Goal: Task Accomplishment & Management: Manage account settings

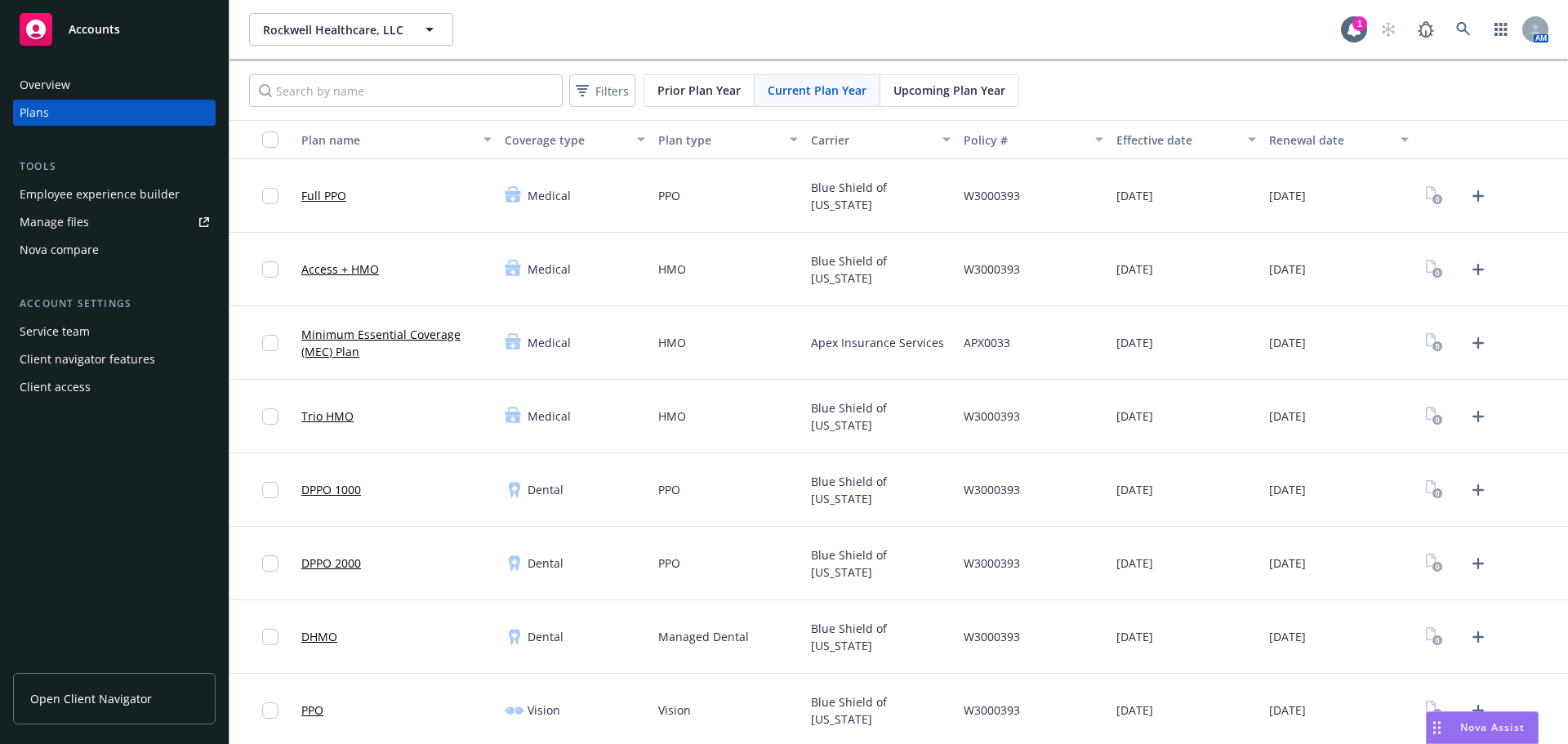
click at [1452, 188] on div at bounding box center [1456, 196] width 70 height 26
click at [1468, 188] on icon "Upload Plan Documents" at bounding box center [1477, 195] width 20 height 20
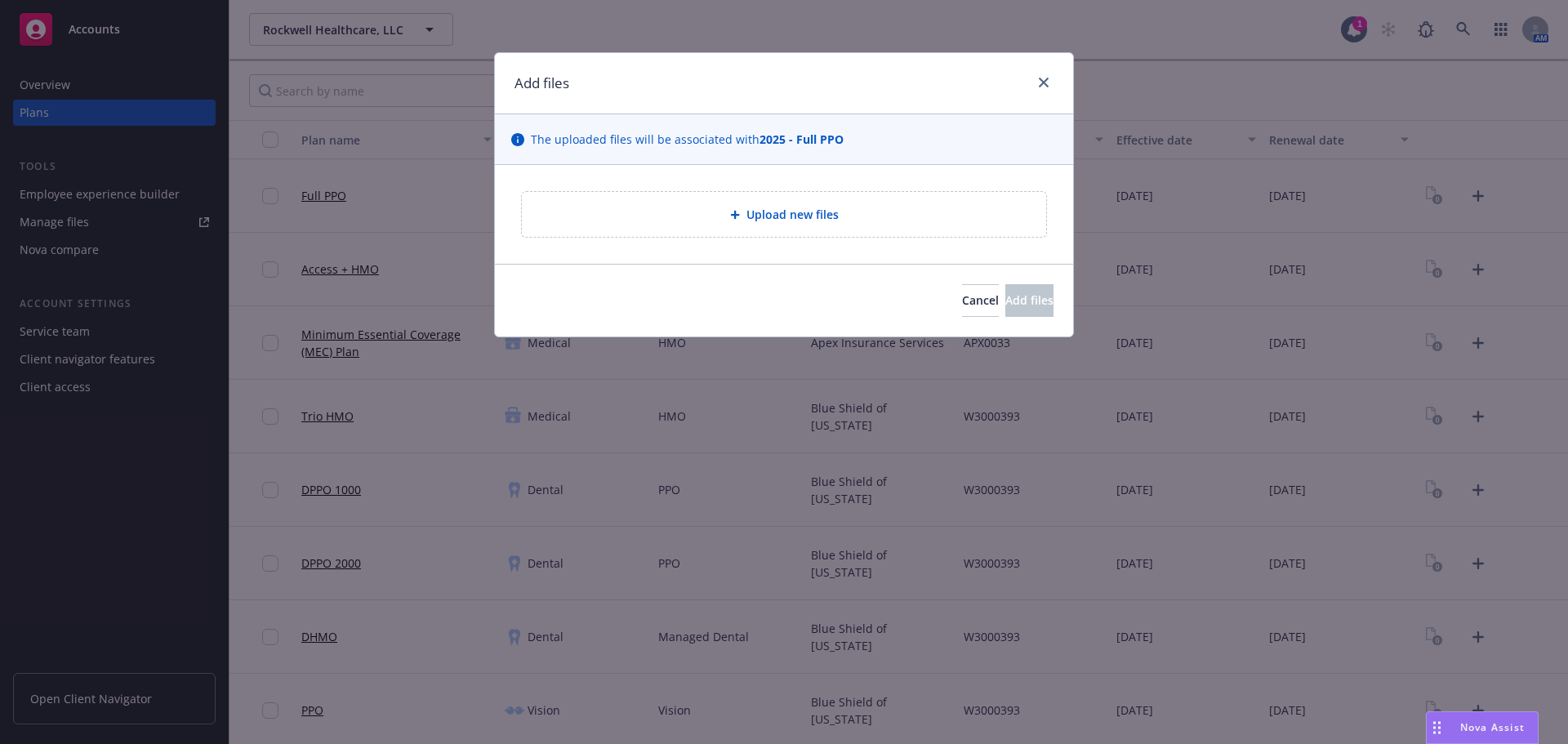
click at [738, 216] on icon at bounding box center [735, 216] width 9 height 9
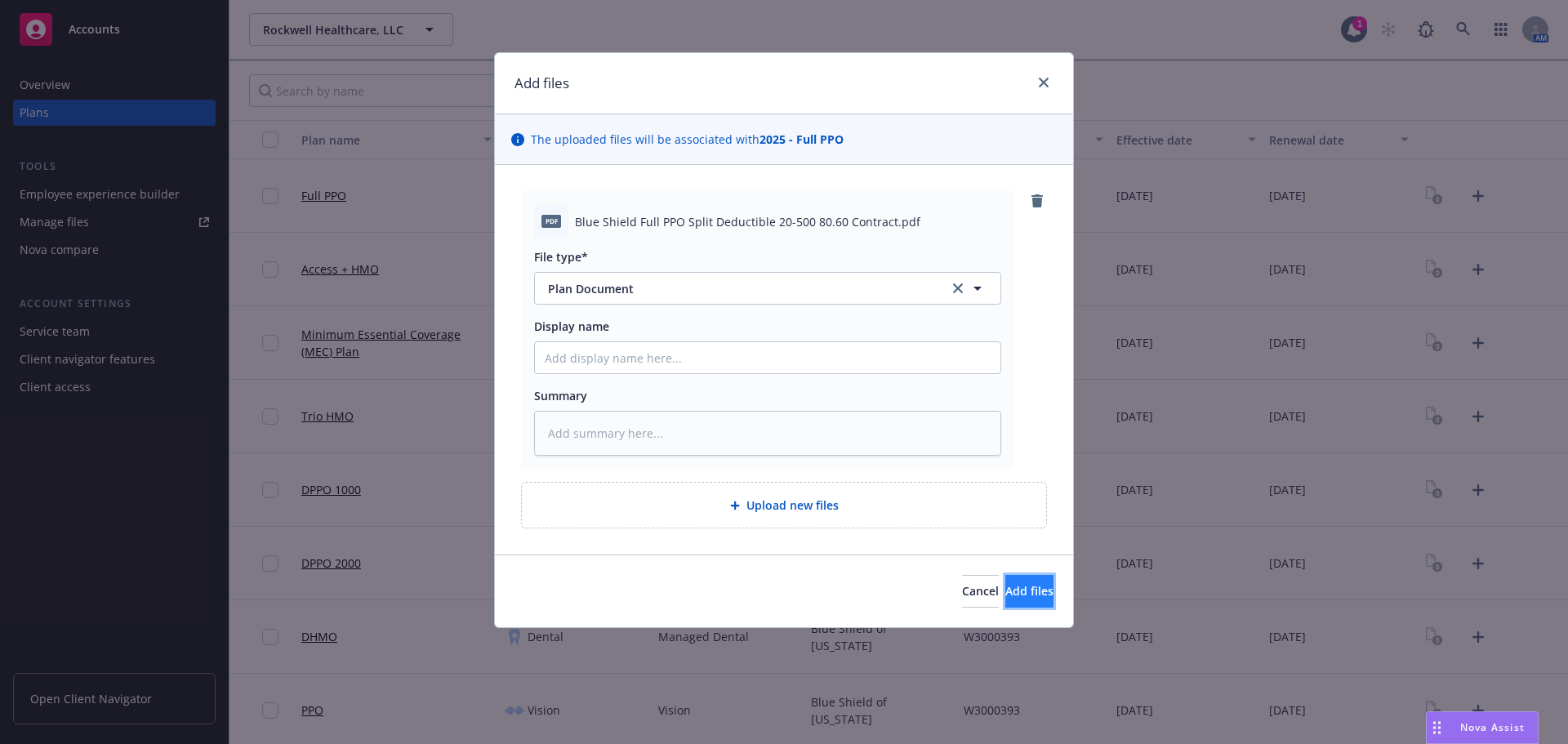
click at [1005, 585] on span "Add files" at bounding box center [1029, 590] width 49 height 16
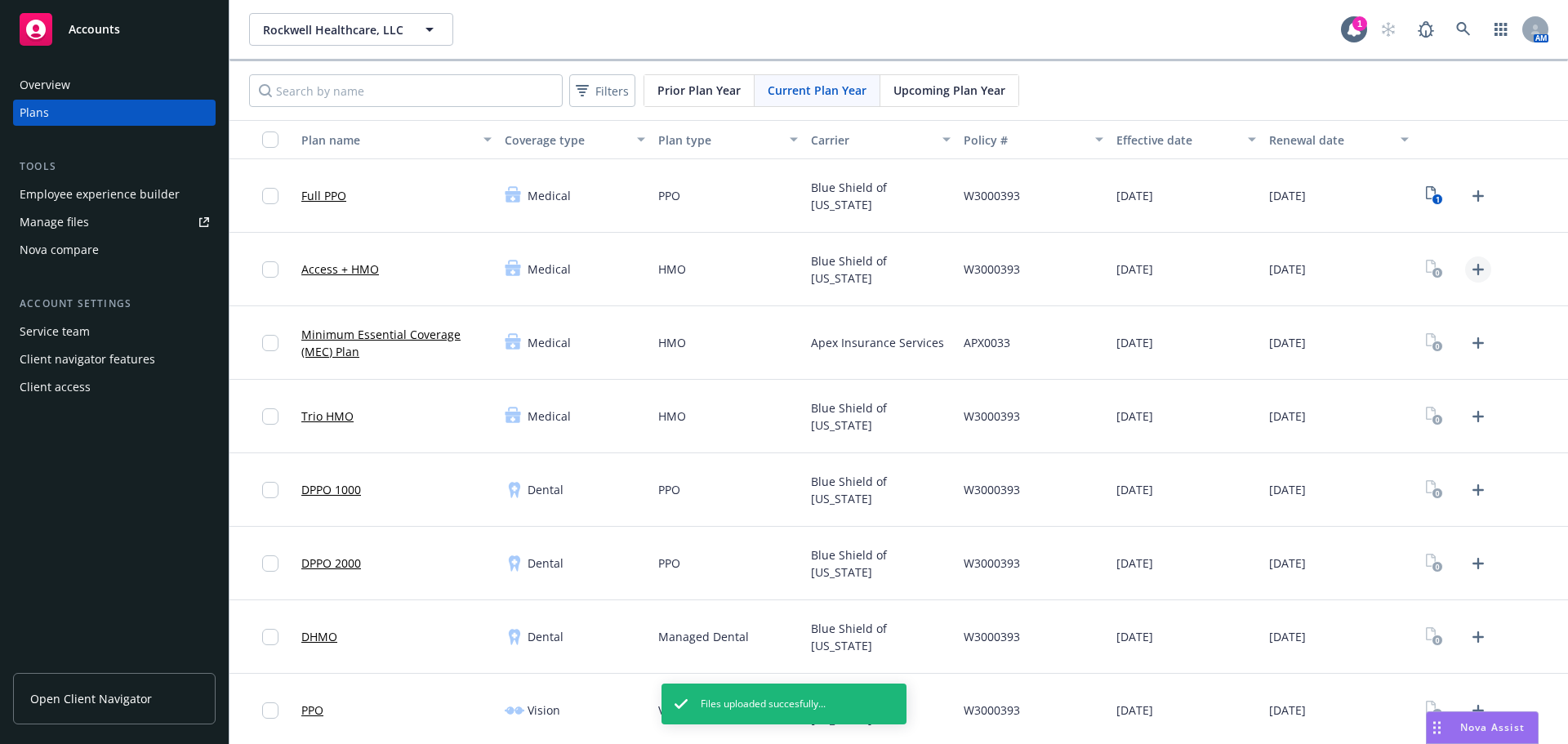
click at [1472, 270] on icon "Upload Plan Documents" at bounding box center [1477, 269] width 11 height 11
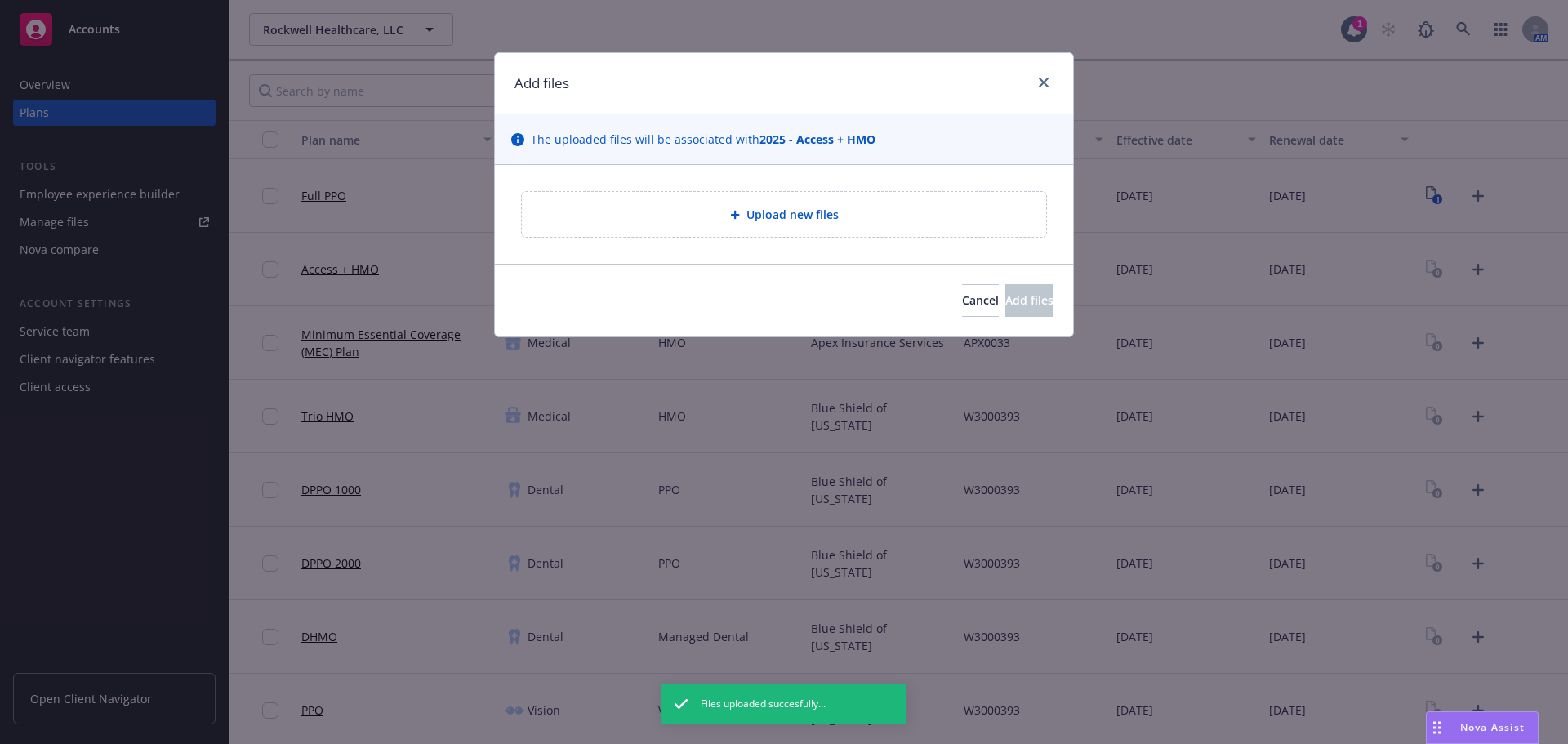
click at [784, 222] on span "Upload new files" at bounding box center [792, 214] width 92 height 17
click at [1044, 83] on icon "close" at bounding box center [1043, 82] width 9 height 9
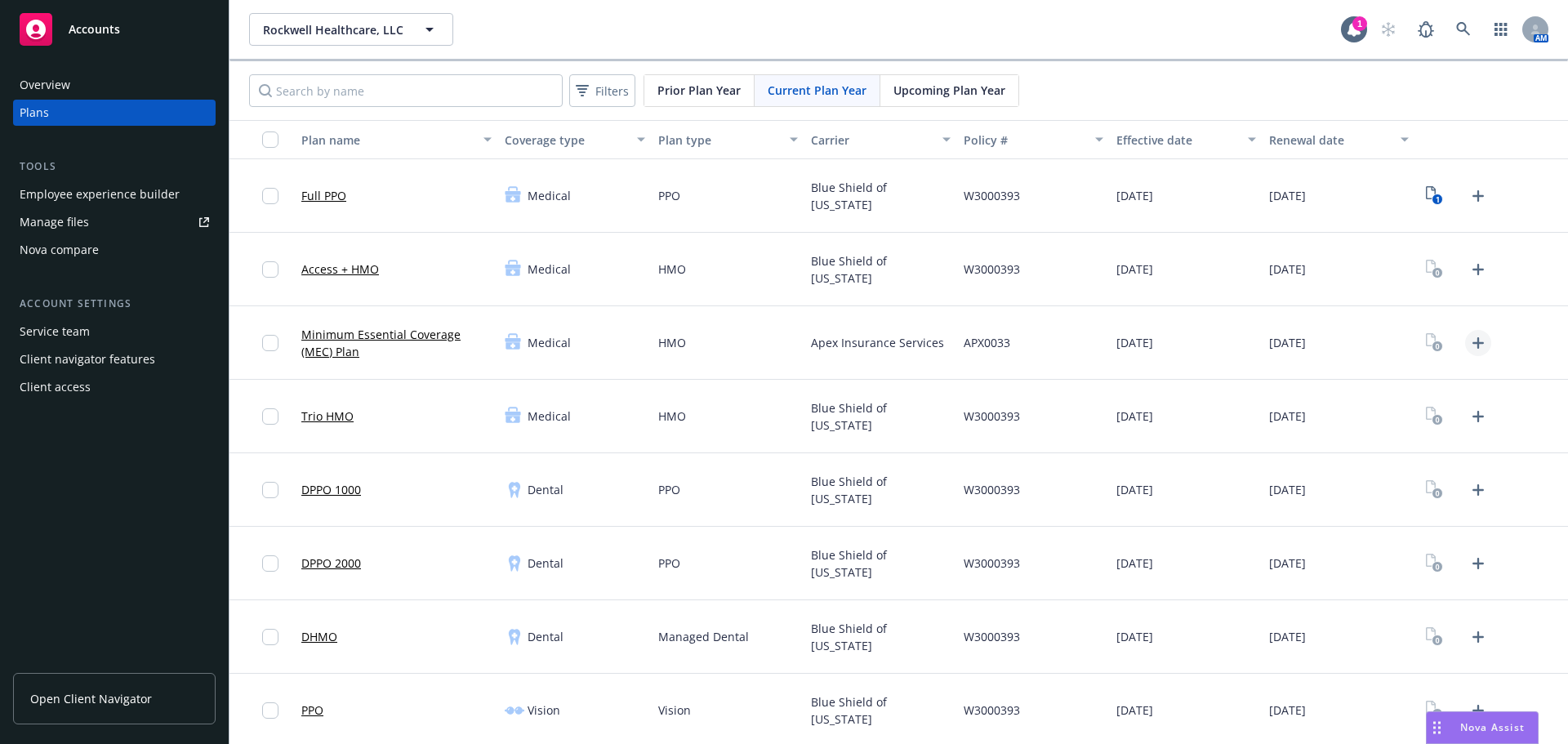
click at [1468, 344] on icon "Upload Plan Documents" at bounding box center [1477, 343] width 20 height 20
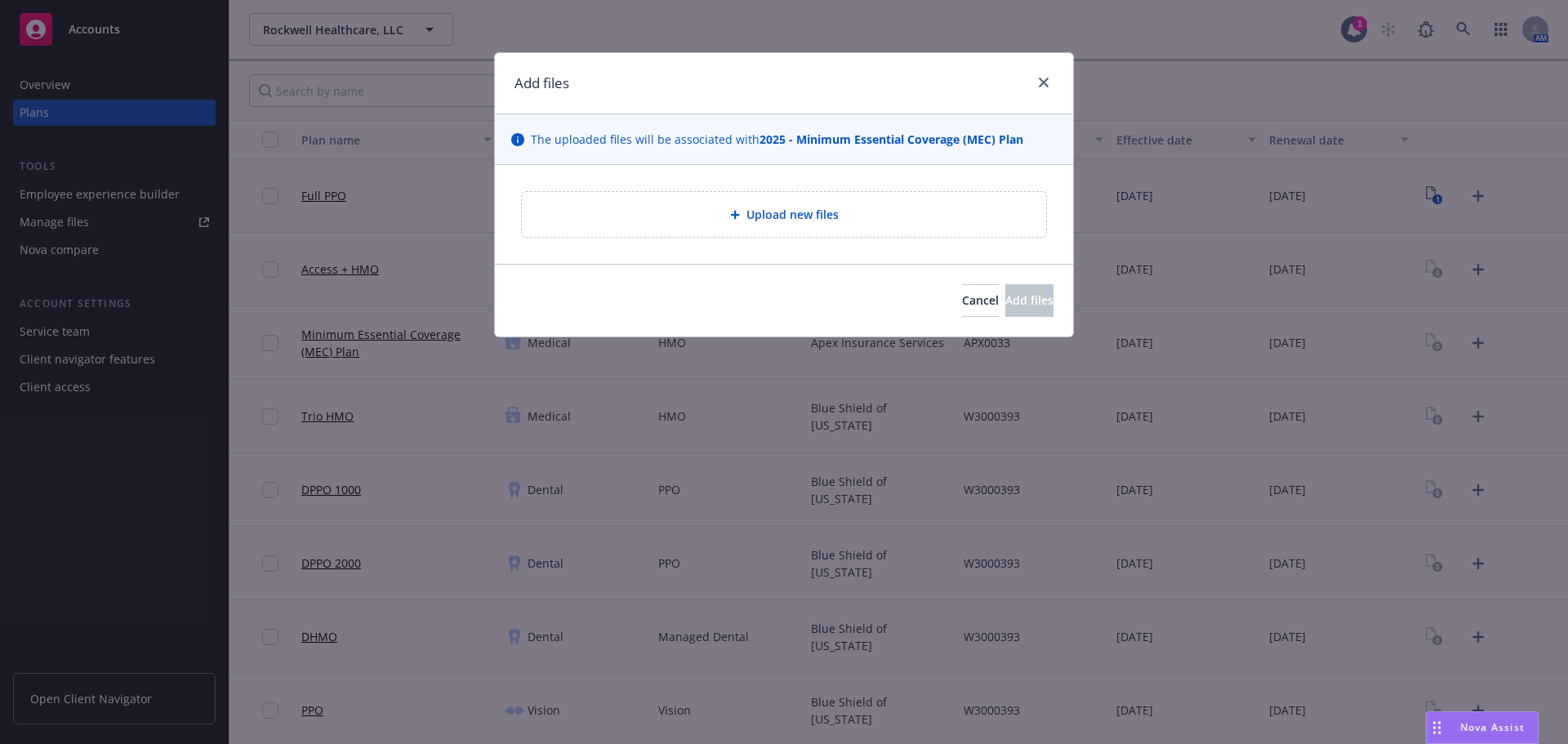
click at [747, 201] on div "Upload new files" at bounding box center [784, 214] width 524 height 45
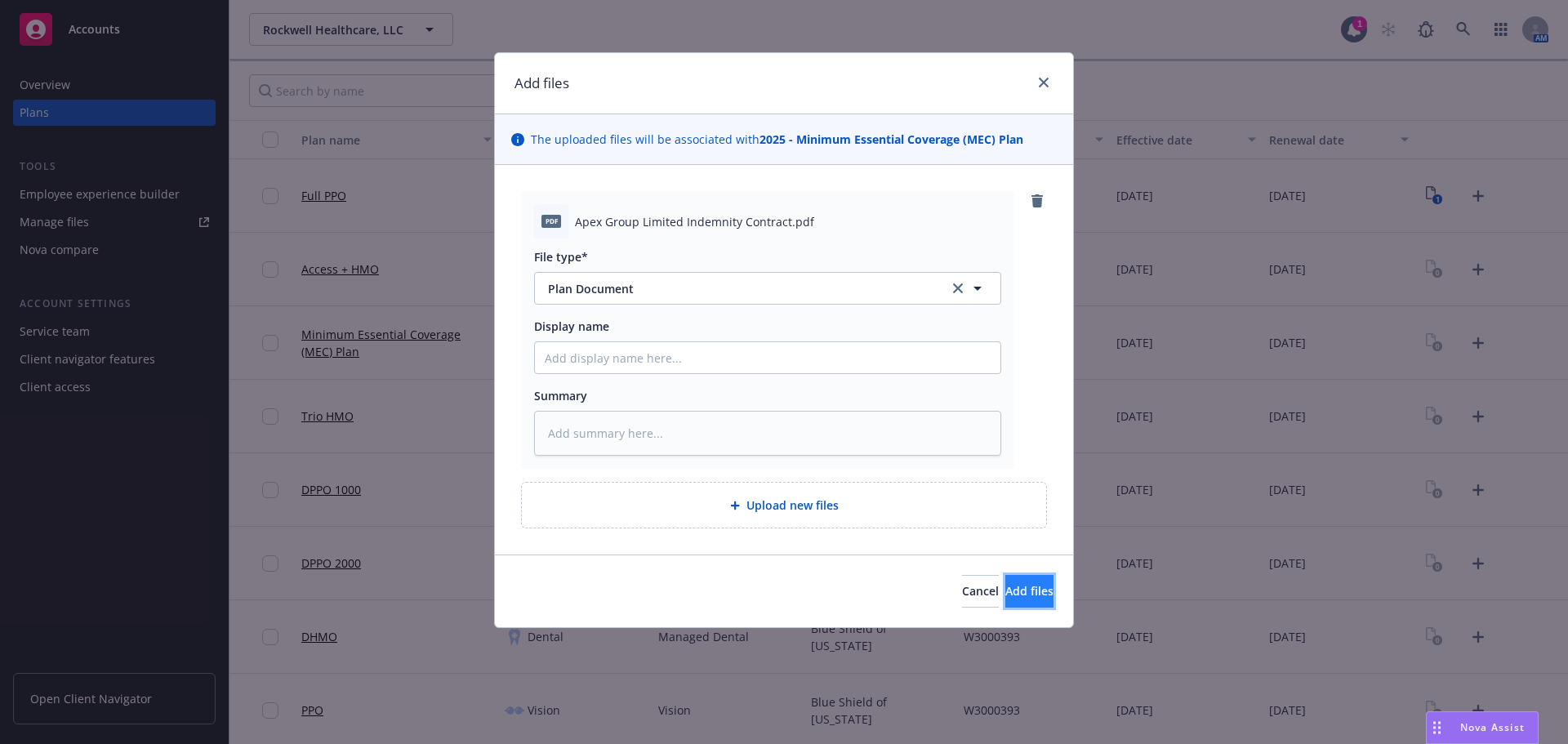
click at [1005, 601] on button "Add files" at bounding box center [1029, 591] width 49 height 33
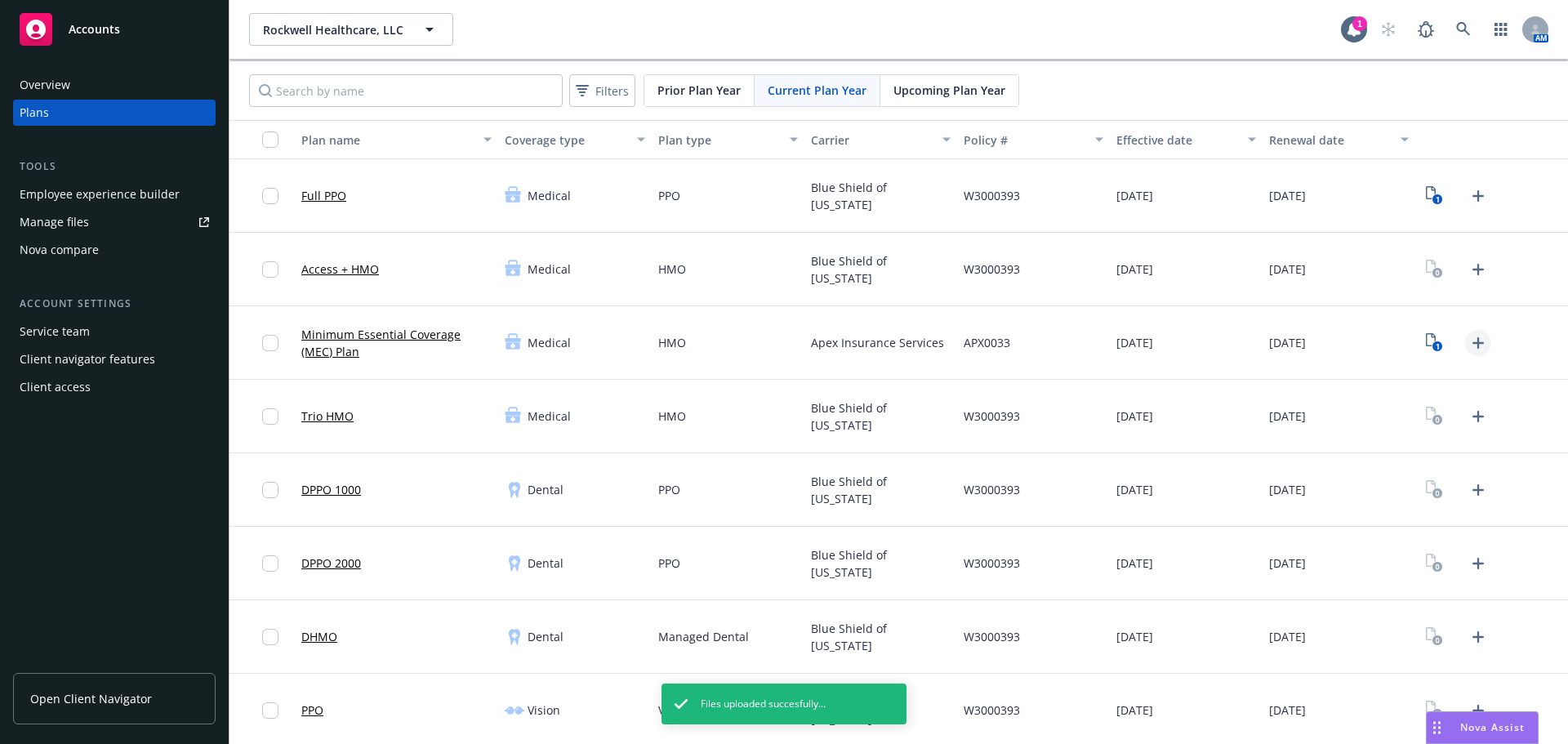
click at [1468, 344] on icon "Upload Plan Documents" at bounding box center [1477, 343] width 20 height 20
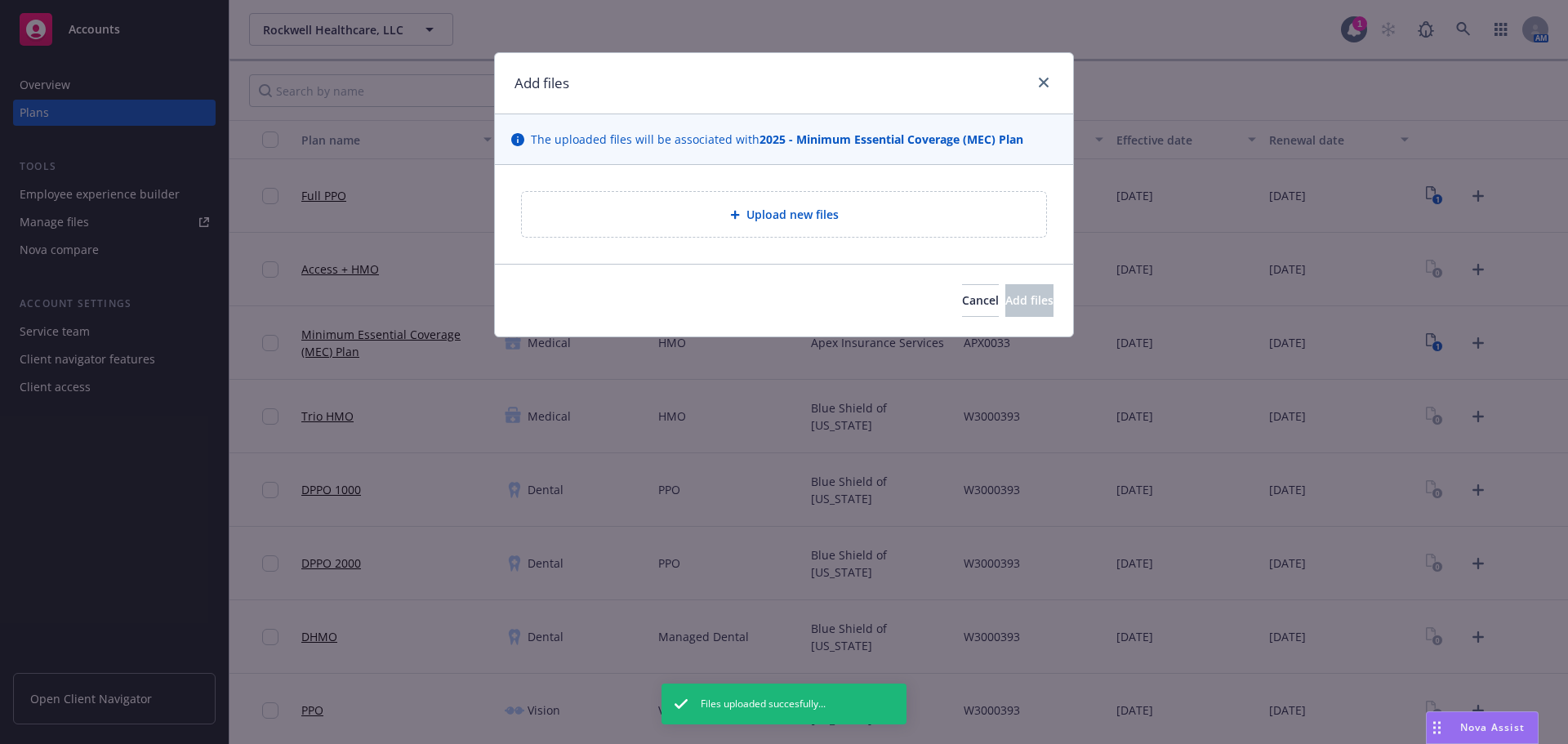
click at [894, 209] on div "Upload new files" at bounding box center [784, 214] width 498 height 19
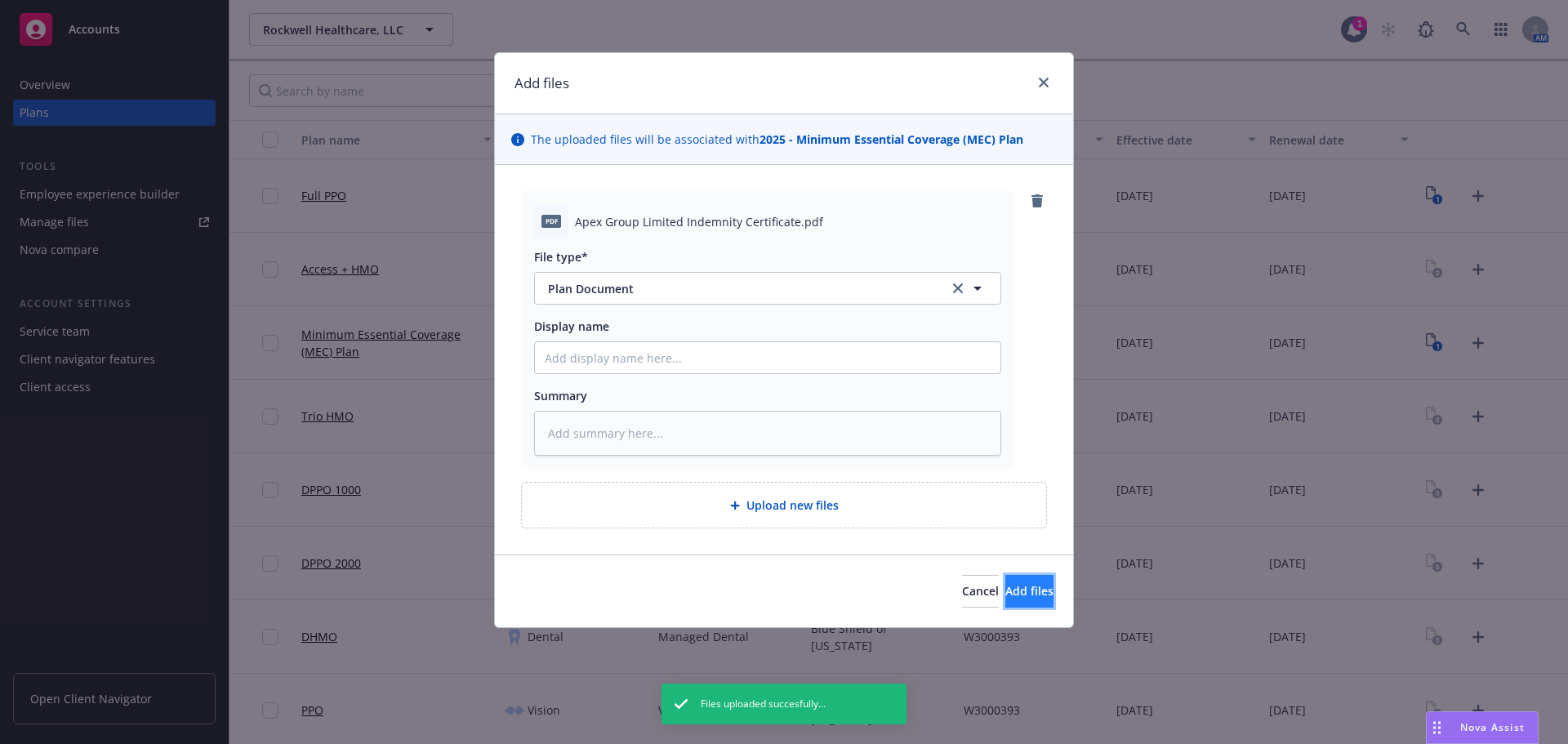
click at [1019, 580] on button "Add files" at bounding box center [1029, 591] width 49 height 33
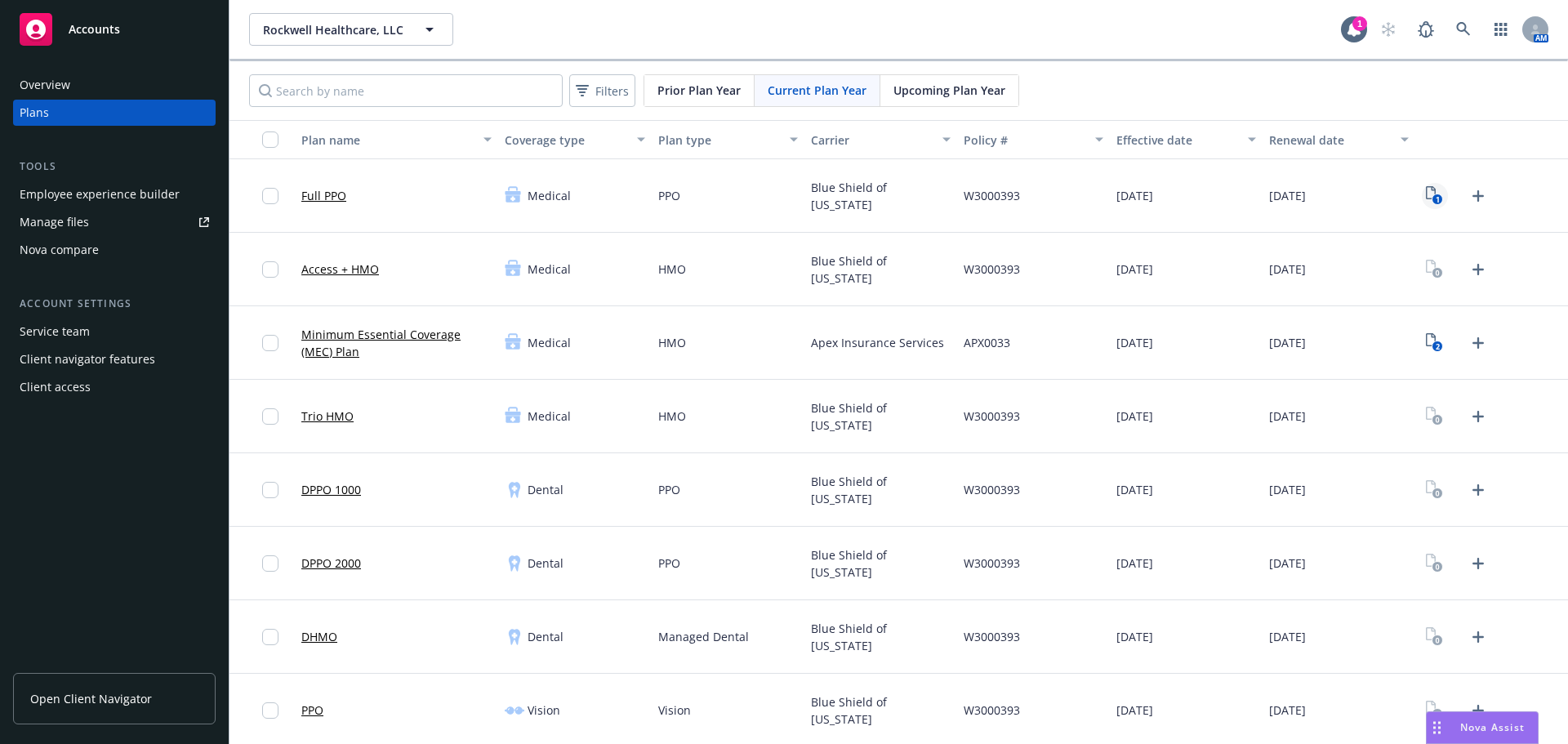
click at [1433, 200] on rect "View Plan Documents" at bounding box center [1437, 199] width 10 height 10
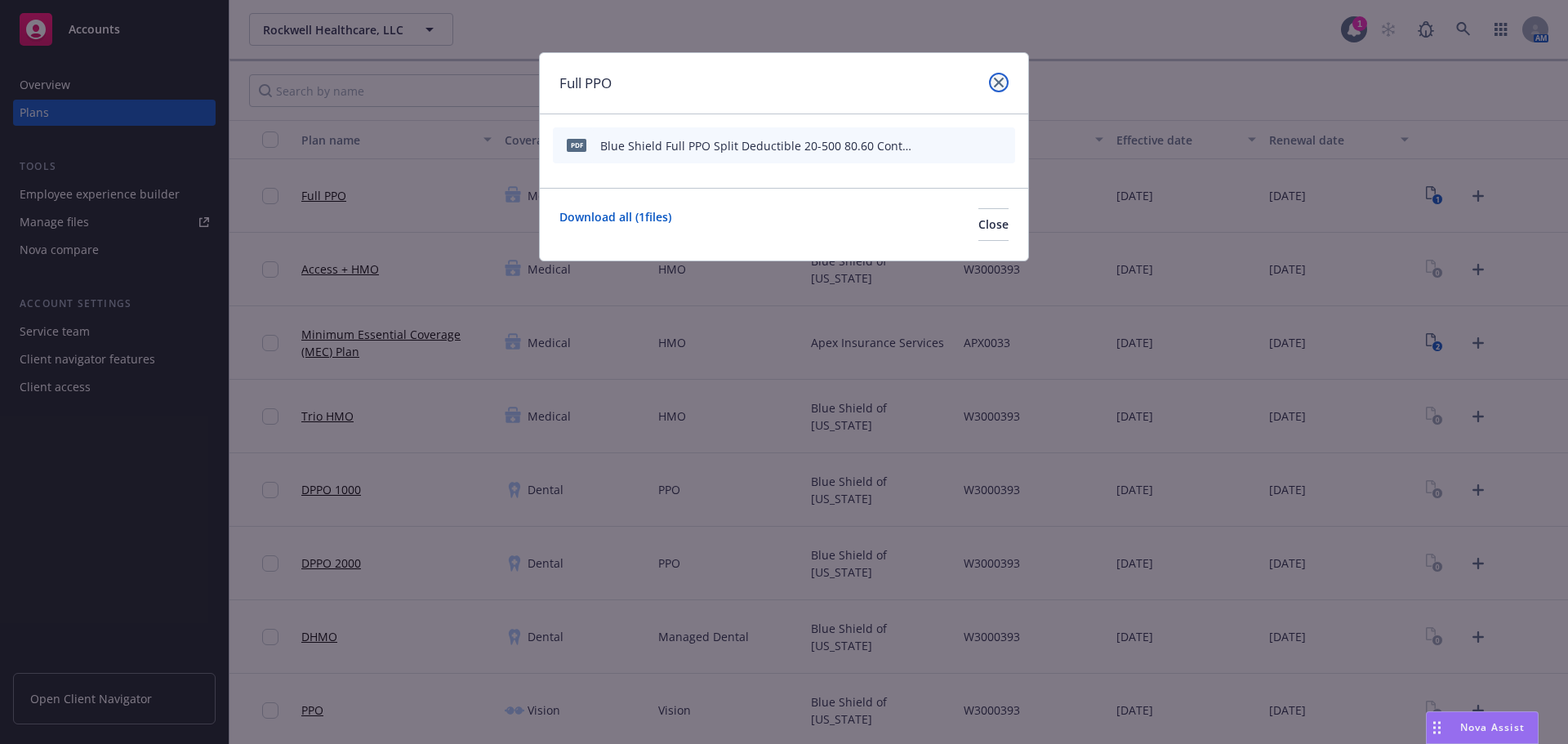
click at [995, 78] on icon "close" at bounding box center [998, 82] width 9 height 9
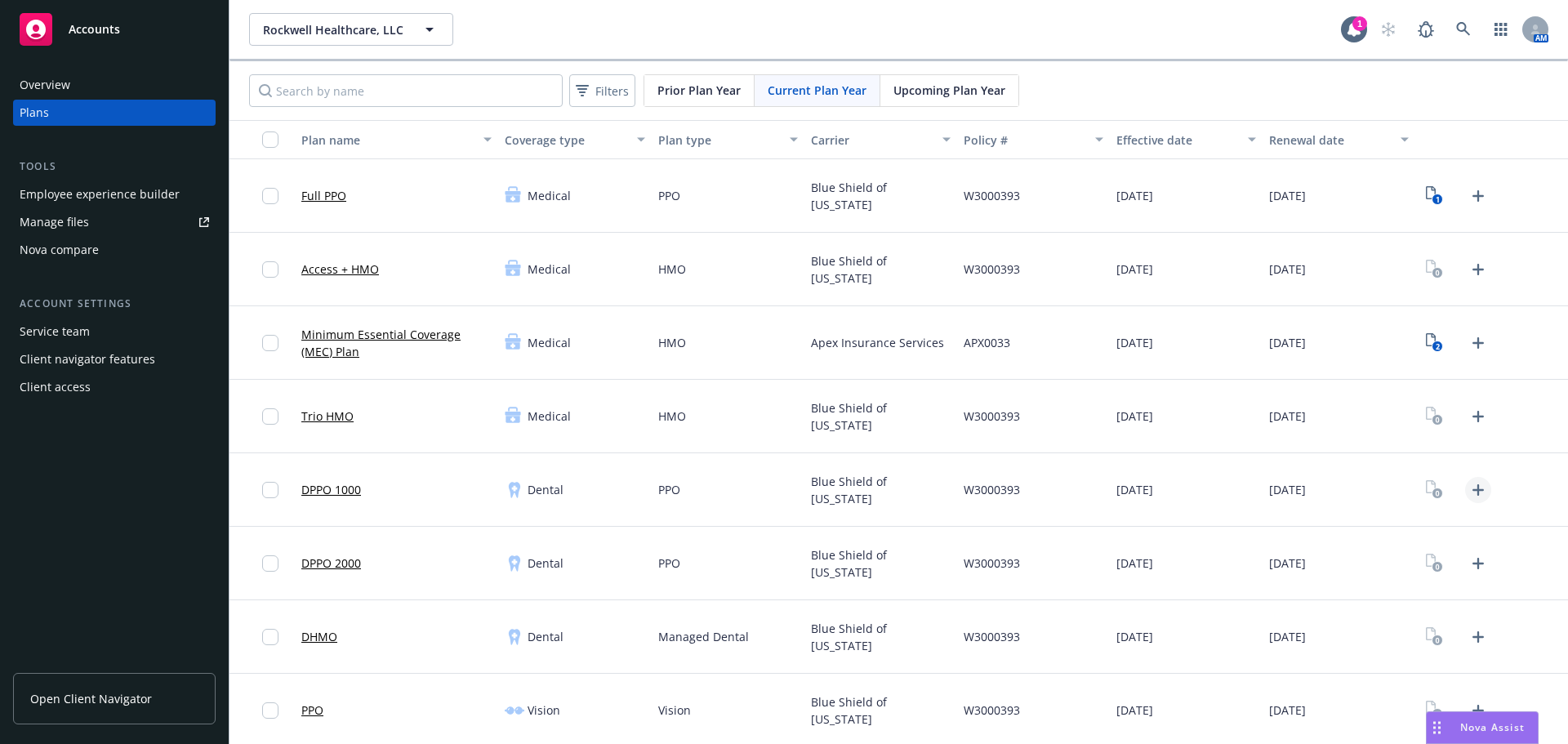
click at [1472, 488] on icon "Upload Plan Documents" at bounding box center [1477, 489] width 20 height 20
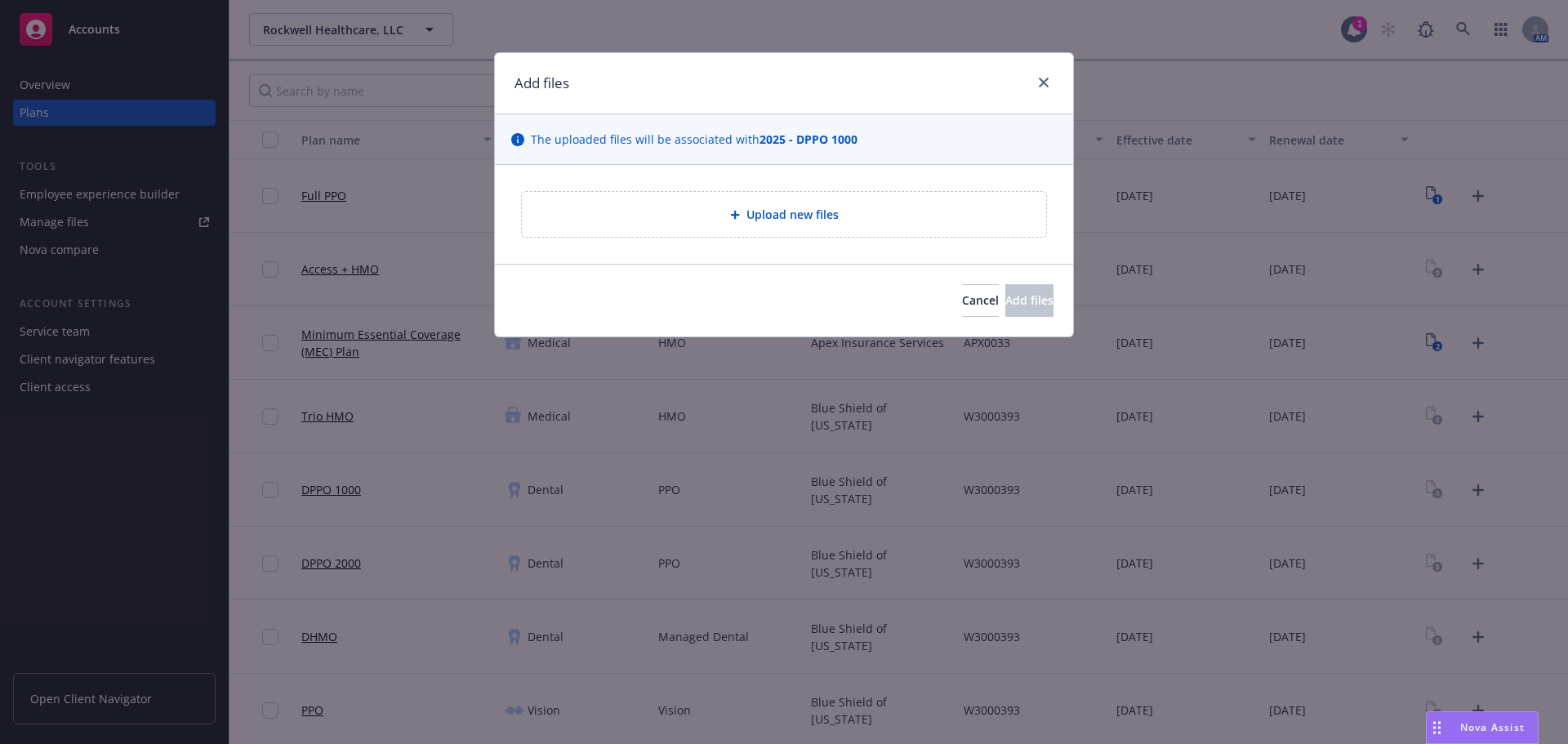
click at [783, 219] on span "Upload new files" at bounding box center [792, 214] width 92 height 17
click at [1049, 79] on link "close" at bounding box center [1043, 82] width 20 height 20
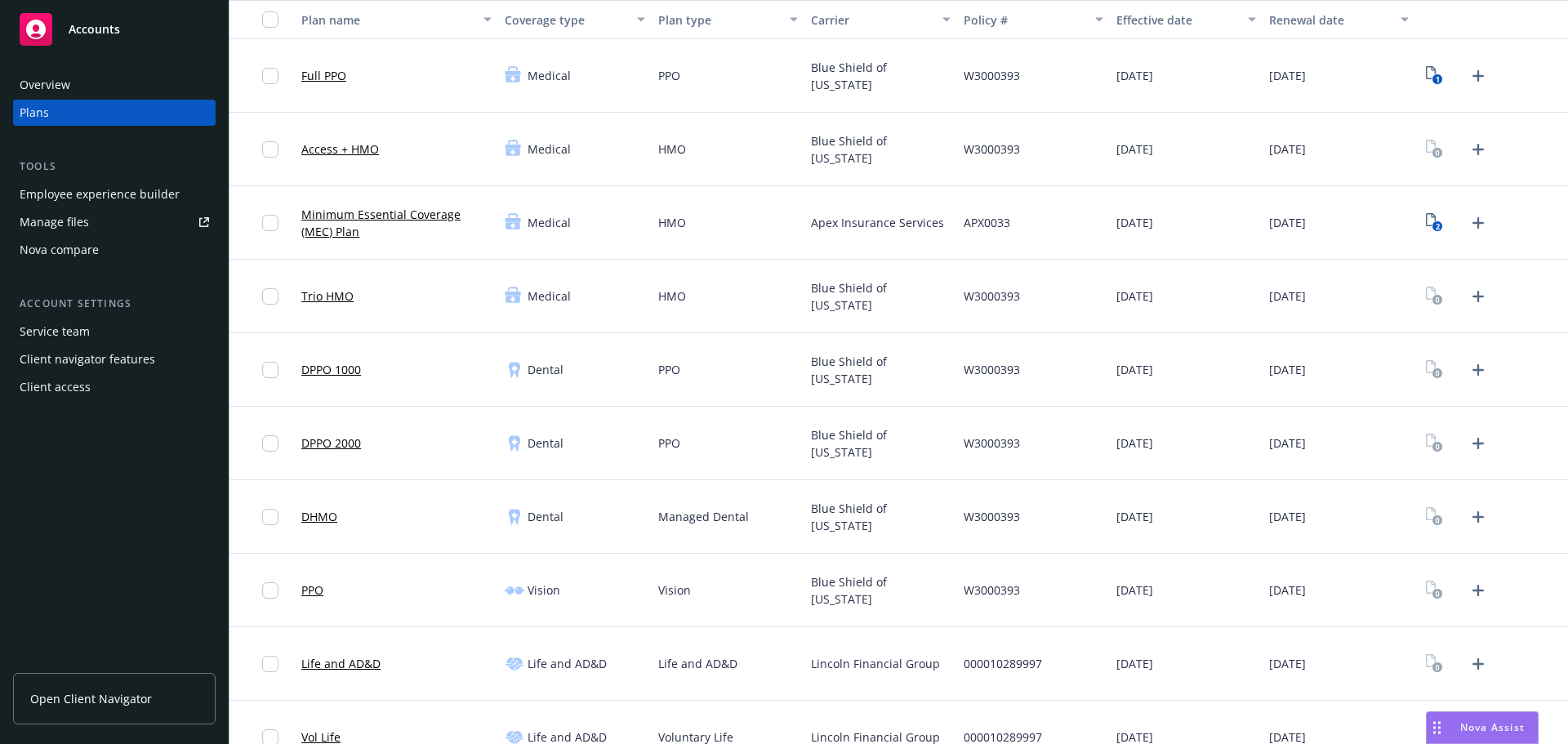
scroll to position [163, 0]
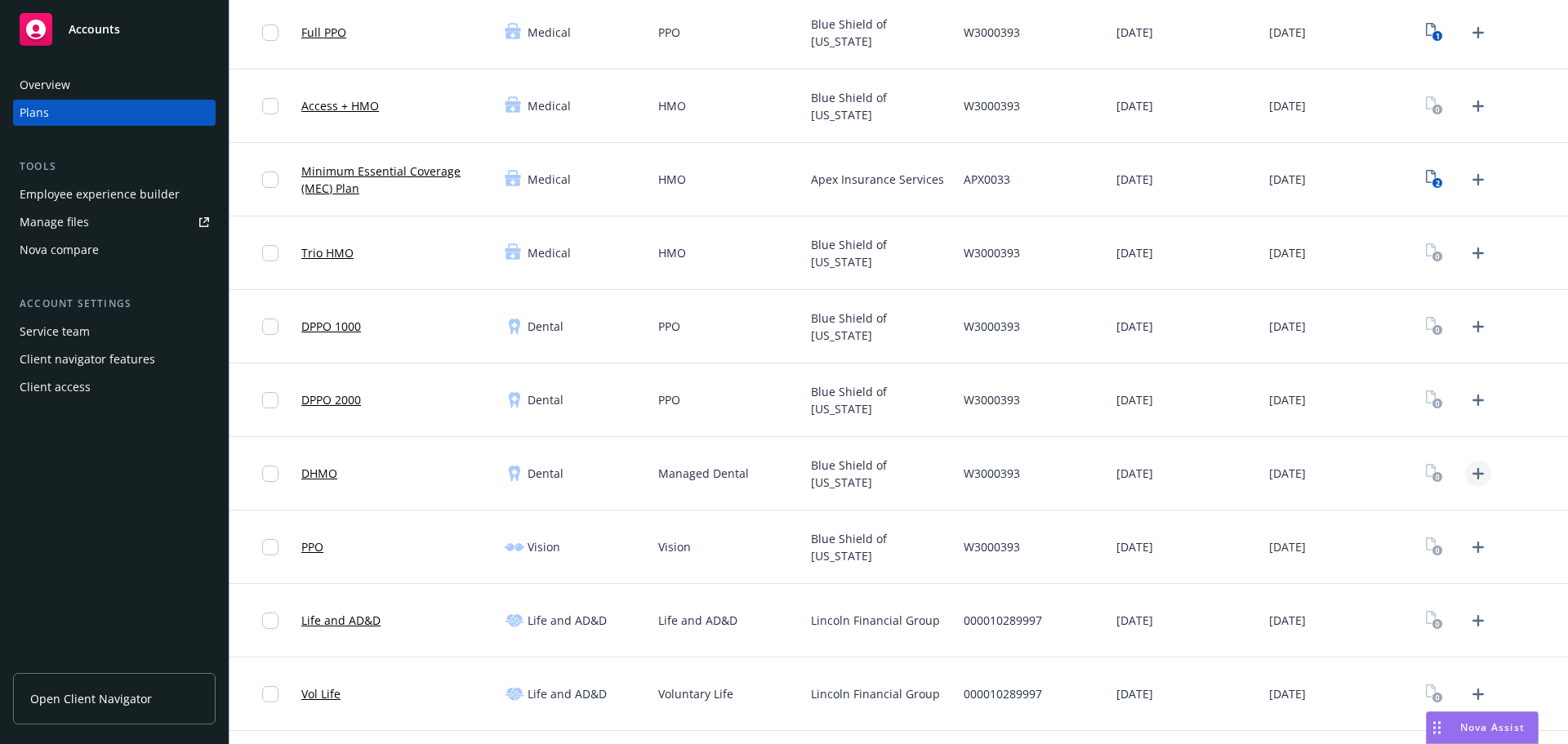
click at [1472, 477] on icon "Upload Plan Documents" at bounding box center [1477, 473] width 20 height 20
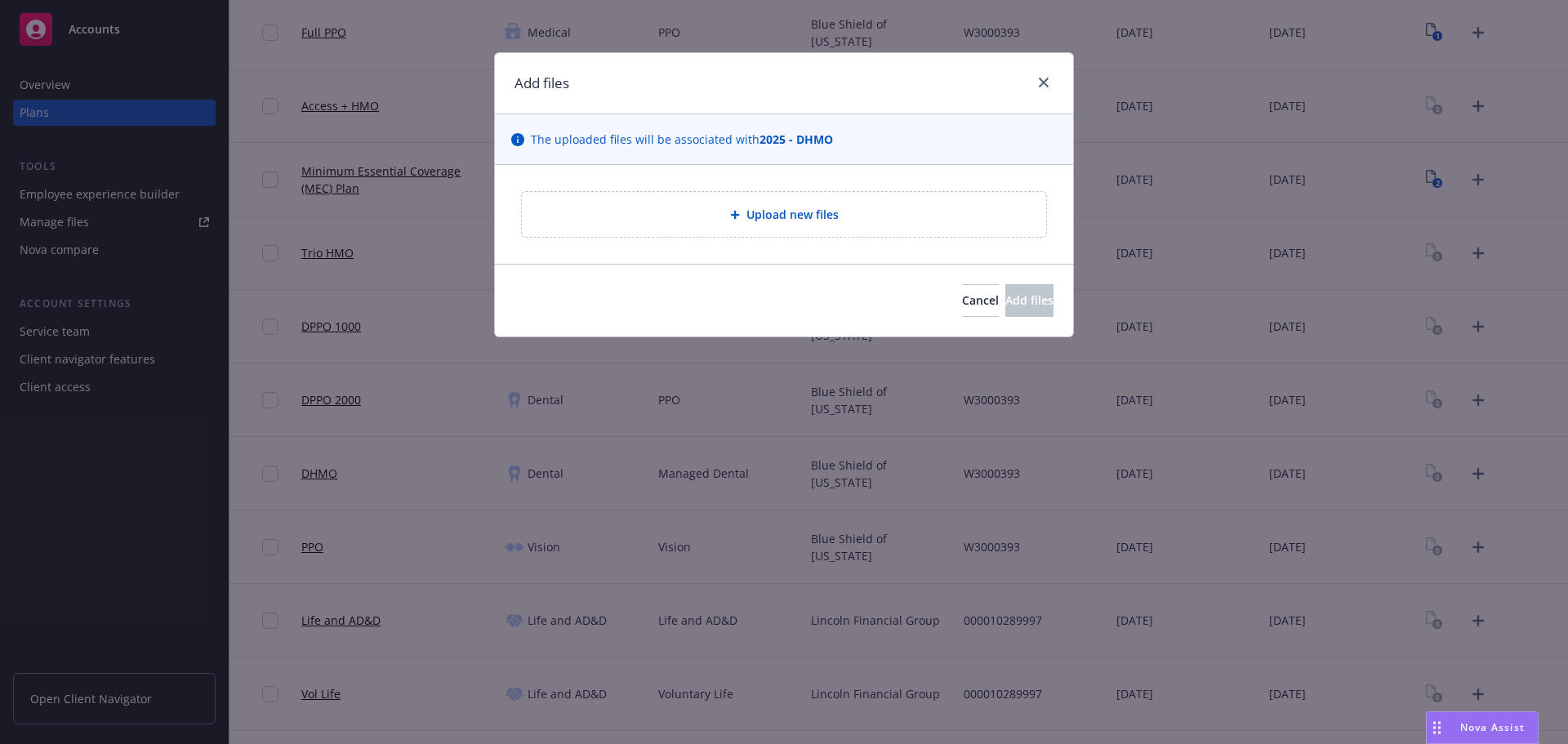
click at [825, 225] on div "Upload new files" at bounding box center [784, 214] width 524 height 45
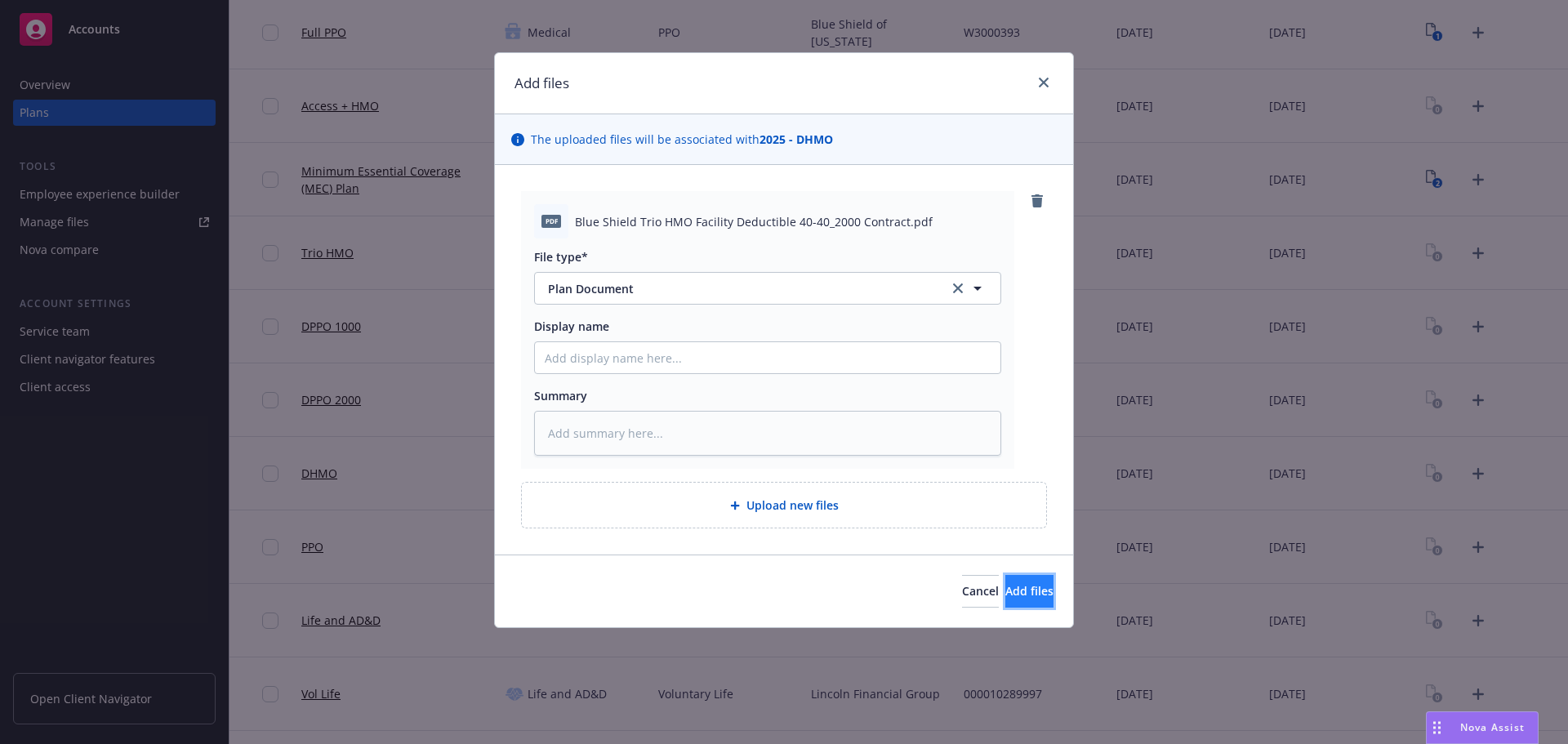
click at [1005, 595] on span "Add files" at bounding box center [1029, 590] width 49 height 16
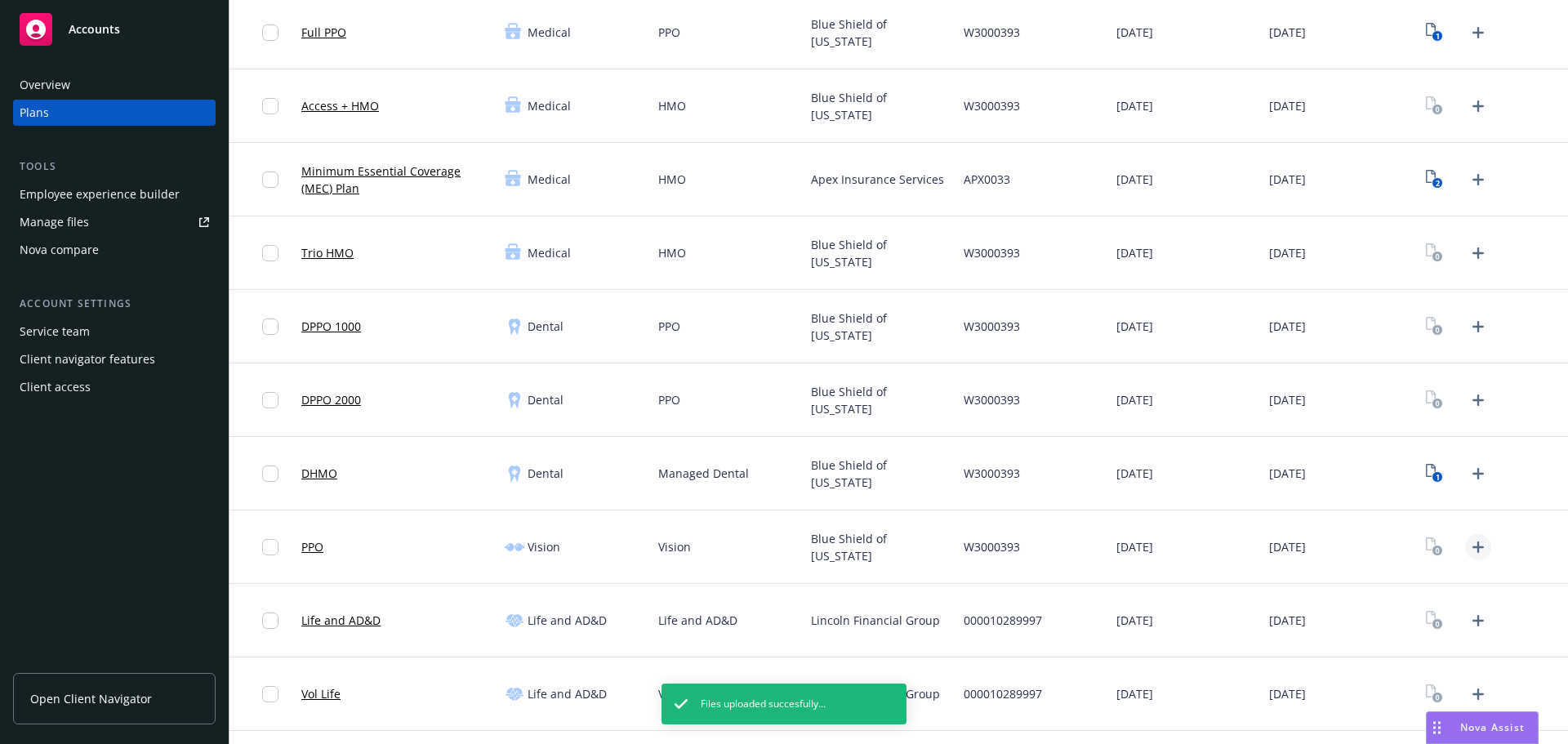
click at [1469, 550] on icon "Upload Plan Documents" at bounding box center [1477, 546] width 20 height 20
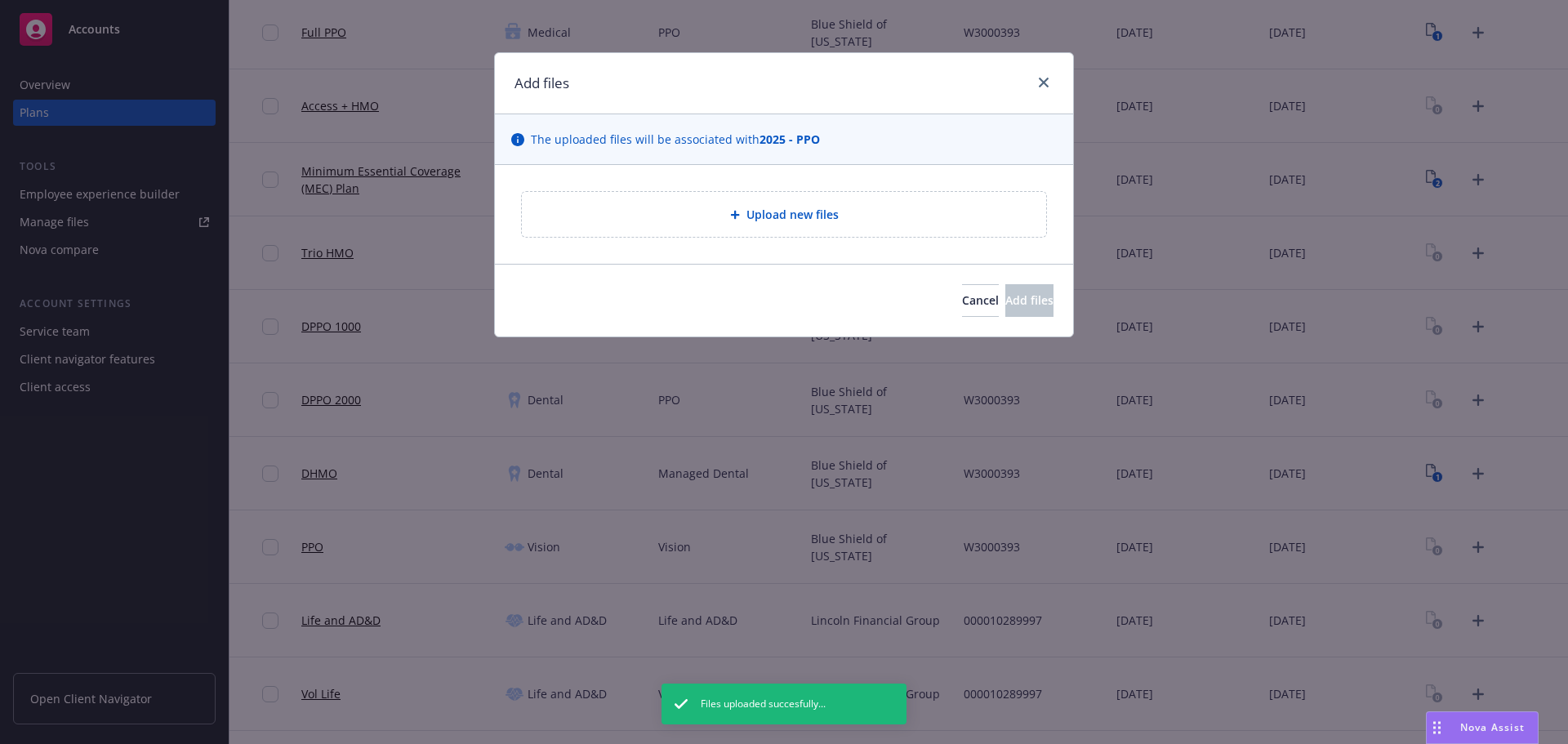
click at [802, 191] on div "Upload new files" at bounding box center [784, 214] width 524 height 45
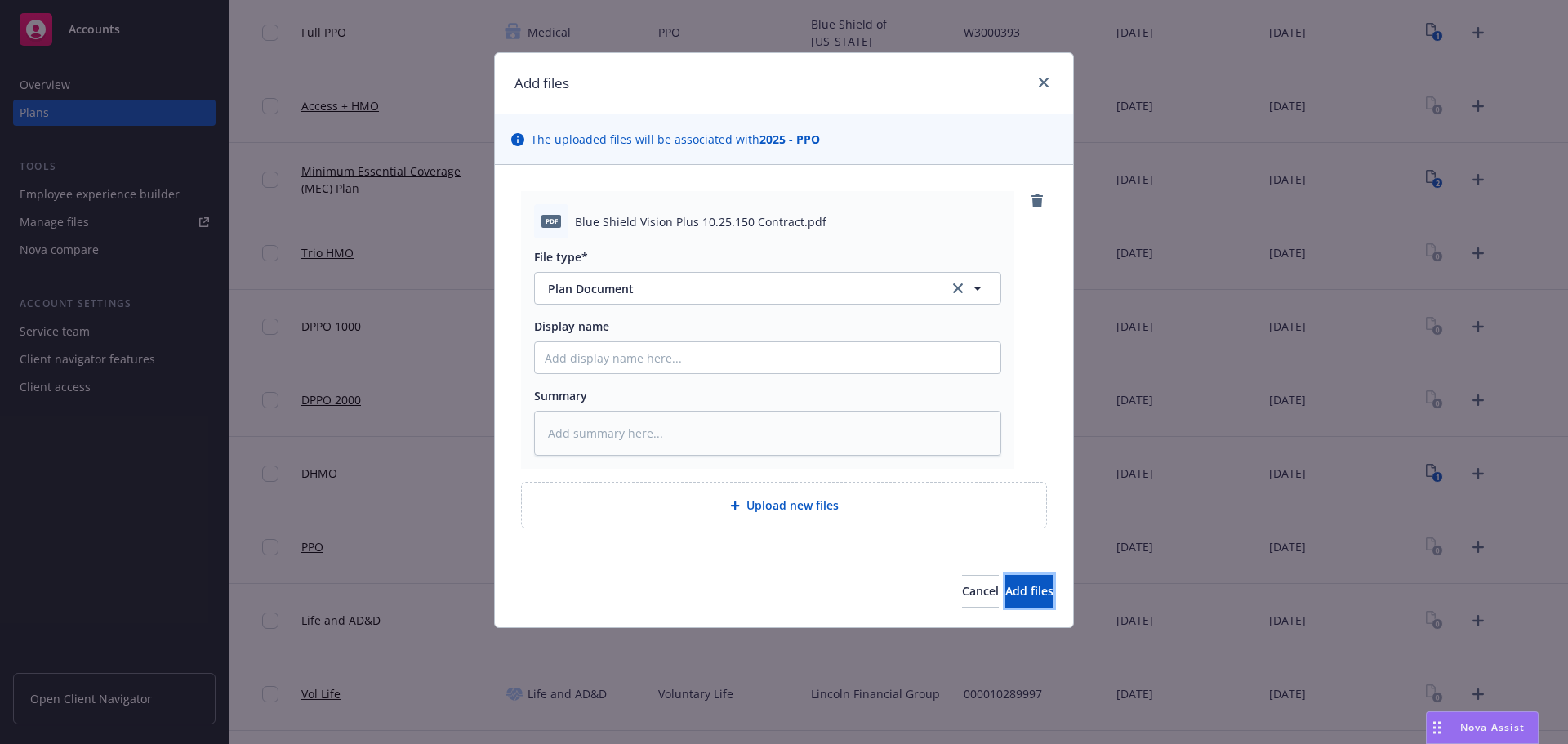
click at [1005, 579] on button "Add files" at bounding box center [1029, 591] width 49 height 33
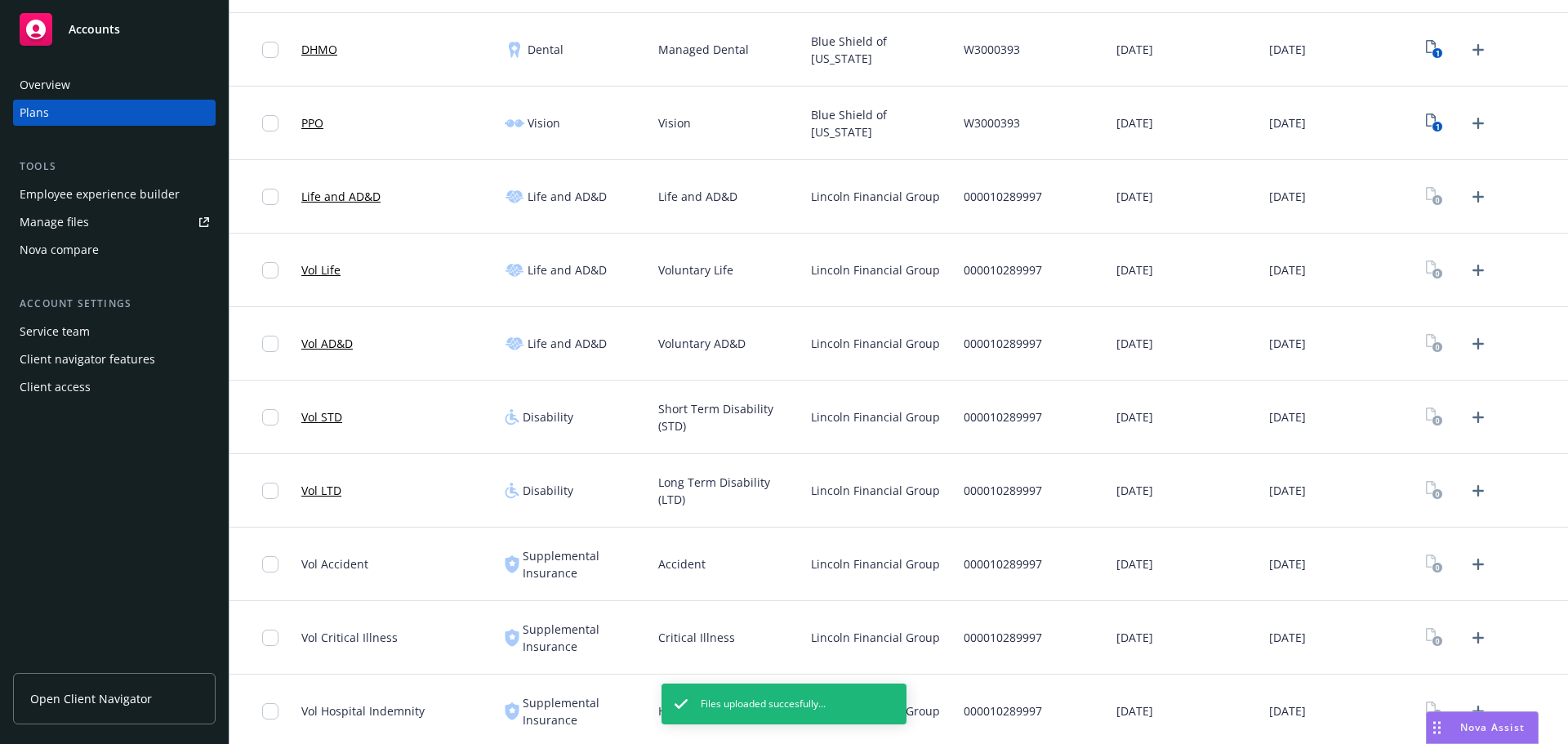
scroll to position [591, 0]
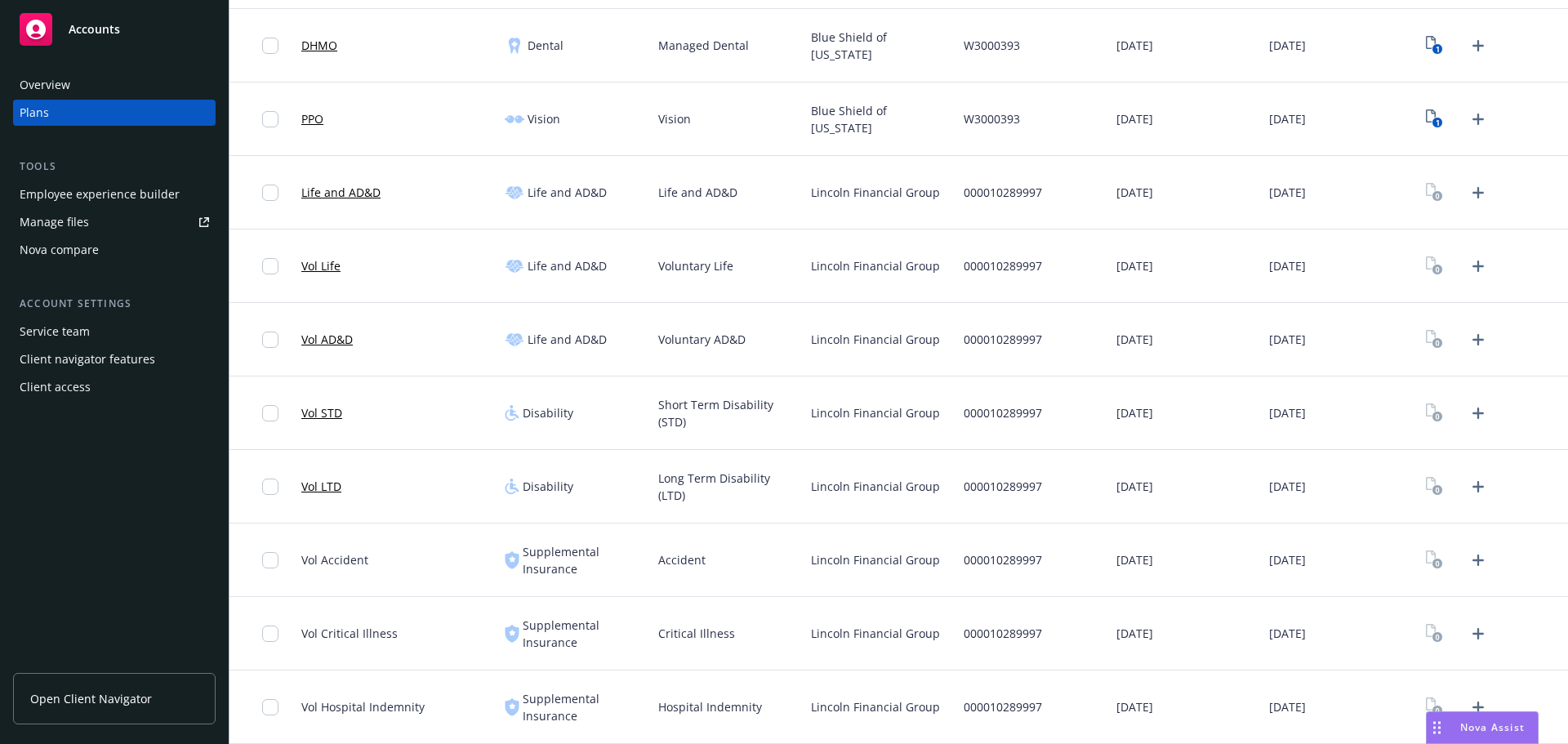
click at [216, 523] on div "Overview Plans Tools Employee experience builder Manage files Nova compare Acco…" at bounding box center [114, 398] width 229 height 692
click at [1471, 552] on icon "Upload Plan Documents" at bounding box center [1477, 559] width 20 height 20
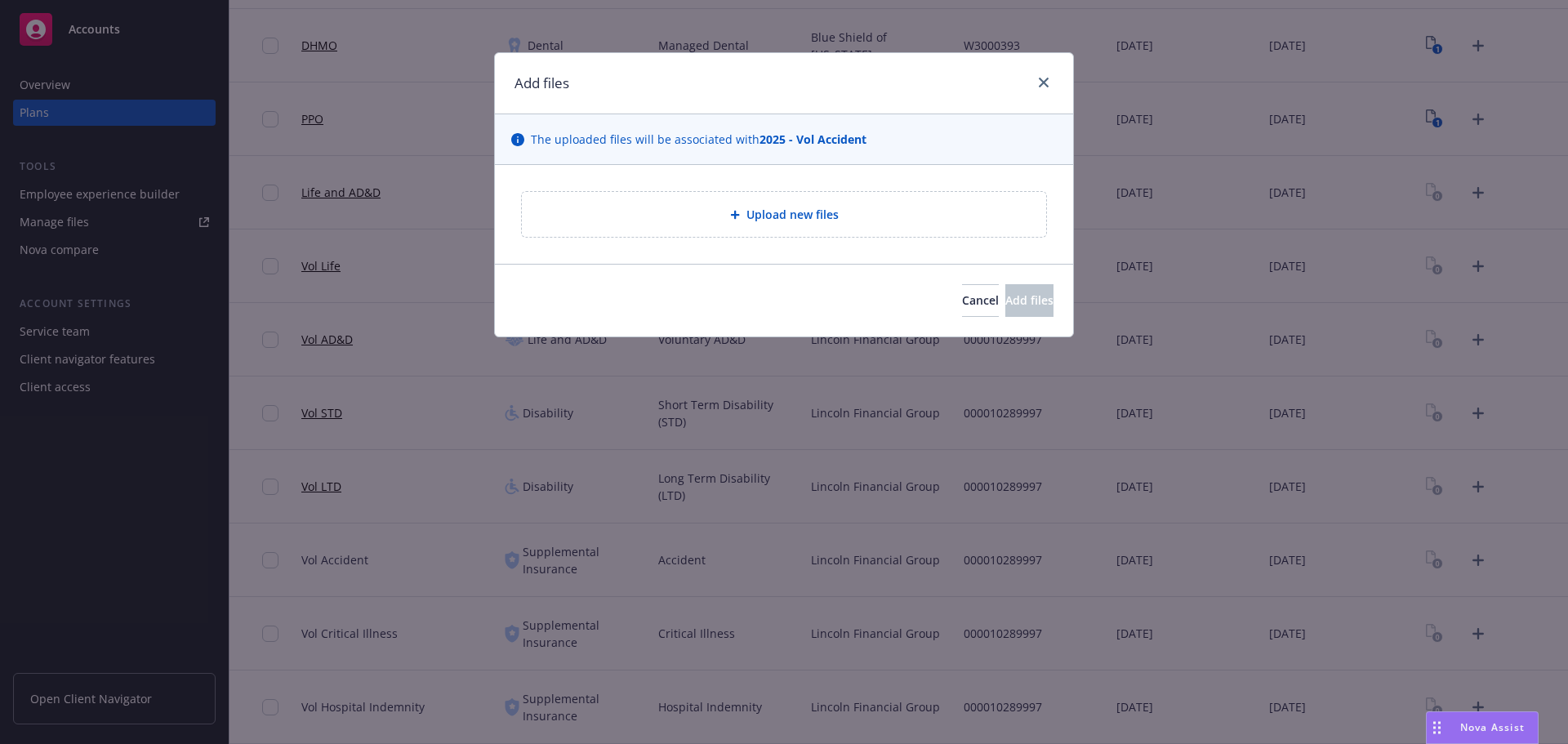
click at [756, 226] on div "Upload new files" at bounding box center [784, 214] width 524 height 45
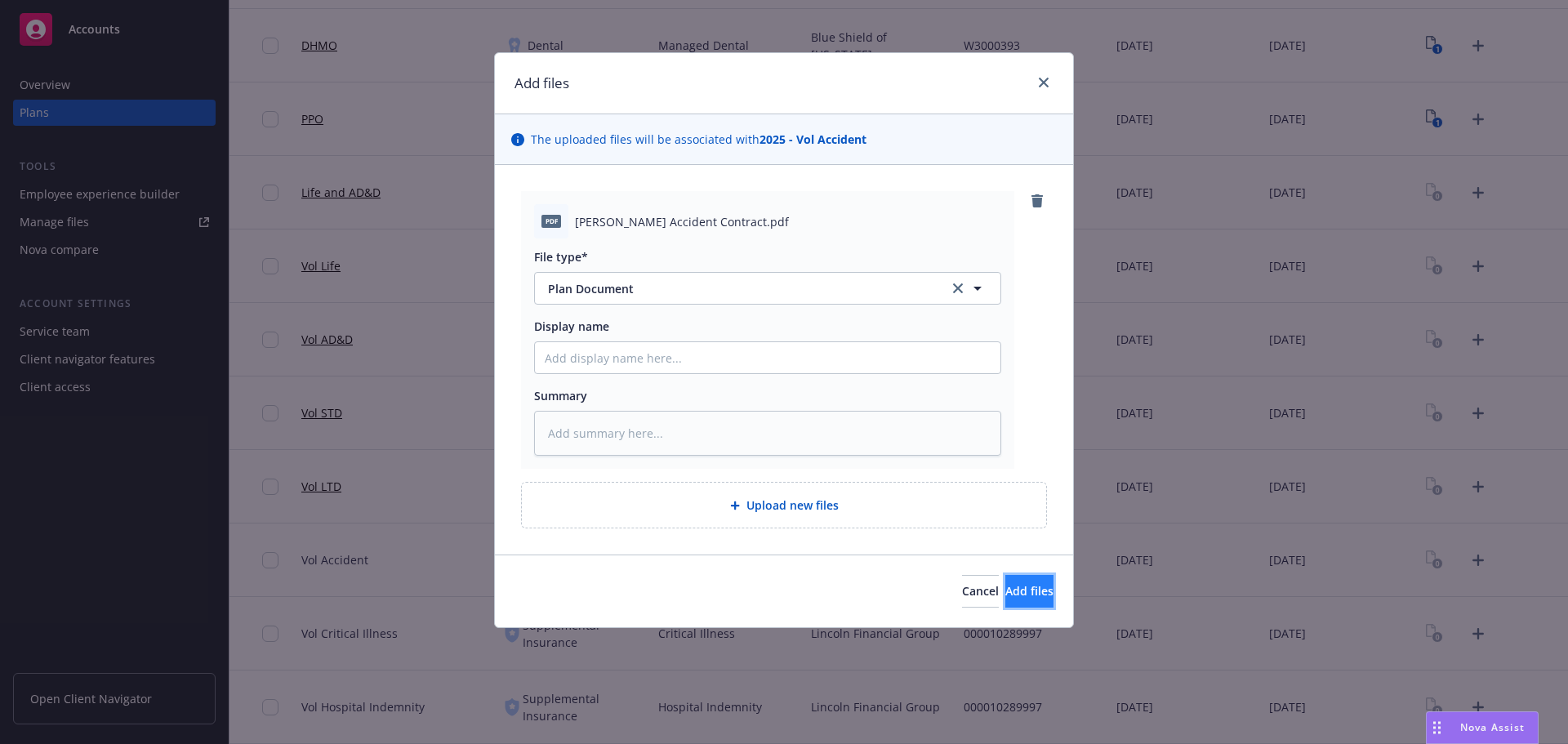
click at [1006, 591] on span "Add files" at bounding box center [1029, 590] width 49 height 16
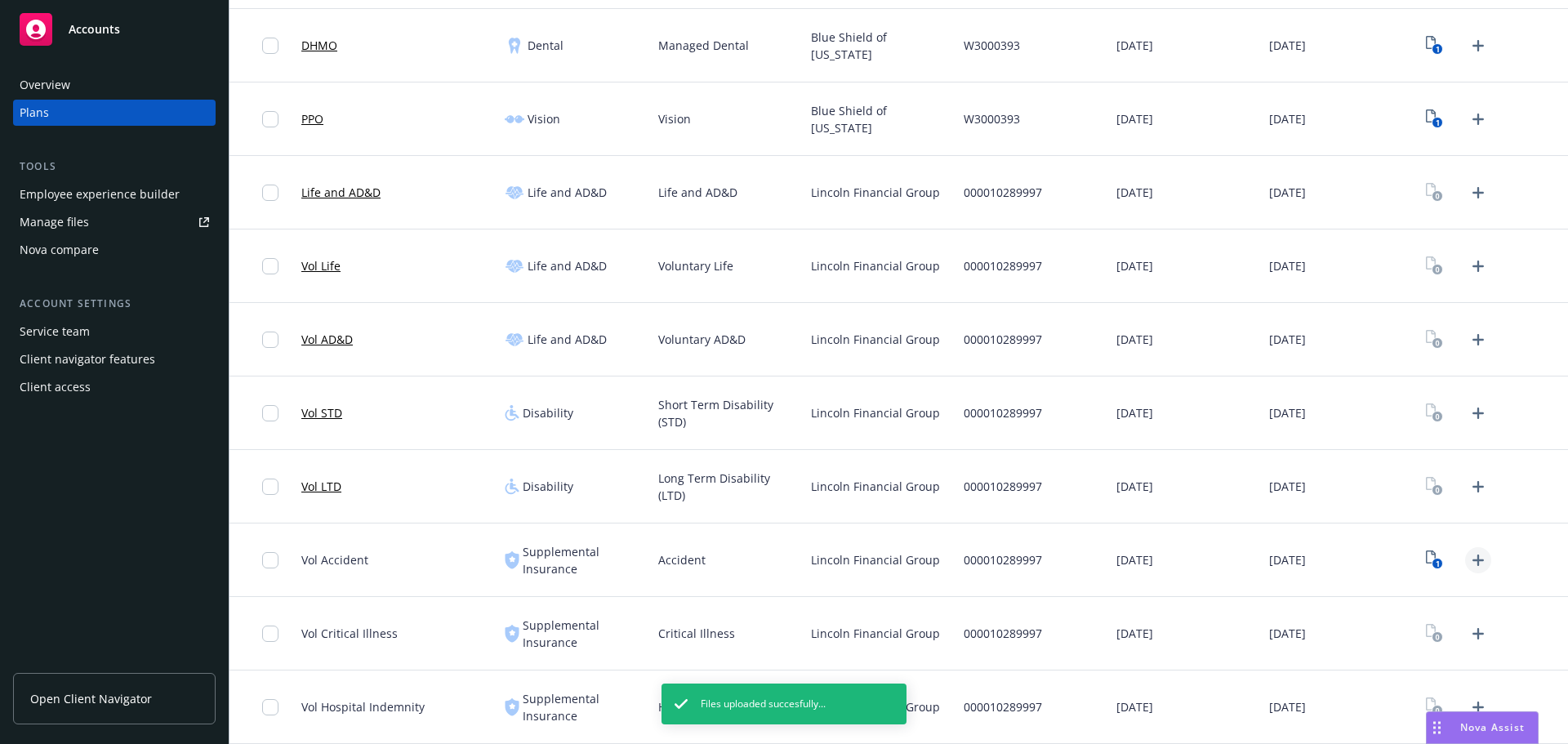
click at [1472, 556] on icon "Upload Plan Documents" at bounding box center [1477, 560] width 11 height 11
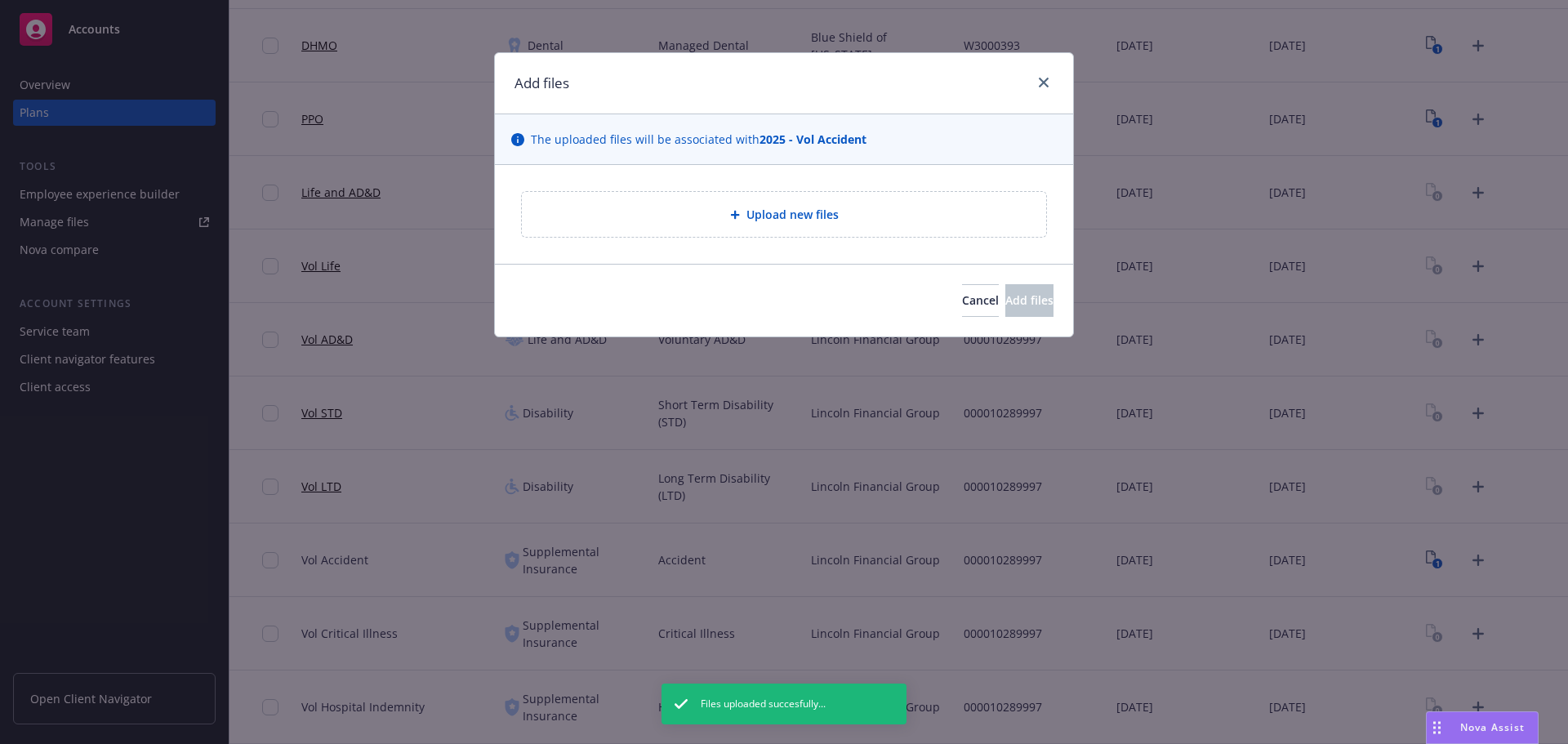
click at [848, 209] on div "Upload new files" at bounding box center [784, 214] width 498 height 19
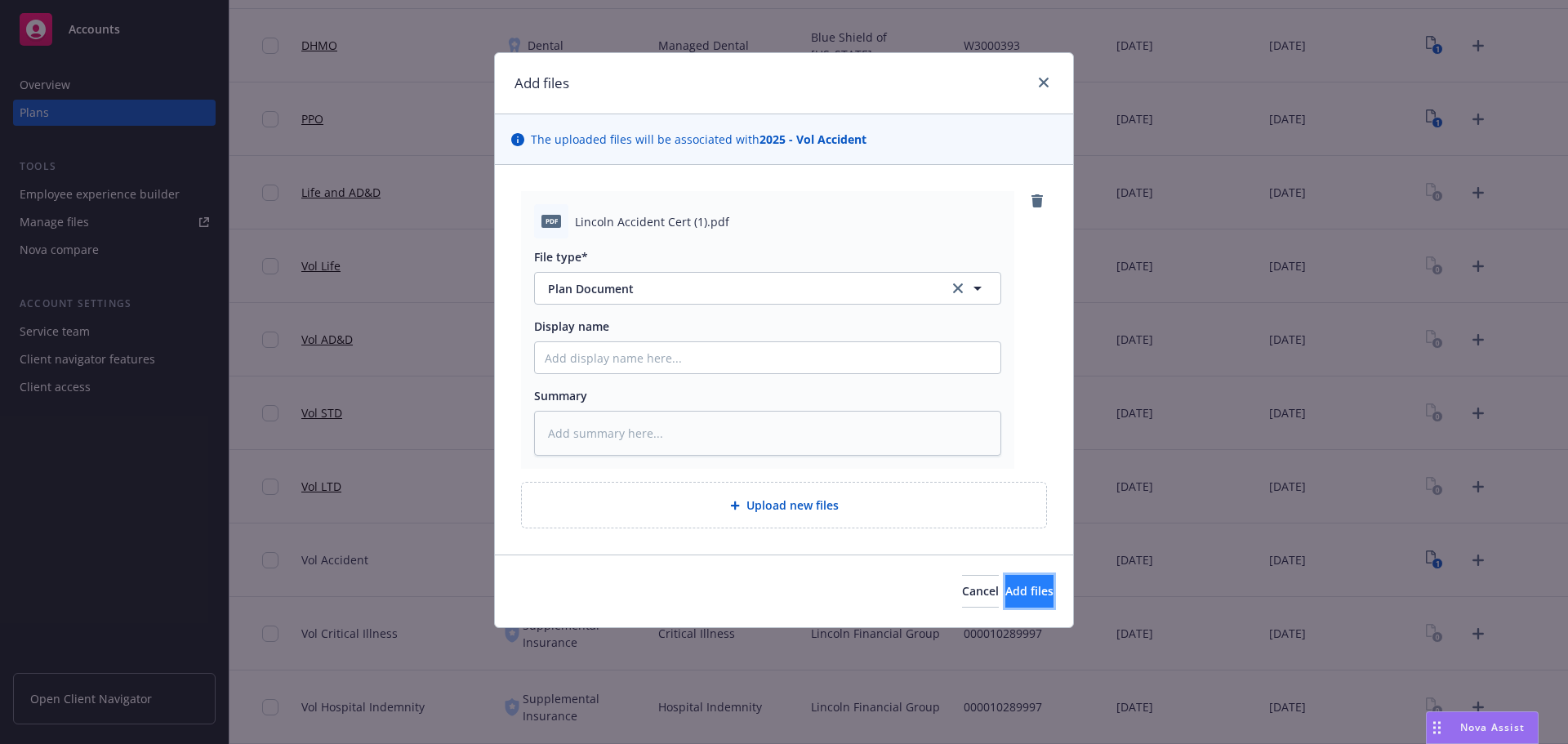
click at [1005, 590] on span "Add files" at bounding box center [1029, 590] width 49 height 16
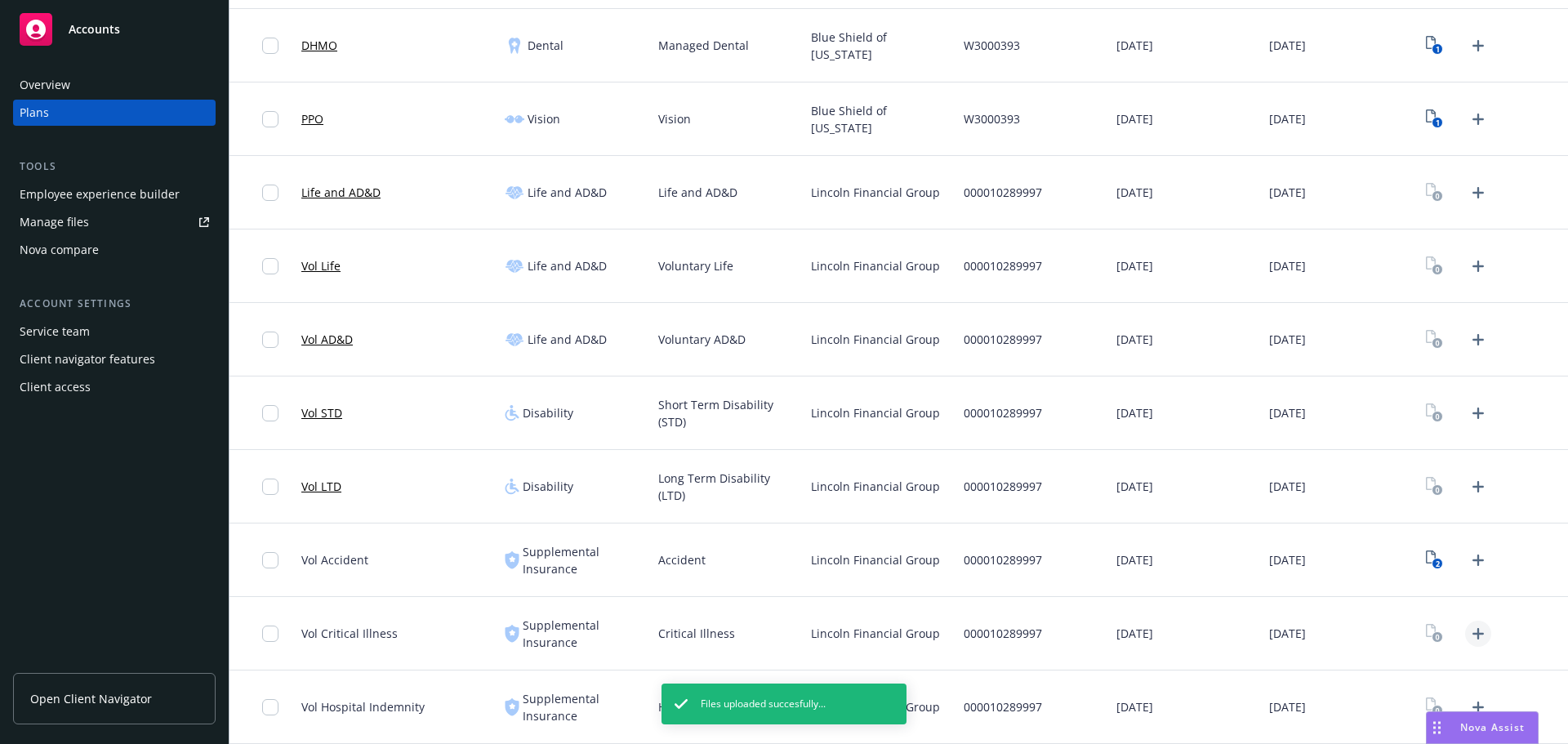
click at [1468, 638] on icon "Upload Plan Documents" at bounding box center [1477, 633] width 20 height 20
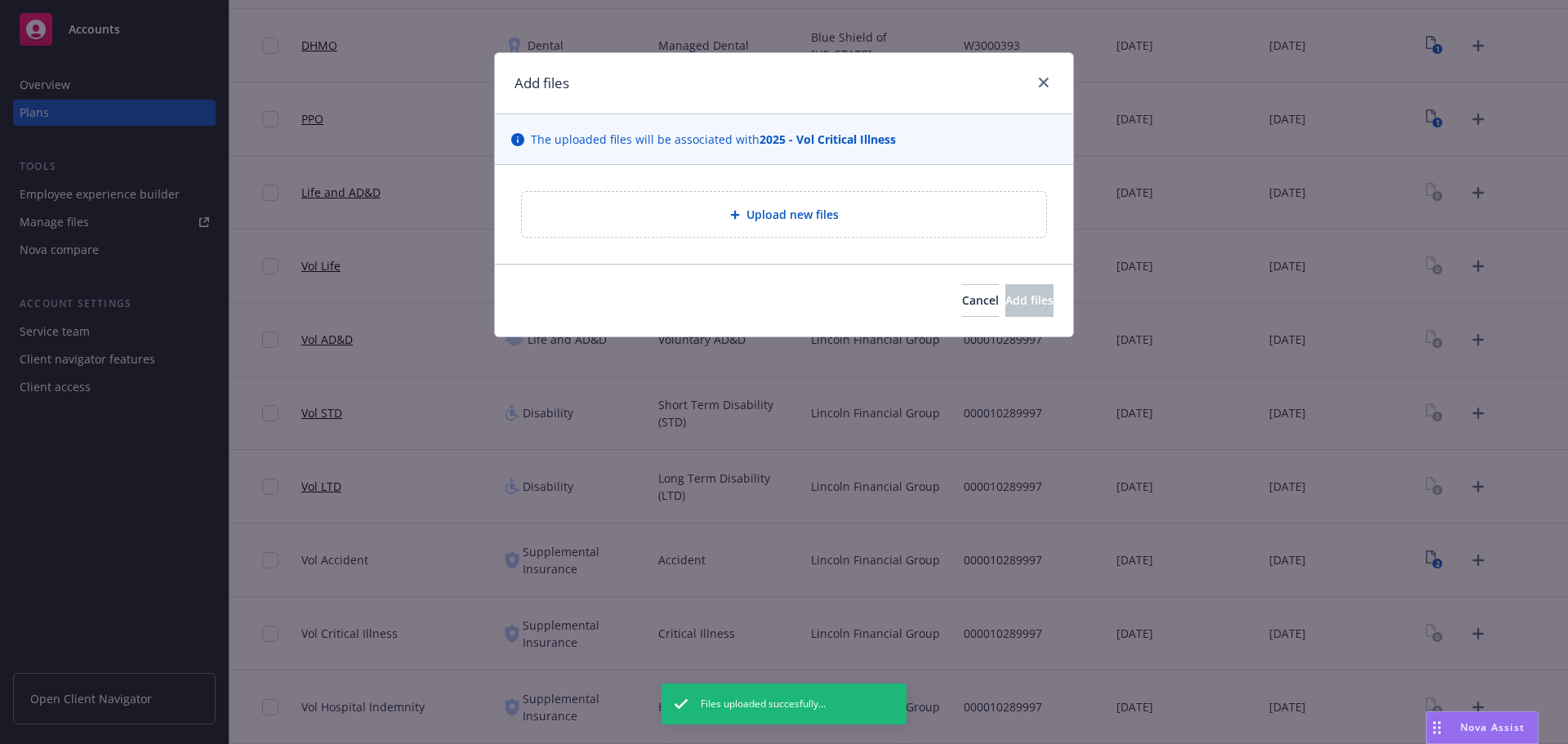
click at [749, 226] on div "Upload new files" at bounding box center [784, 214] width 524 height 45
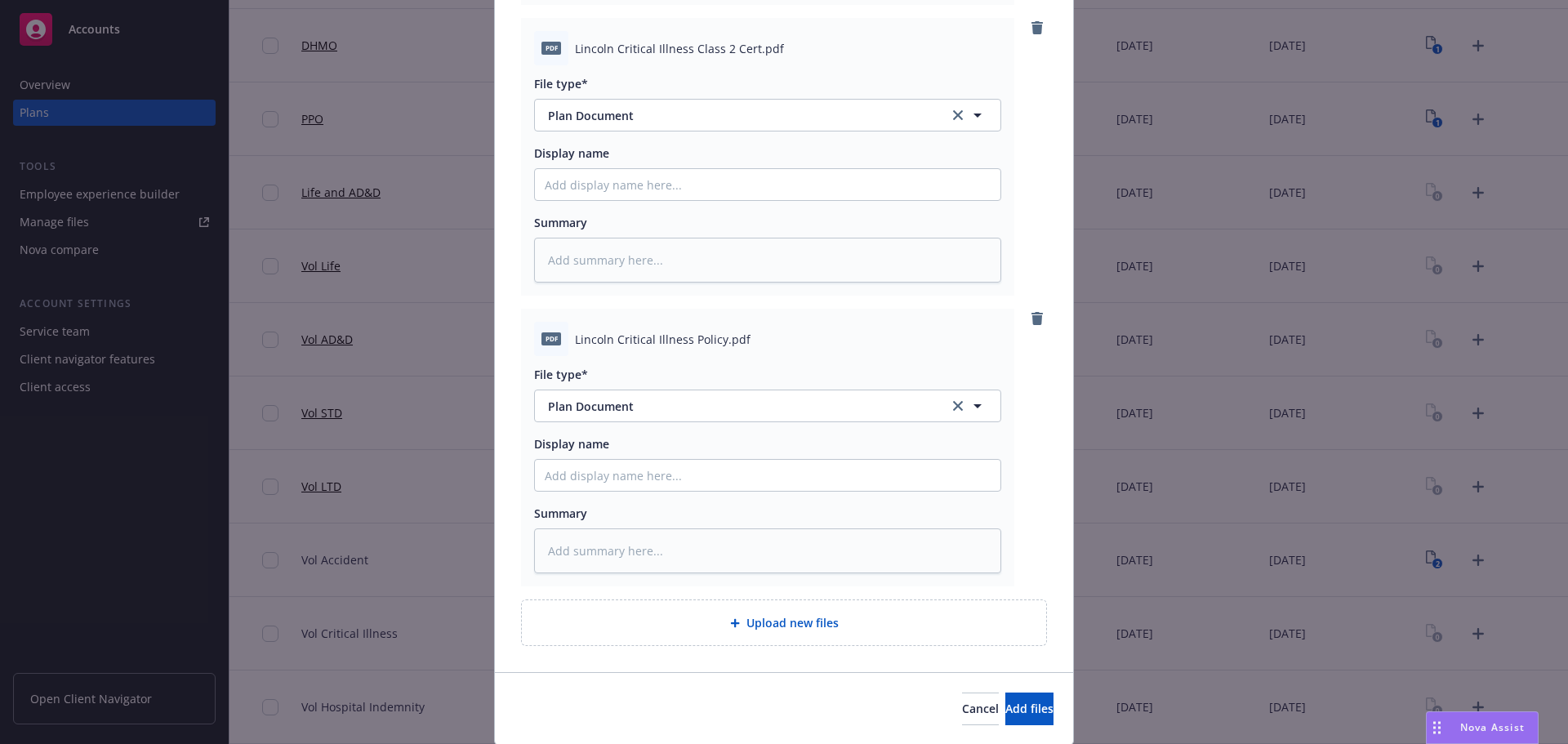
scroll to position [517, 0]
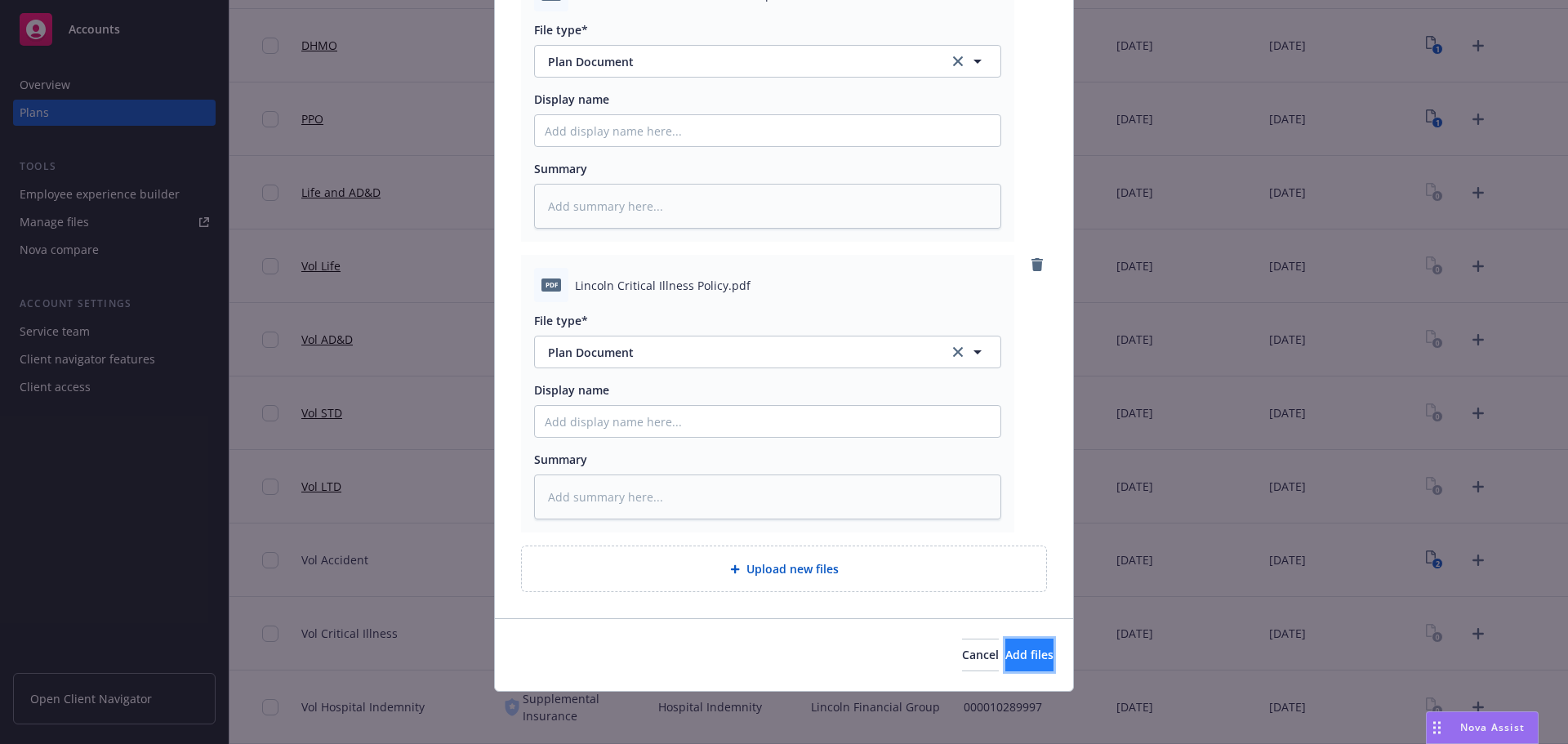
click at [1015, 666] on button "Add files" at bounding box center [1029, 654] width 49 height 33
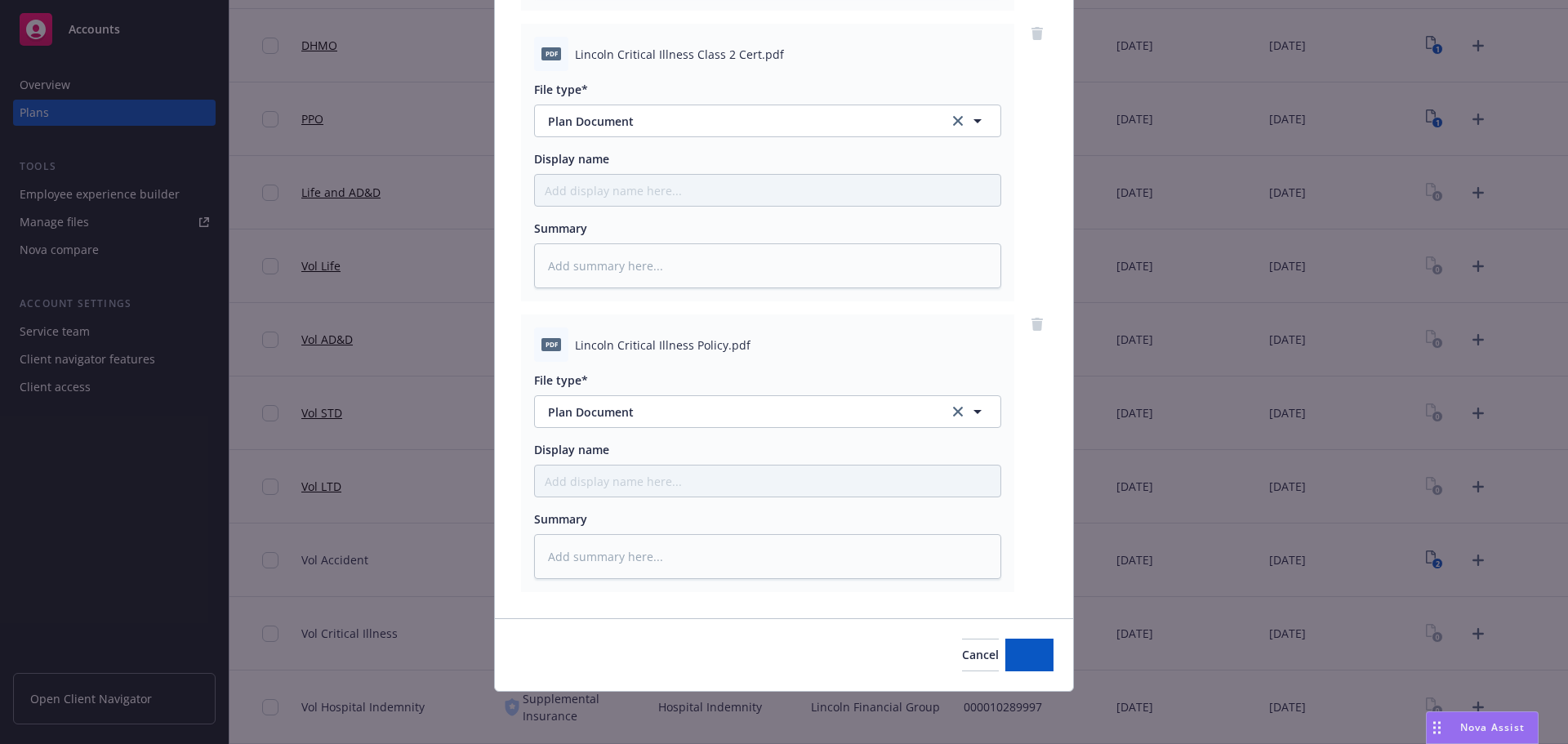
scroll to position [458, 0]
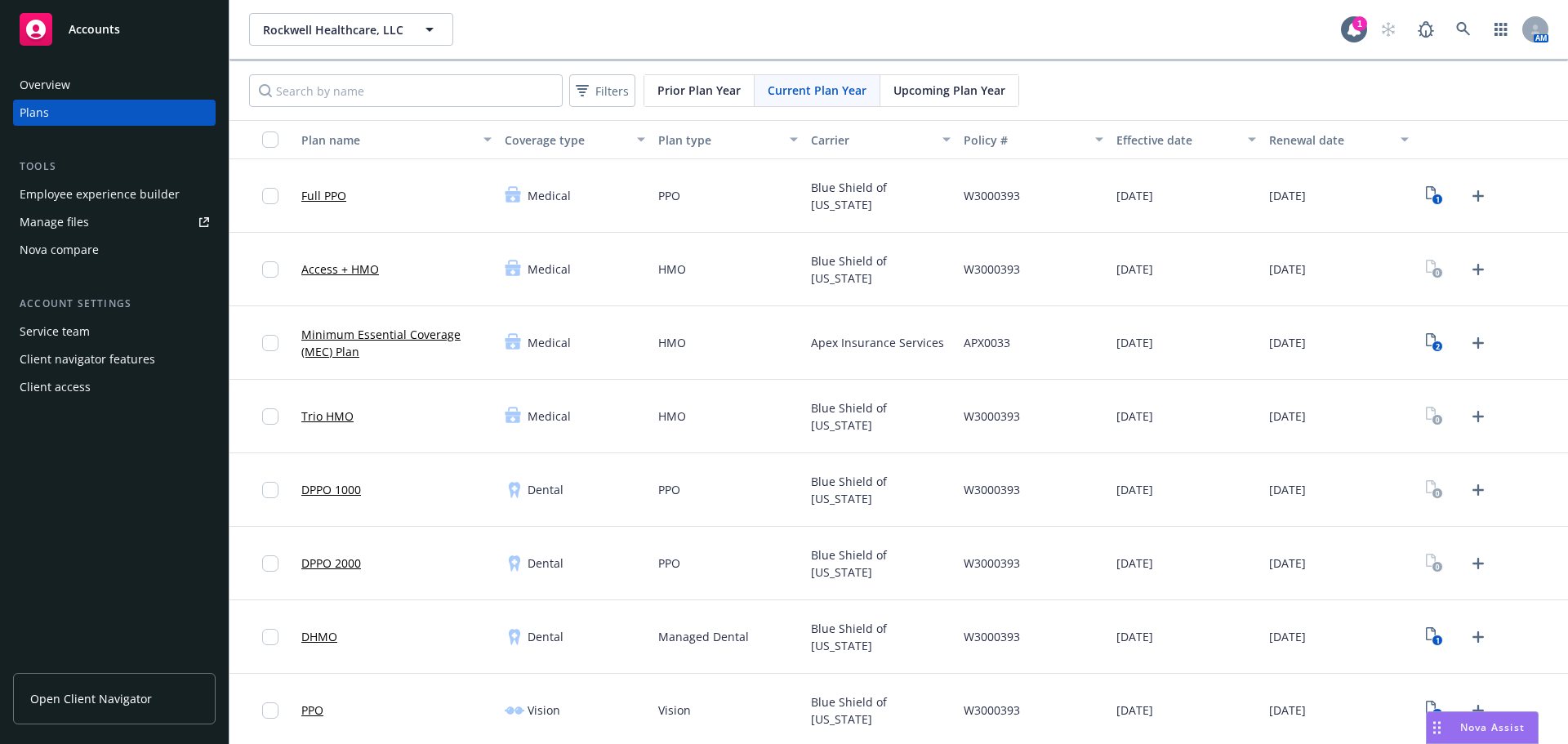
scroll to position [591, 0]
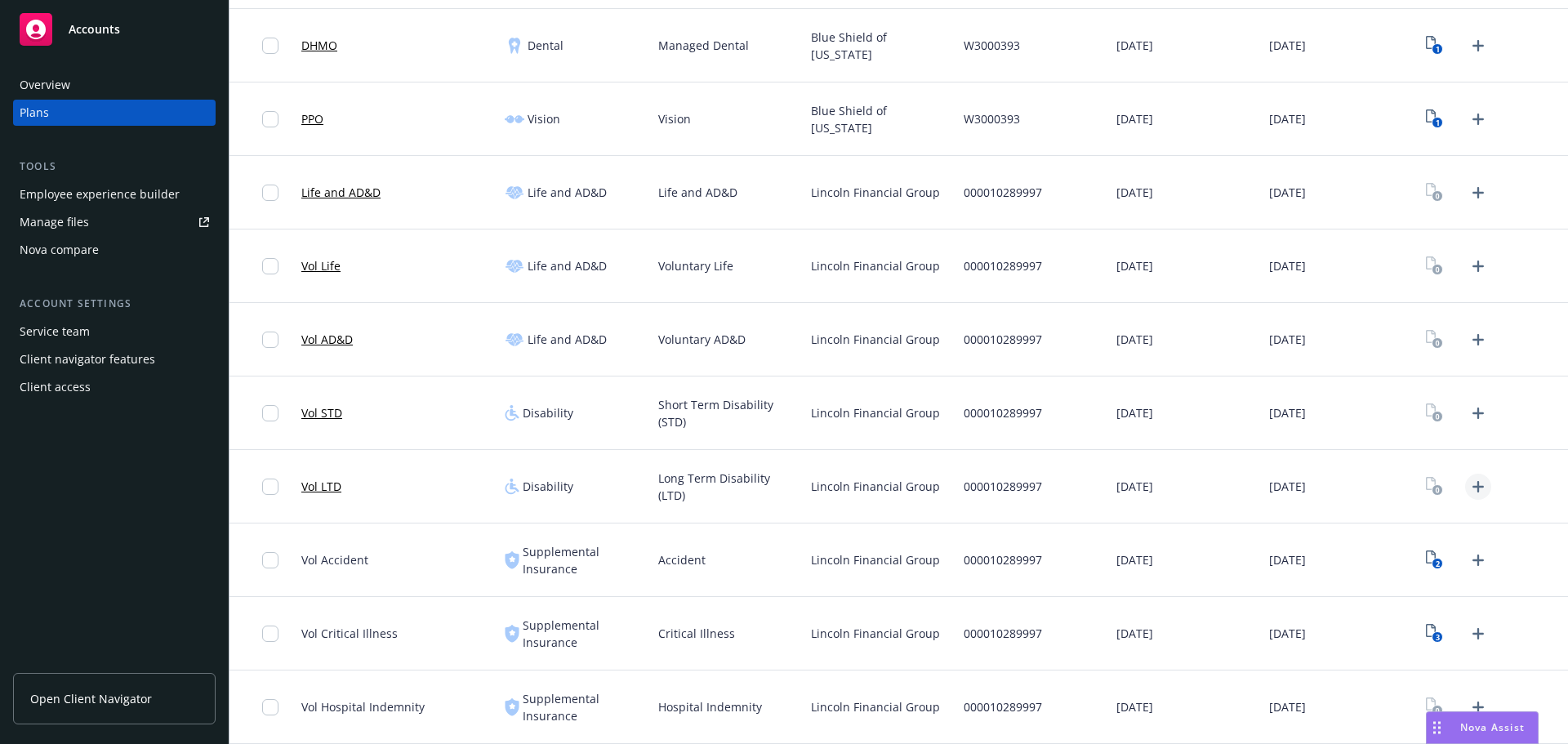
click at [1472, 485] on icon "Upload Plan Documents" at bounding box center [1477, 486] width 11 height 11
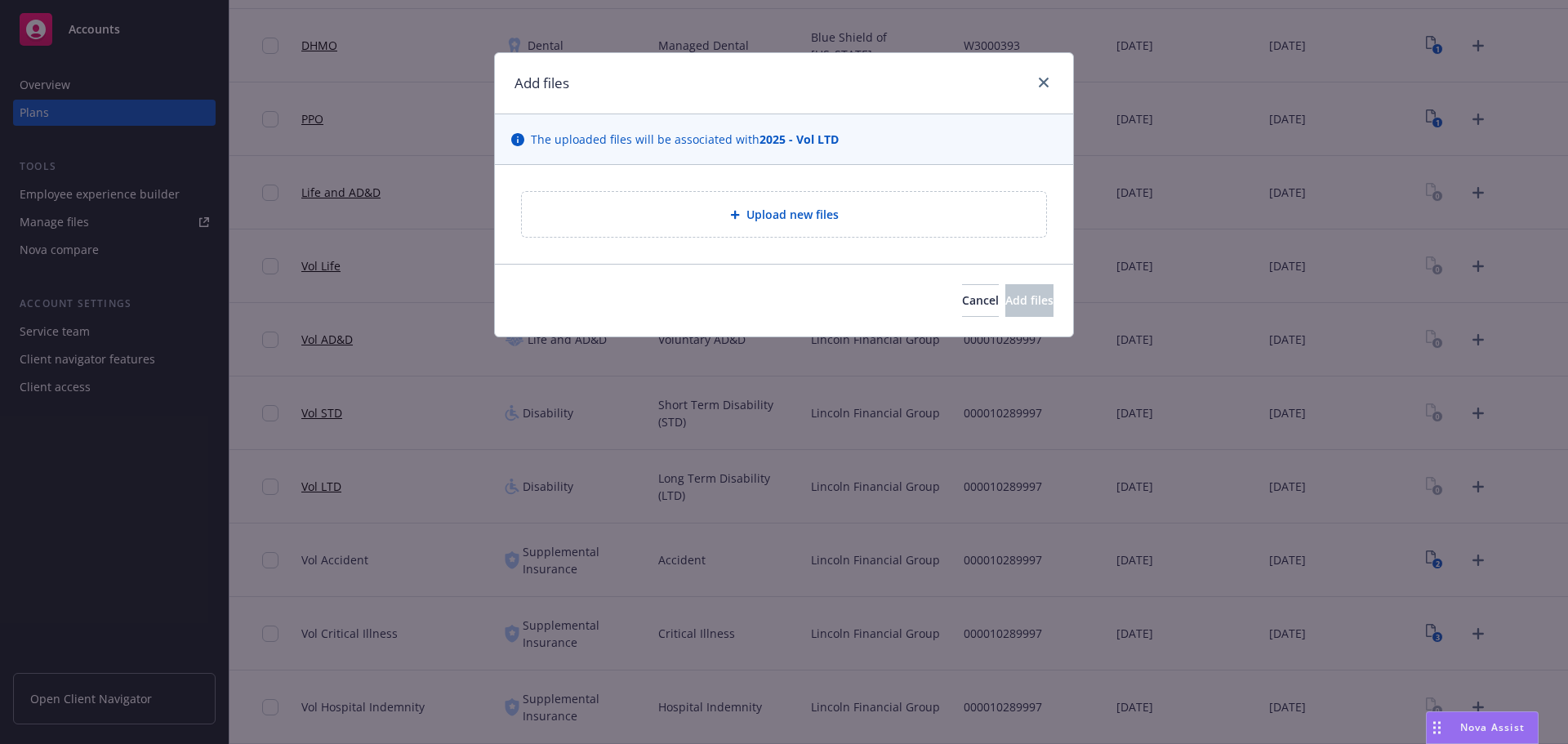
click at [796, 221] on span "Upload new files" at bounding box center [792, 214] width 92 height 17
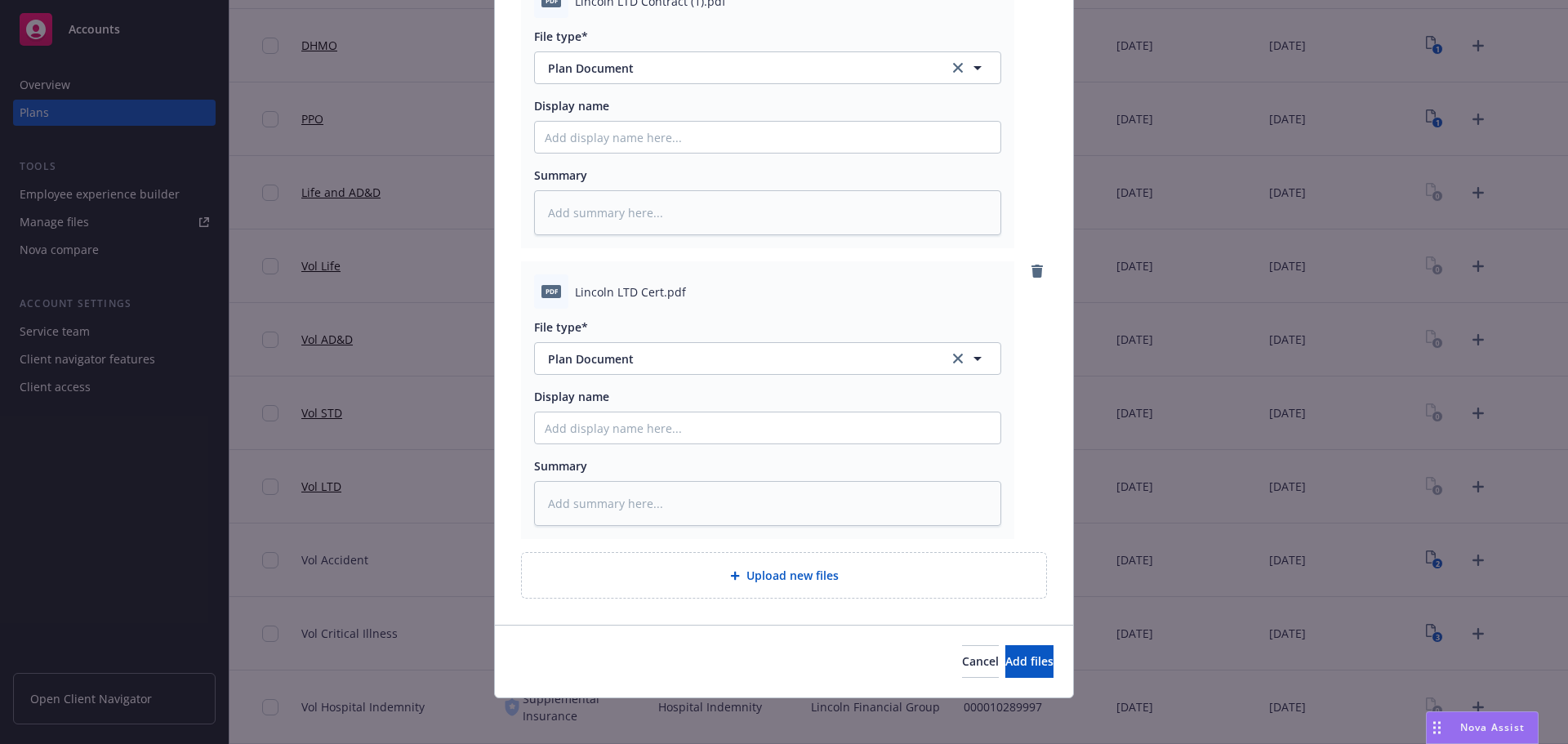
scroll to position [227, 0]
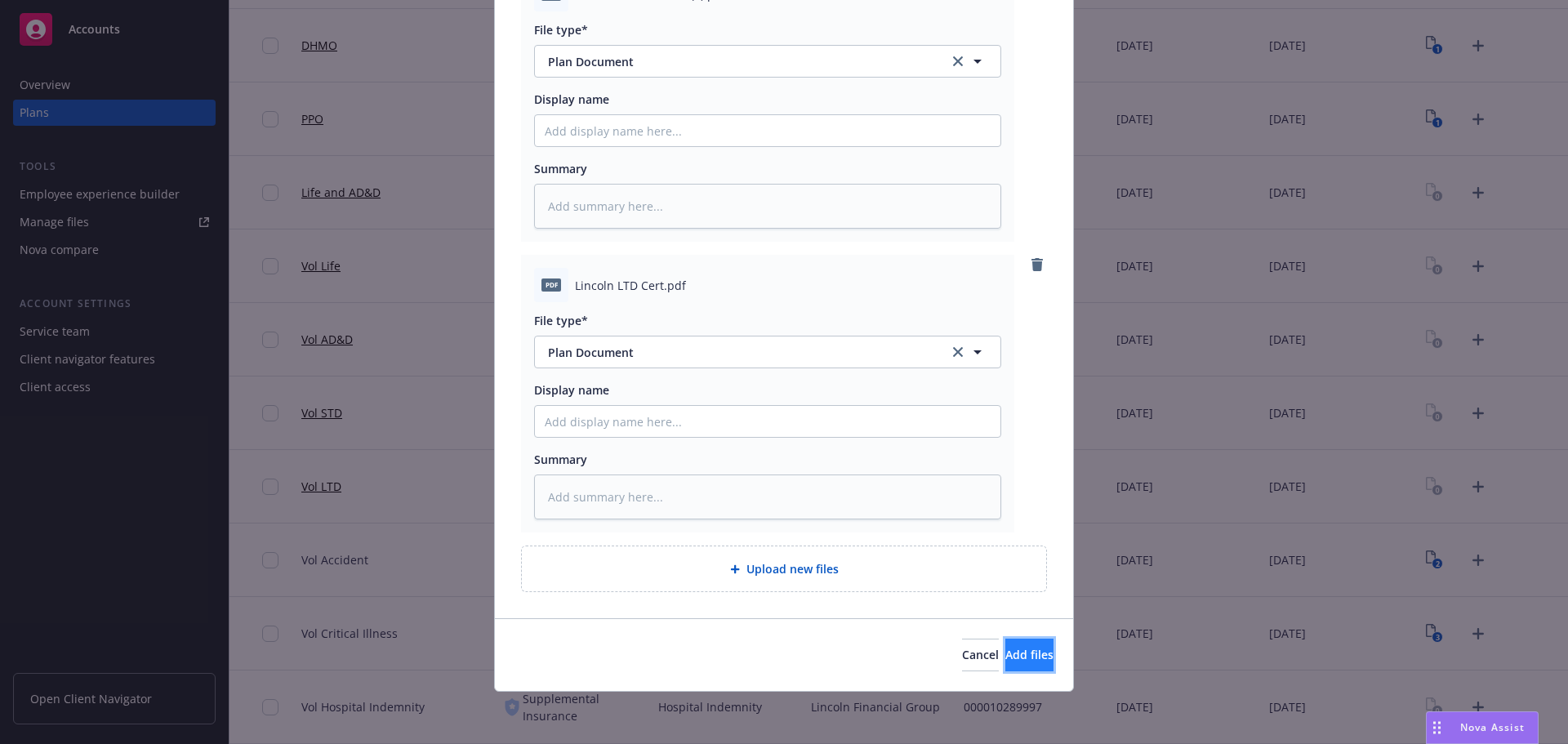
click at [1005, 659] on span "Add files" at bounding box center [1029, 653] width 49 height 16
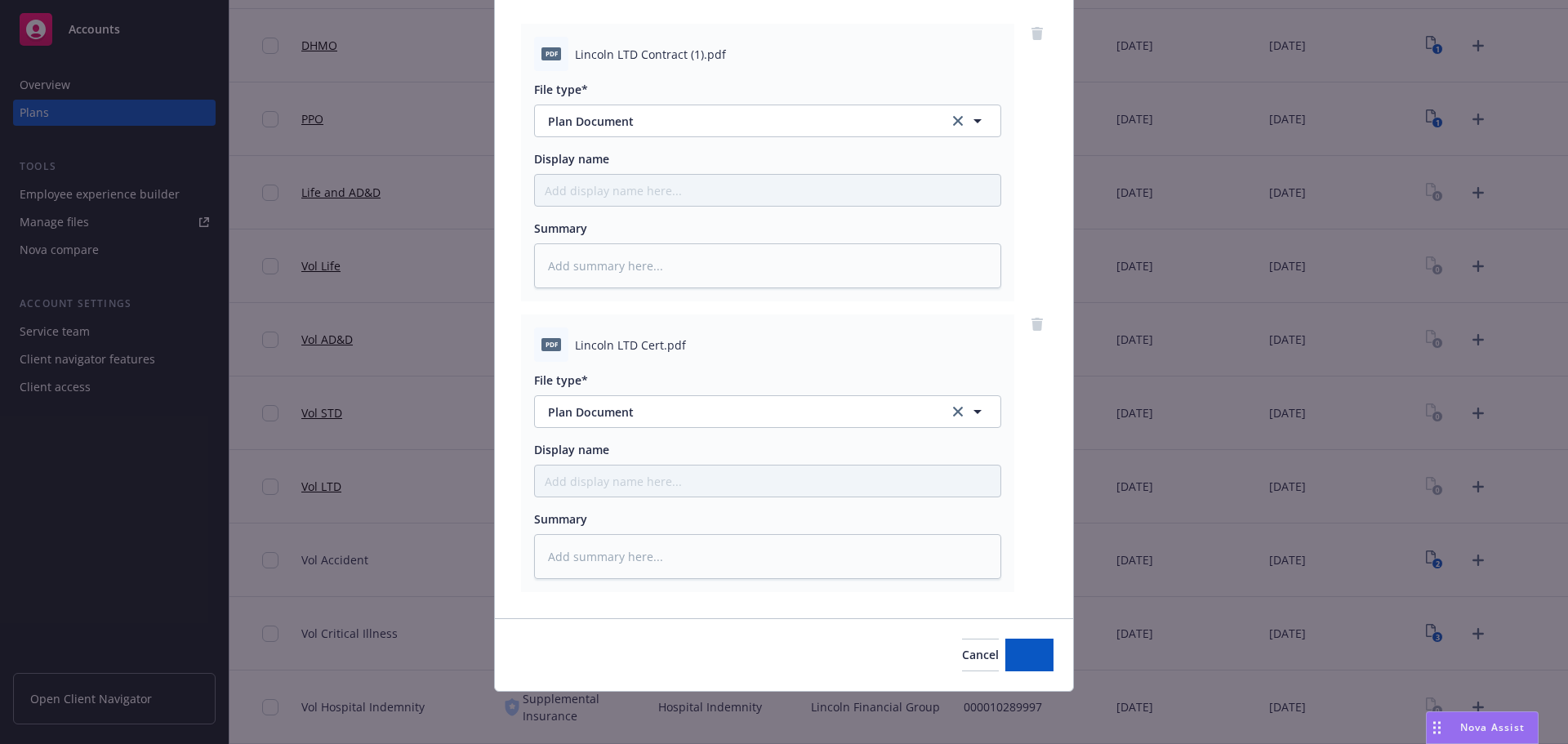
scroll to position [167, 0]
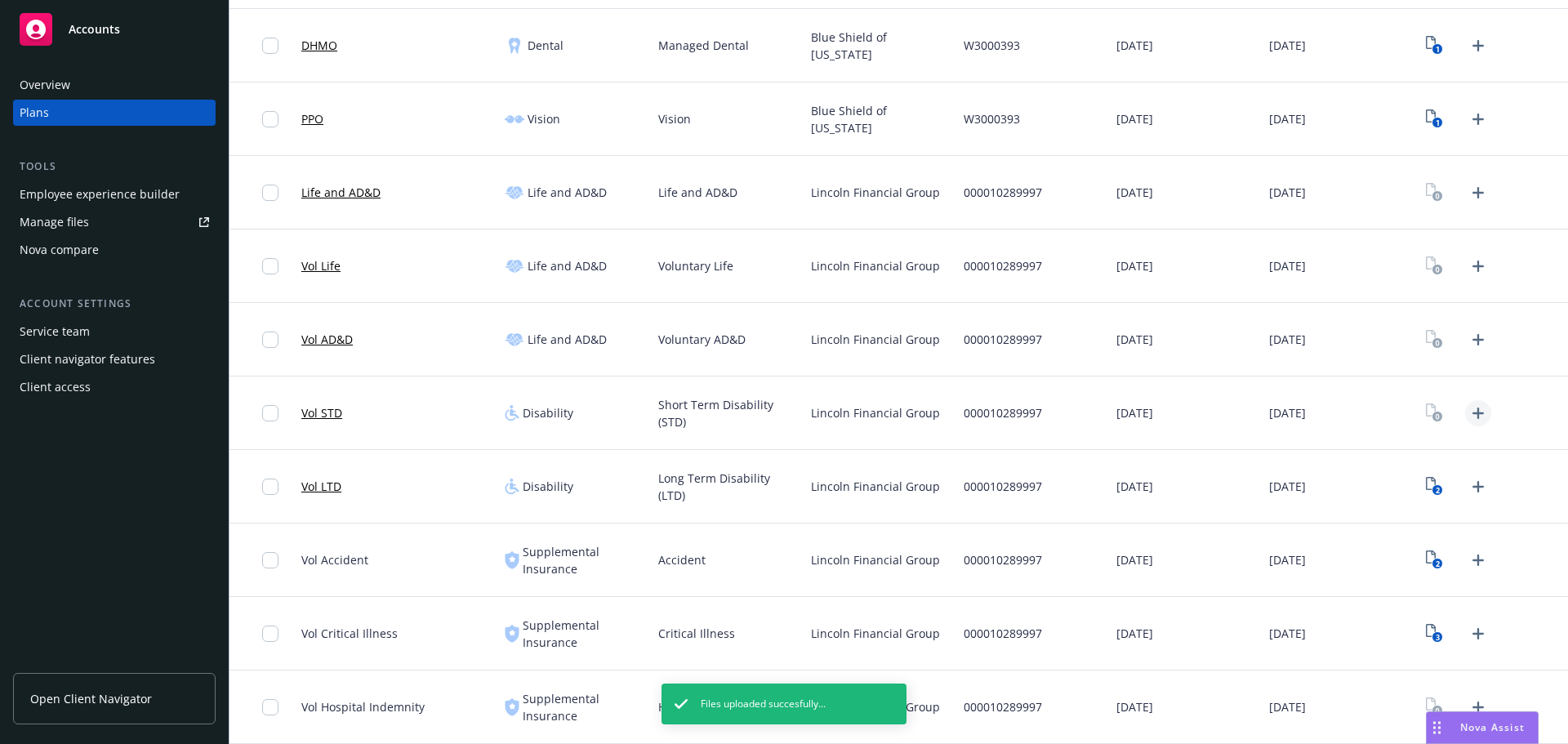
click at [1468, 405] on icon "Upload Plan Documents" at bounding box center [1477, 413] width 20 height 20
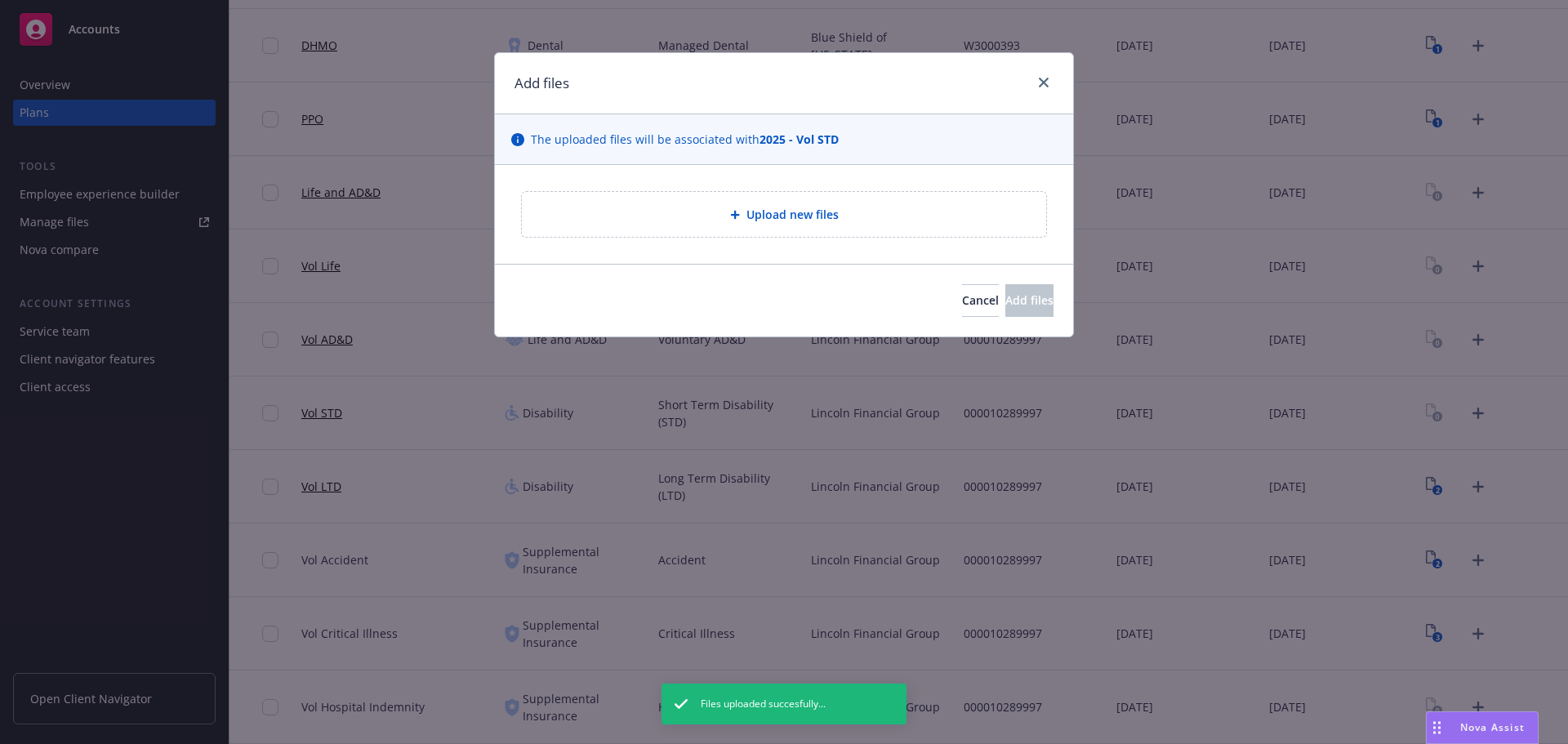
click at [873, 235] on div "Upload new files" at bounding box center [784, 214] width 524 height 45
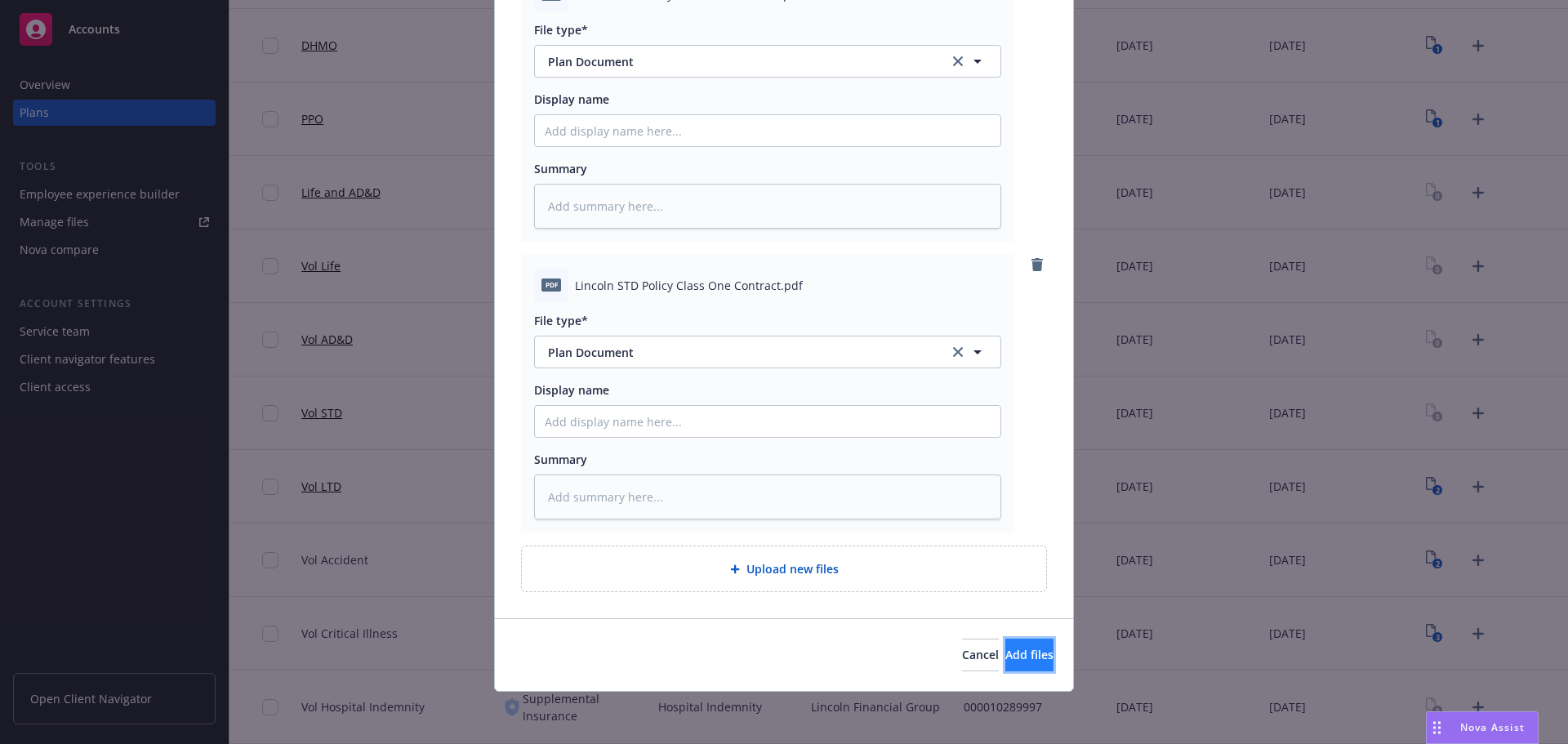
click at [1005, 653] on span "Add files" at bounding box center [1029, 653] width 49 height 16
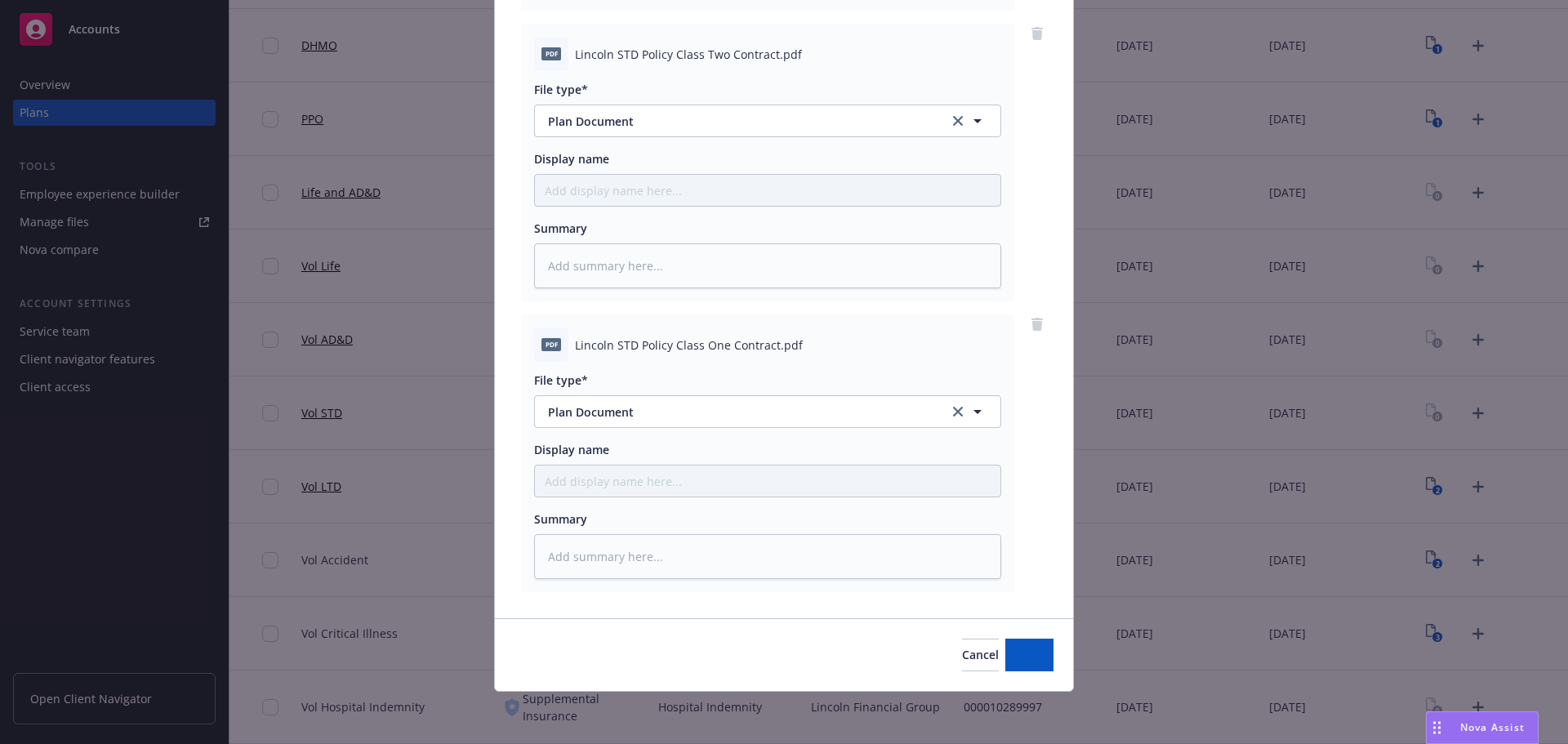
scroll to position [749, 0]
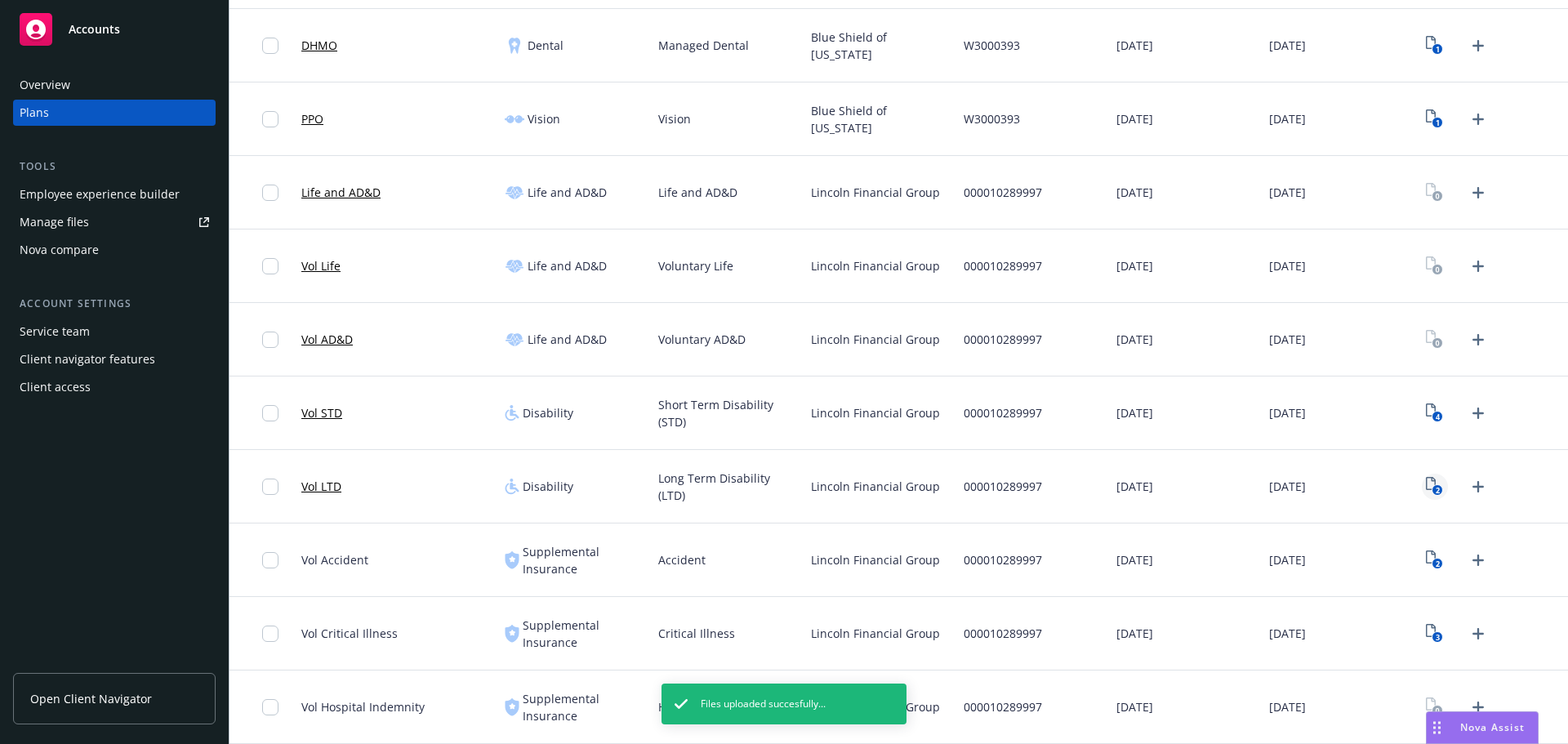
click at [1435, 490] on text "2" at bounding box center [1437, 489] width 4 height 10
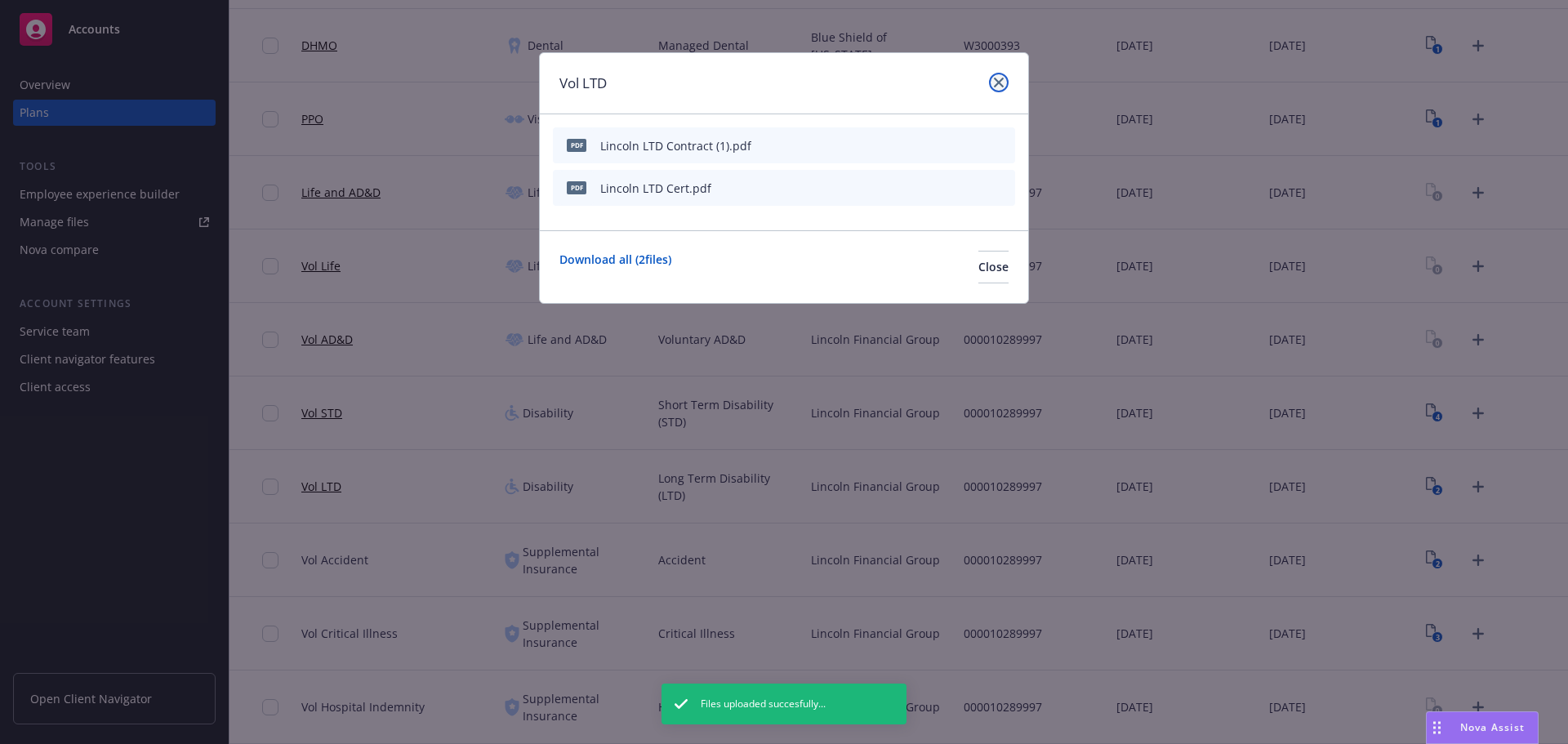
click at [1007, 81] on link "close" at bounding box center [998, 82] width 20 height 20
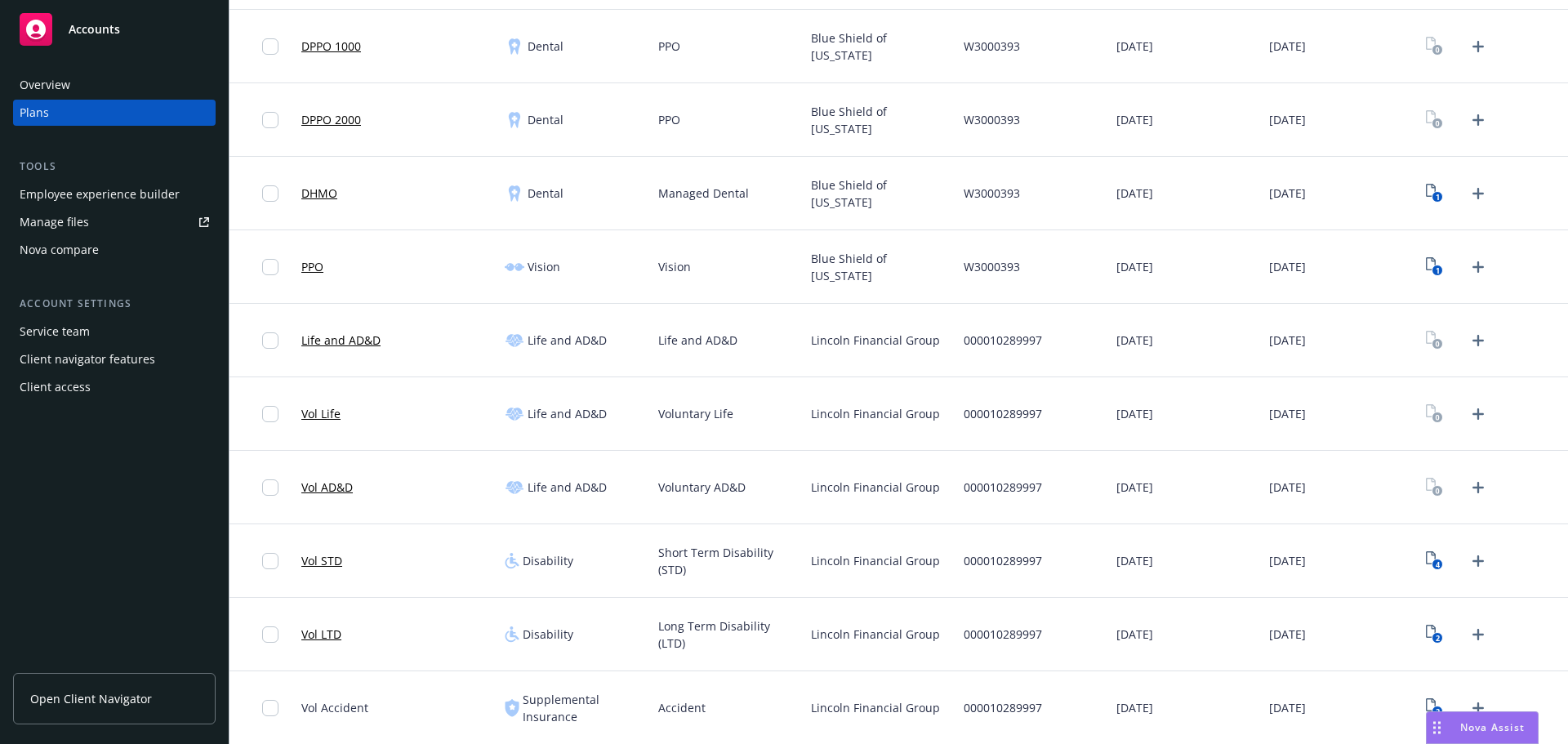
scroll to position [591, 0]
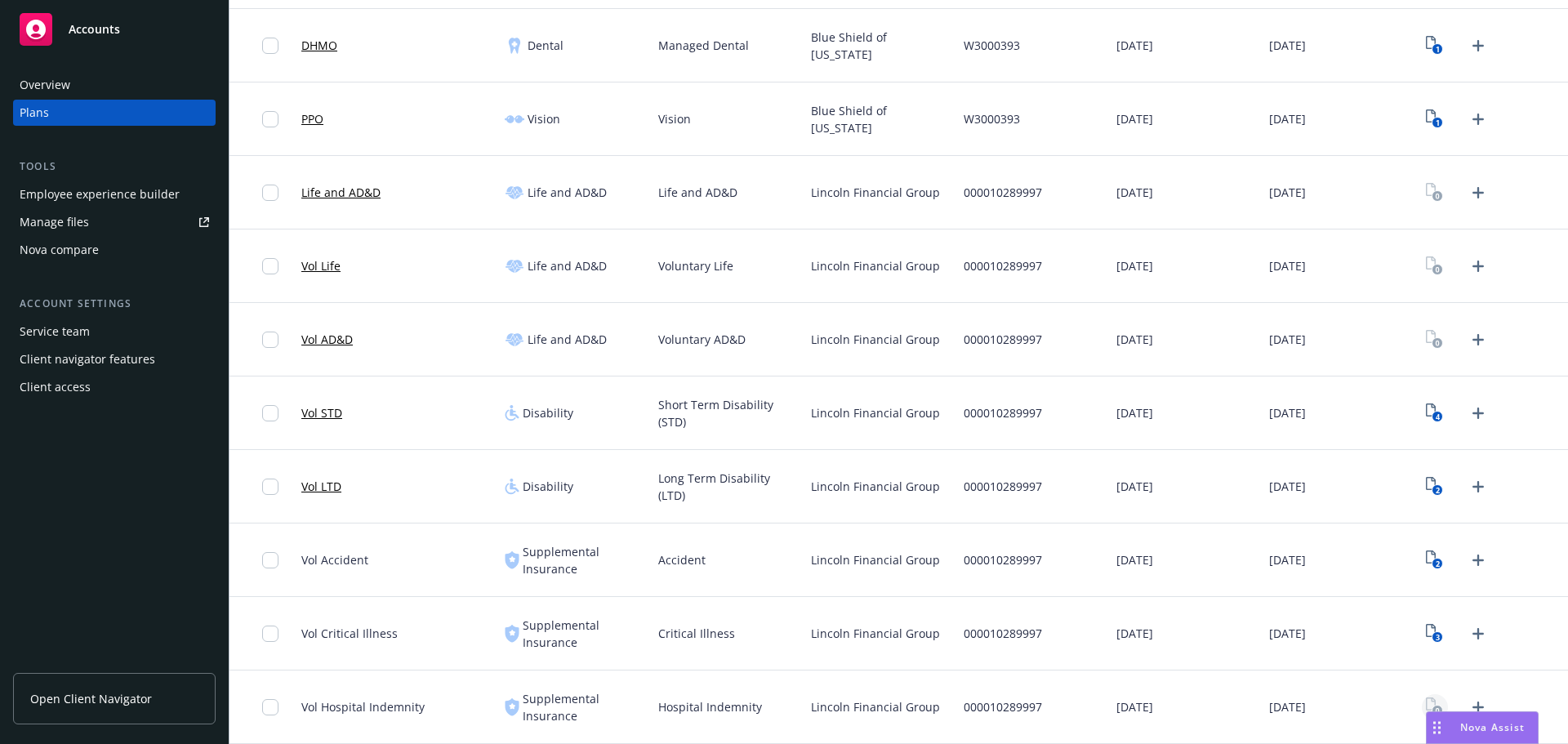
click at [1426, 705] on icon "View Plan Documents" at bounding box center [1434, 707] width 17 height 19
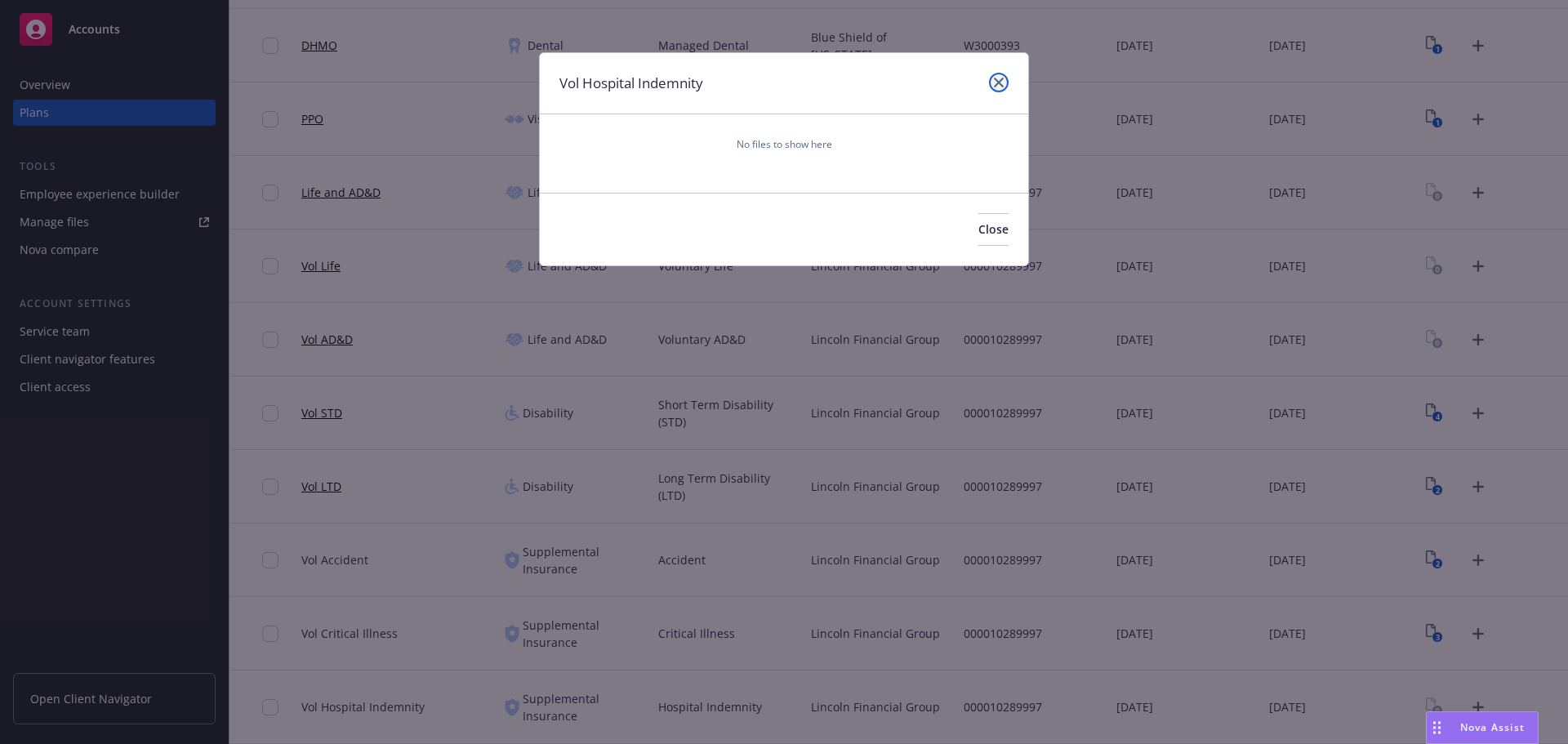
click at [998, 81] on icon "close" at bounding box center [998, 82] width 9 height 9
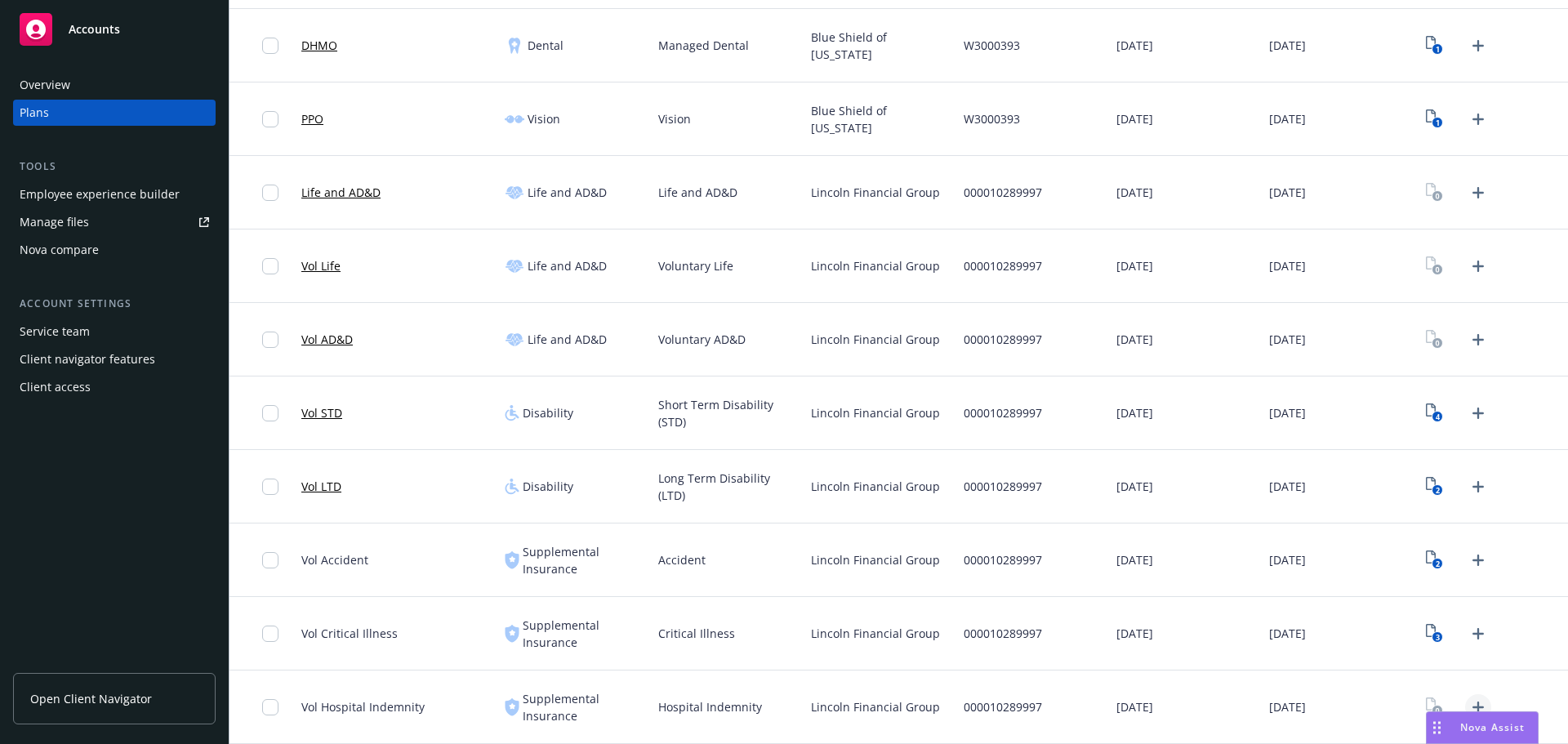
click at [1468, 697] on icon "Upload Plan Documents" at bounding box center [1477, 707] width 20 height 20
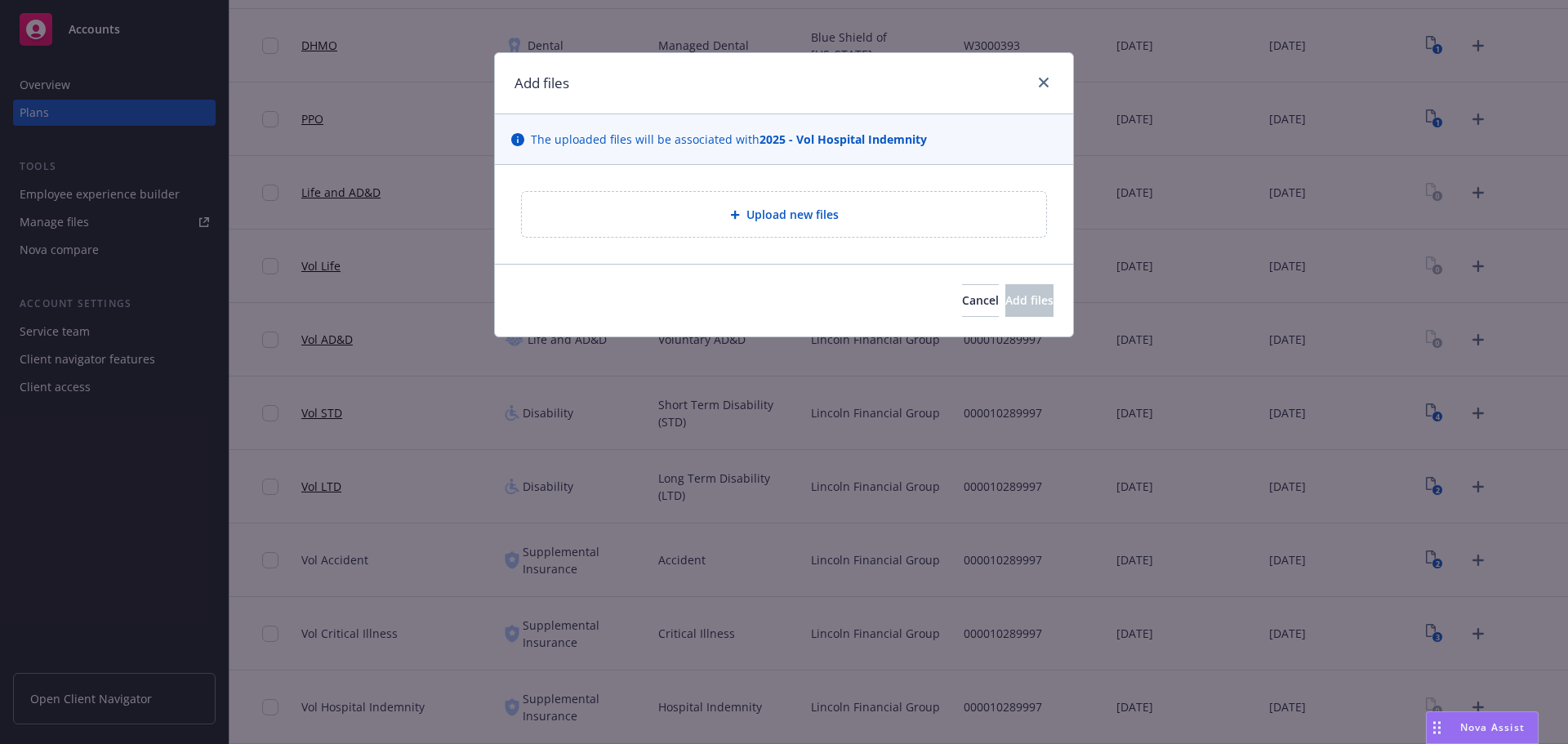
click at [774, 212] on span "Upload new files" at bounding box center [792, 214] width 92 height 17
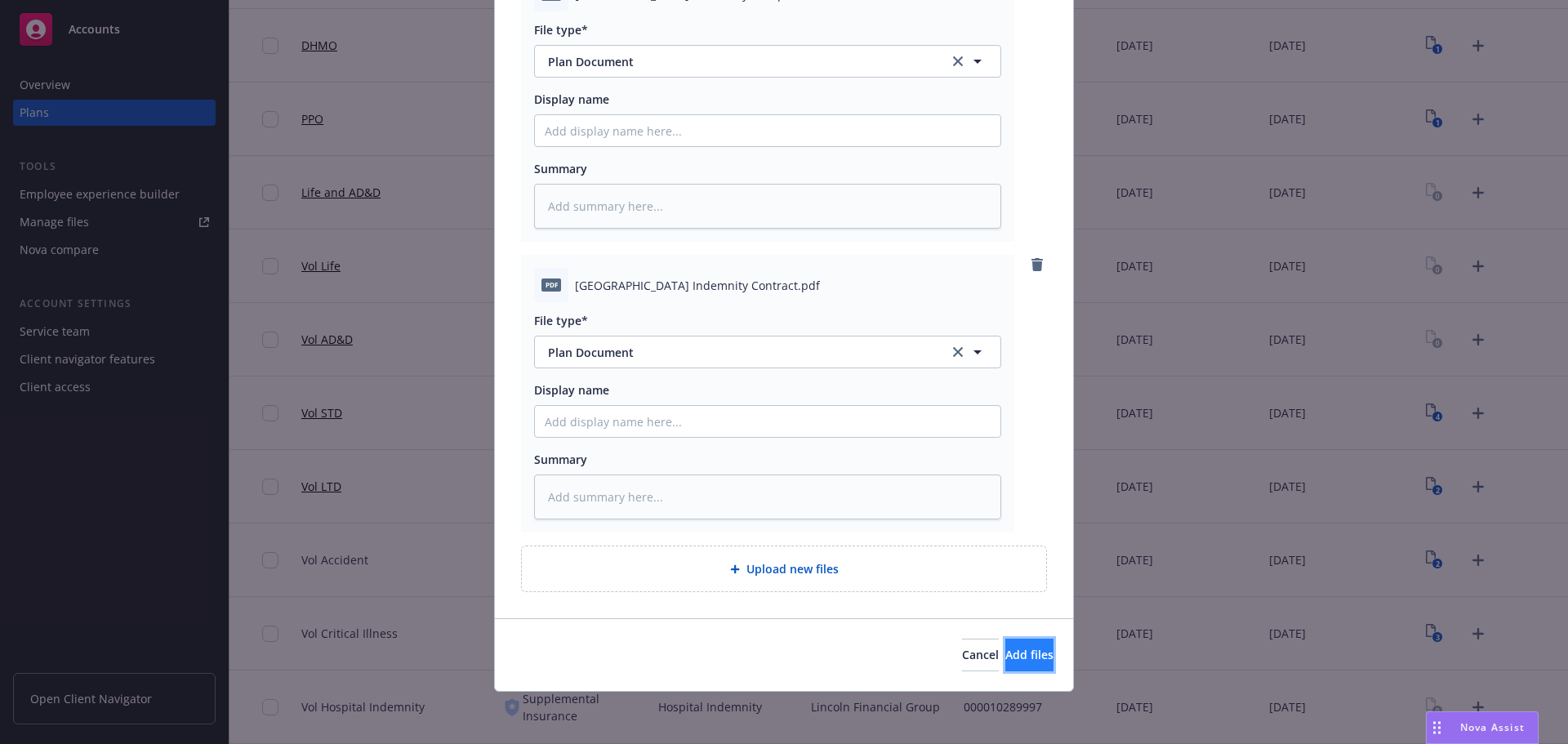
click at [1005, 655] on span "Add files" at bounding box center [1029, 653] width 49 height 16
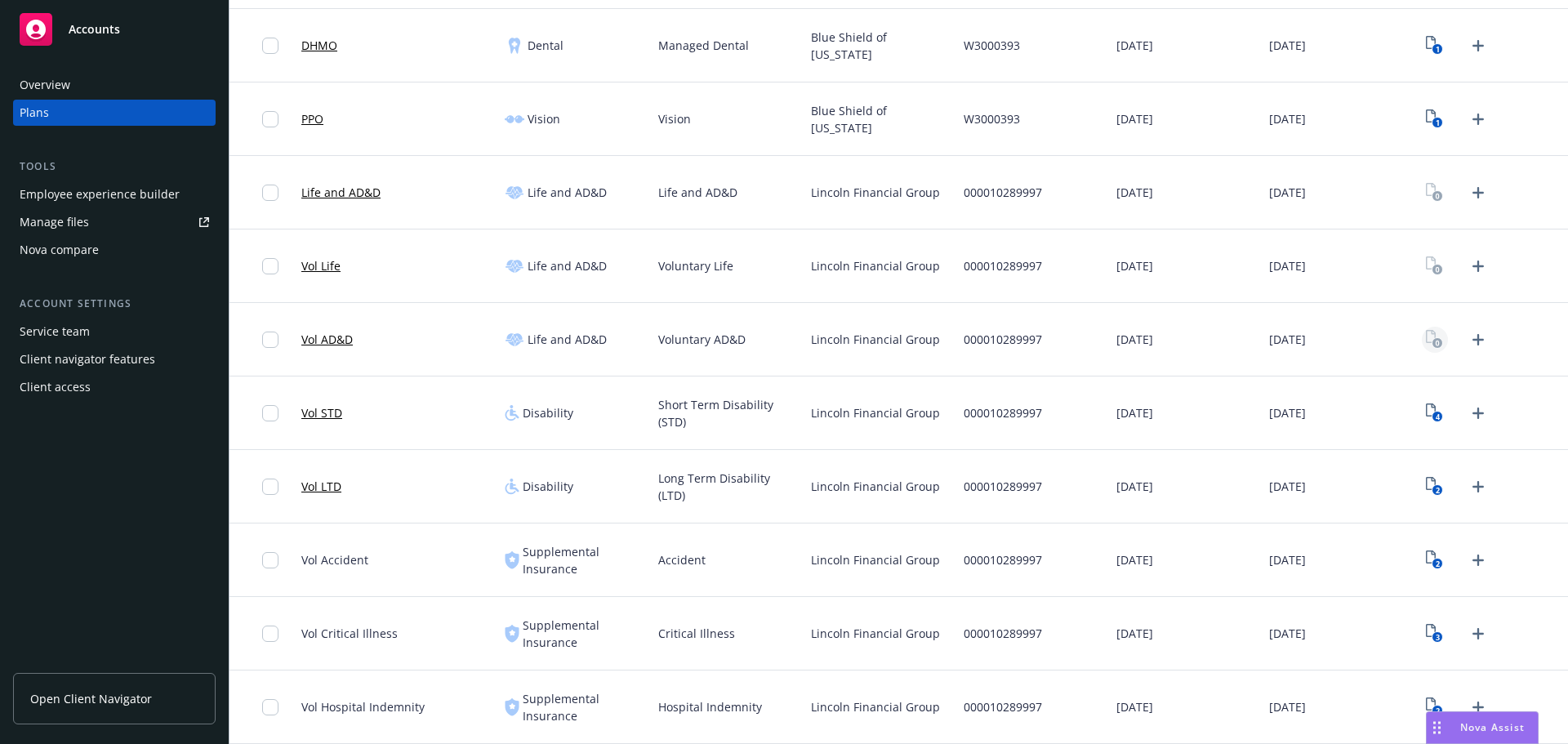
click at [1426, 337] on icon "View Plan Documents" at bounding box center [1434, 339] width 17 height 19
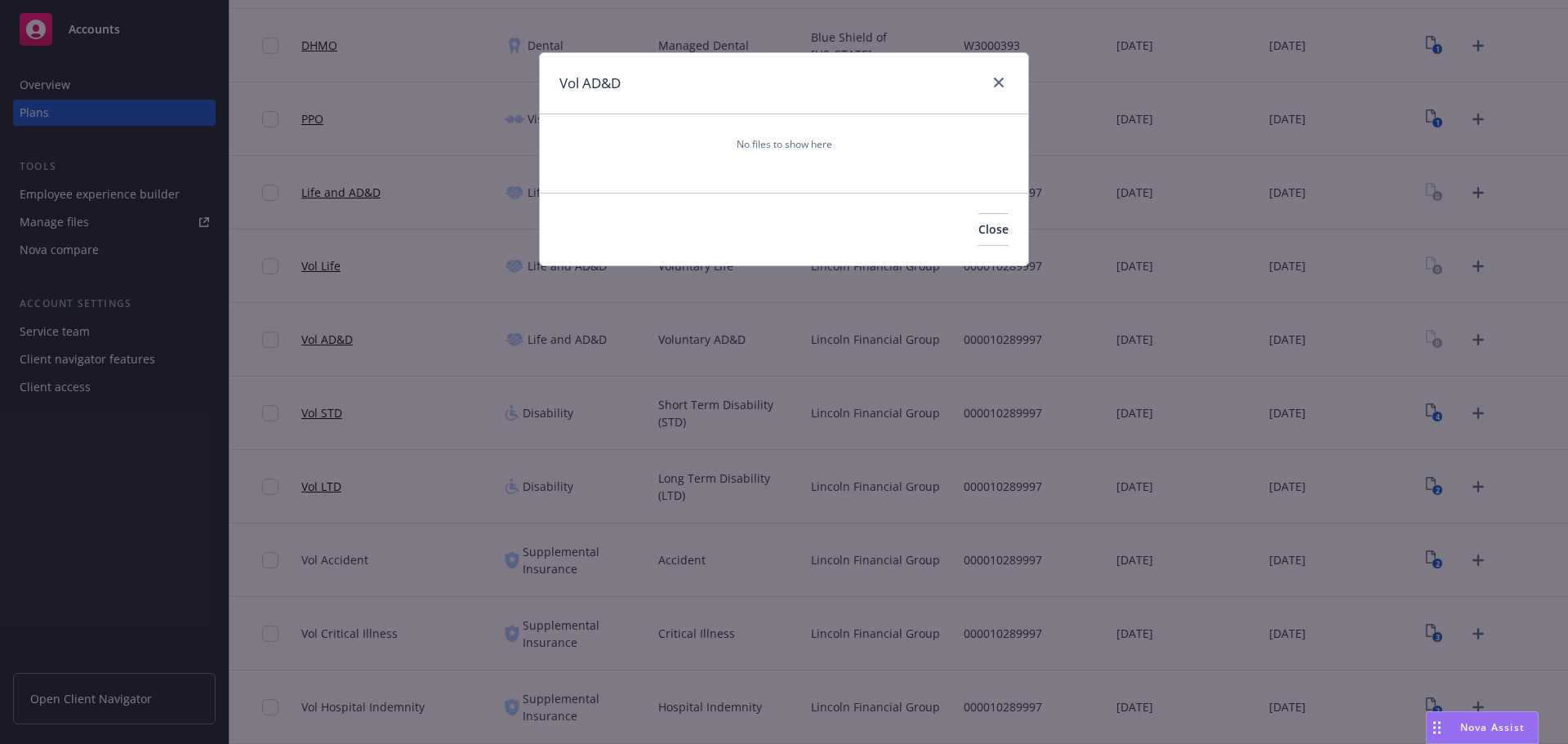
drag, startPoint x: 1517, startPoint y: 335, endPoint x: 1168, endPoint y: 151, distance: 394.5
click at [1506, 335] on div "Vol AD&D No files to show here Close" at bounding box center [784, 372] width 1568 height 744
click at [994, 79] on icon "close" at bounding box center [998, 82] width 9 height 9
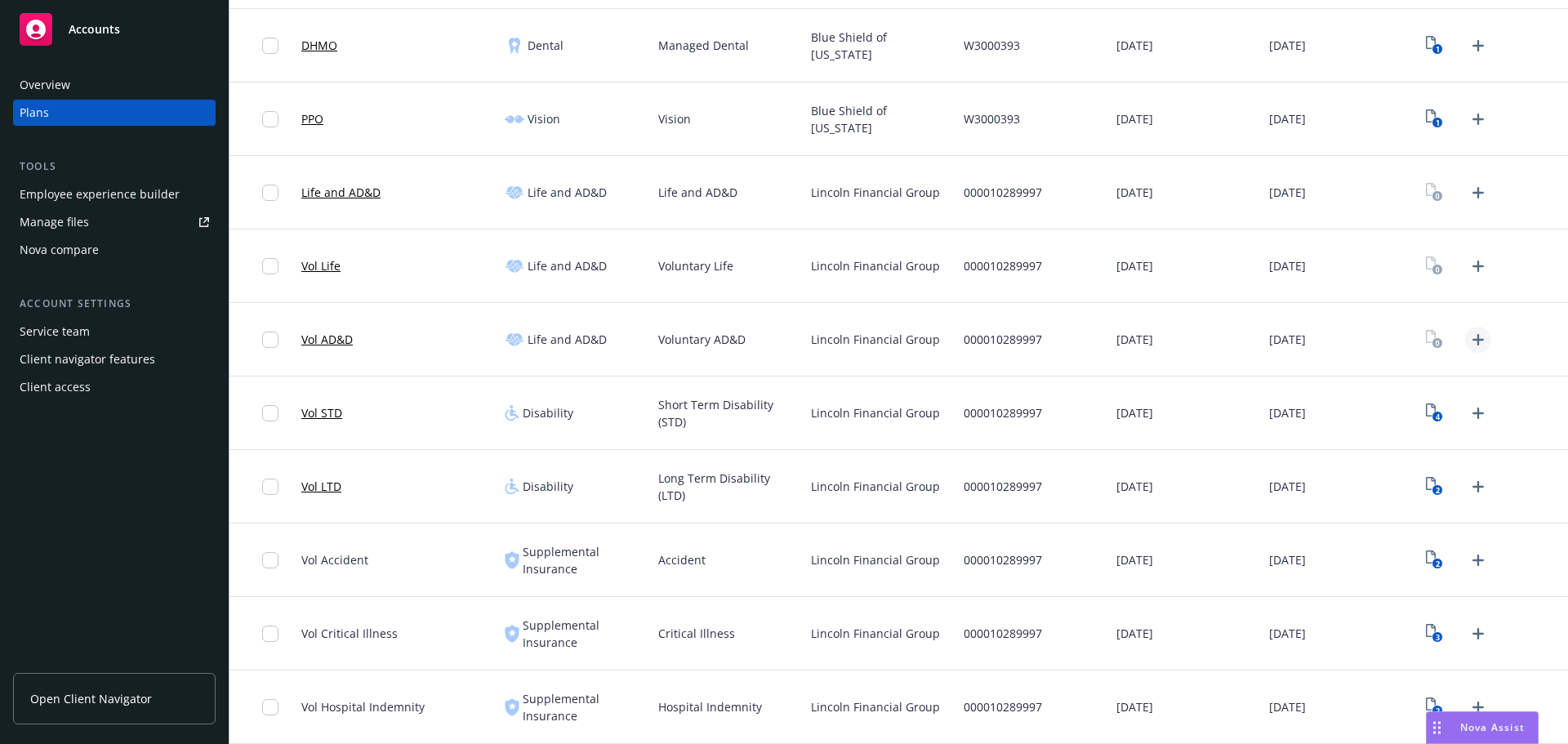
click at [1465, 328] on link "Upload Plan Documents" at bounding box center [1478, 340] width 26 height 26
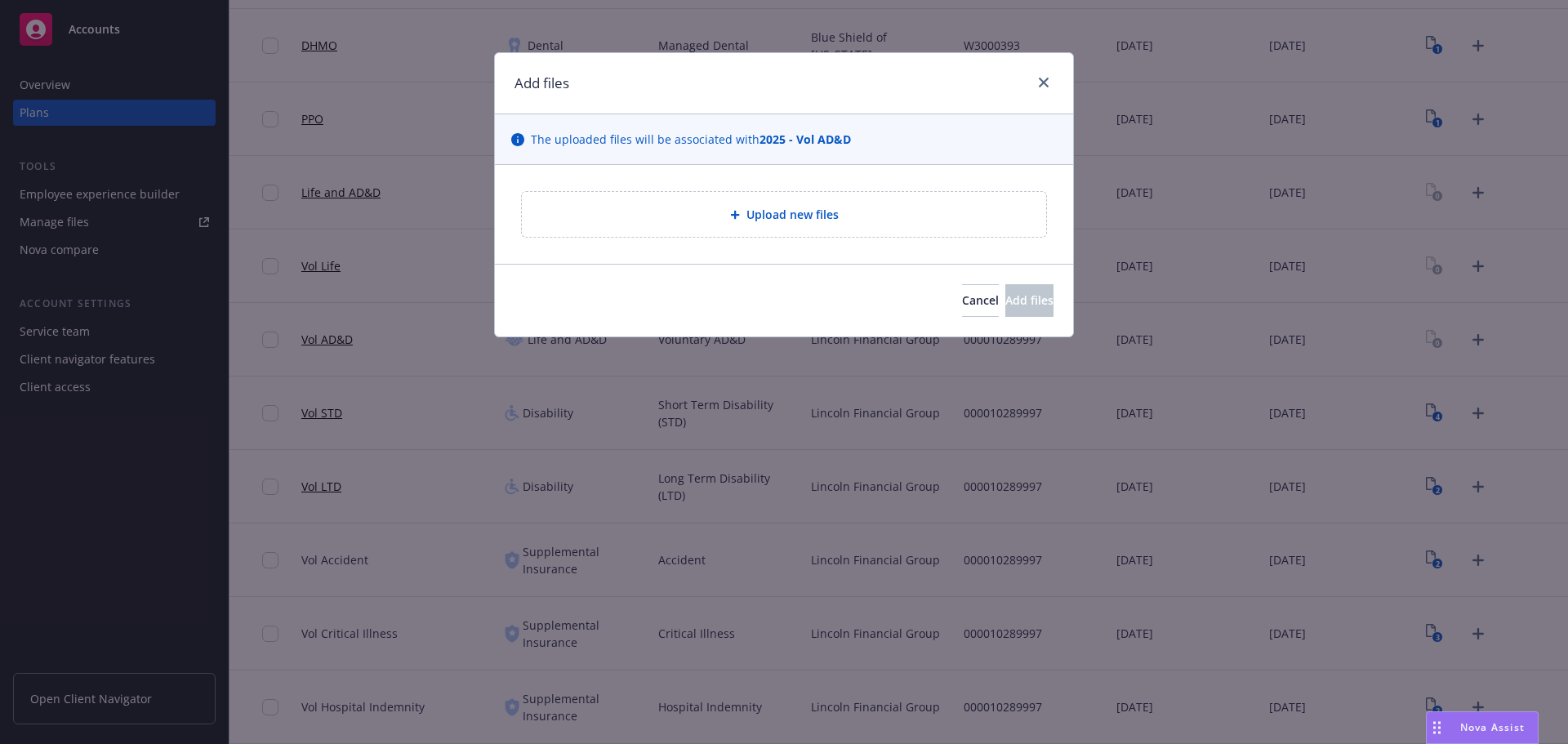
click at [832, 210] on span "Upload new files" at bounding box center [792, 214] width 92 height 17
click at [1048, 75] on link "close" at bounding box center [1043, 82] width 20 height 20
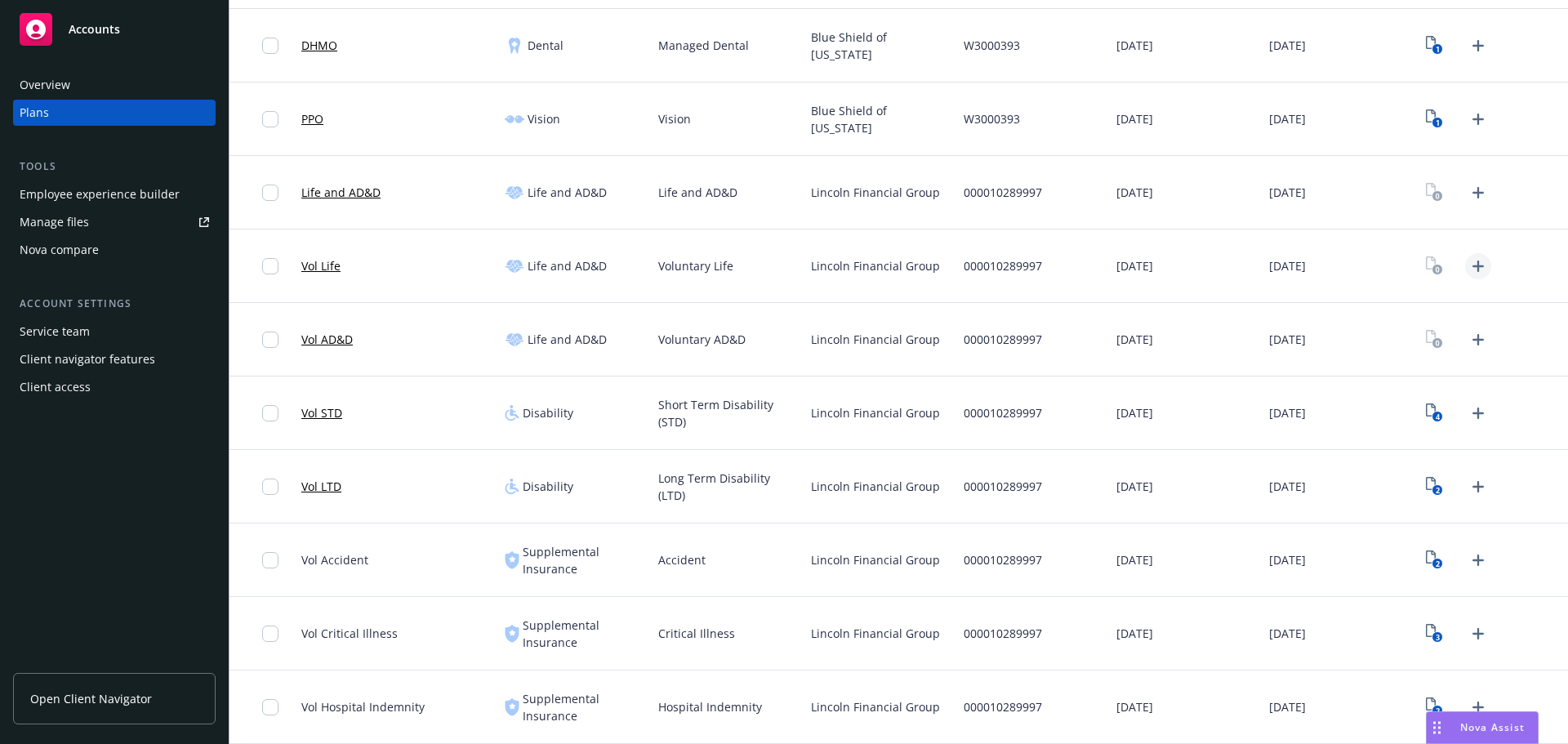
click at [1468, 264] on icon "Upload Plan Documents" at bounding box center [1477, 266] width 20 height 20
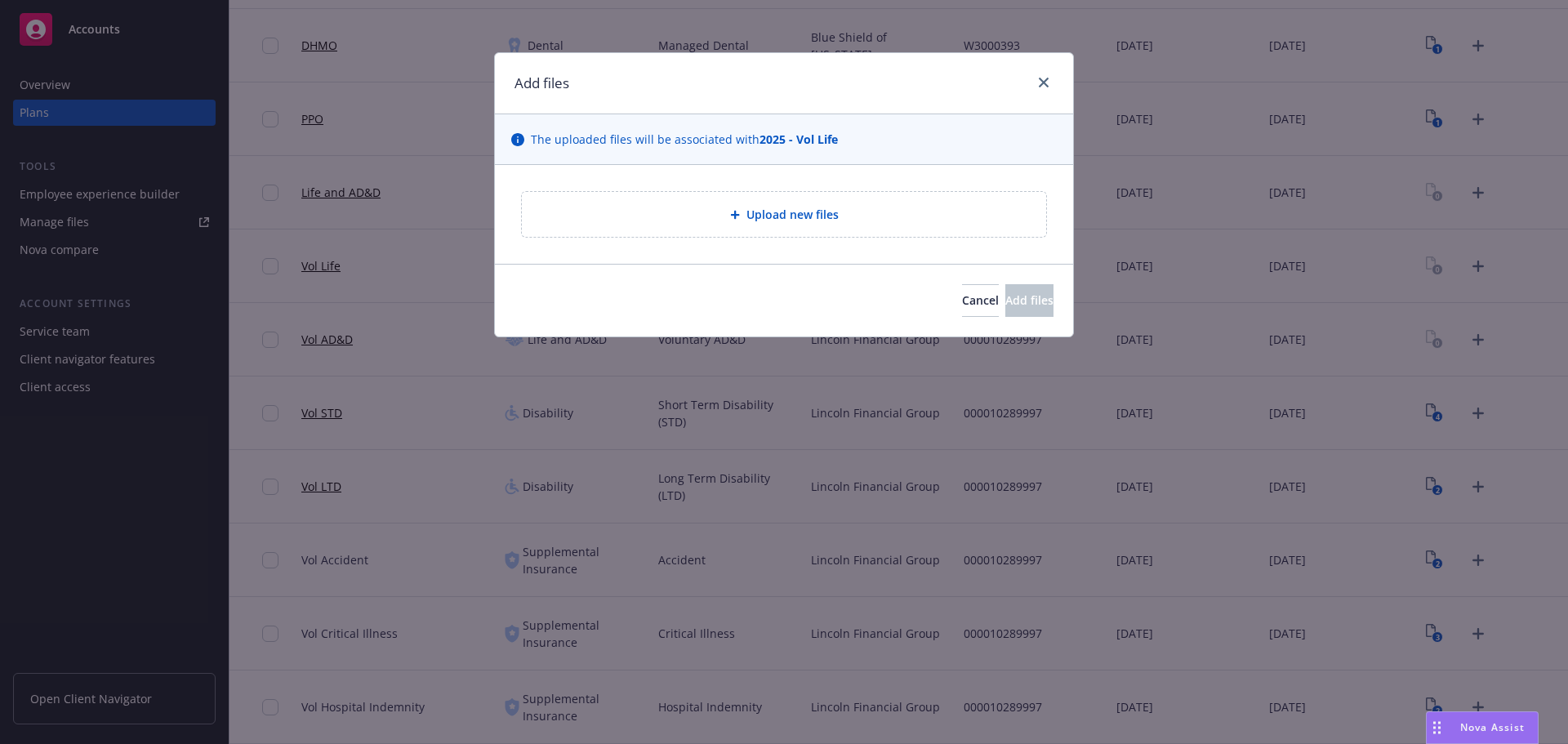
click at [817, 212] on span "Upload new files" at bounding box center [792, 214] width 92 height 17
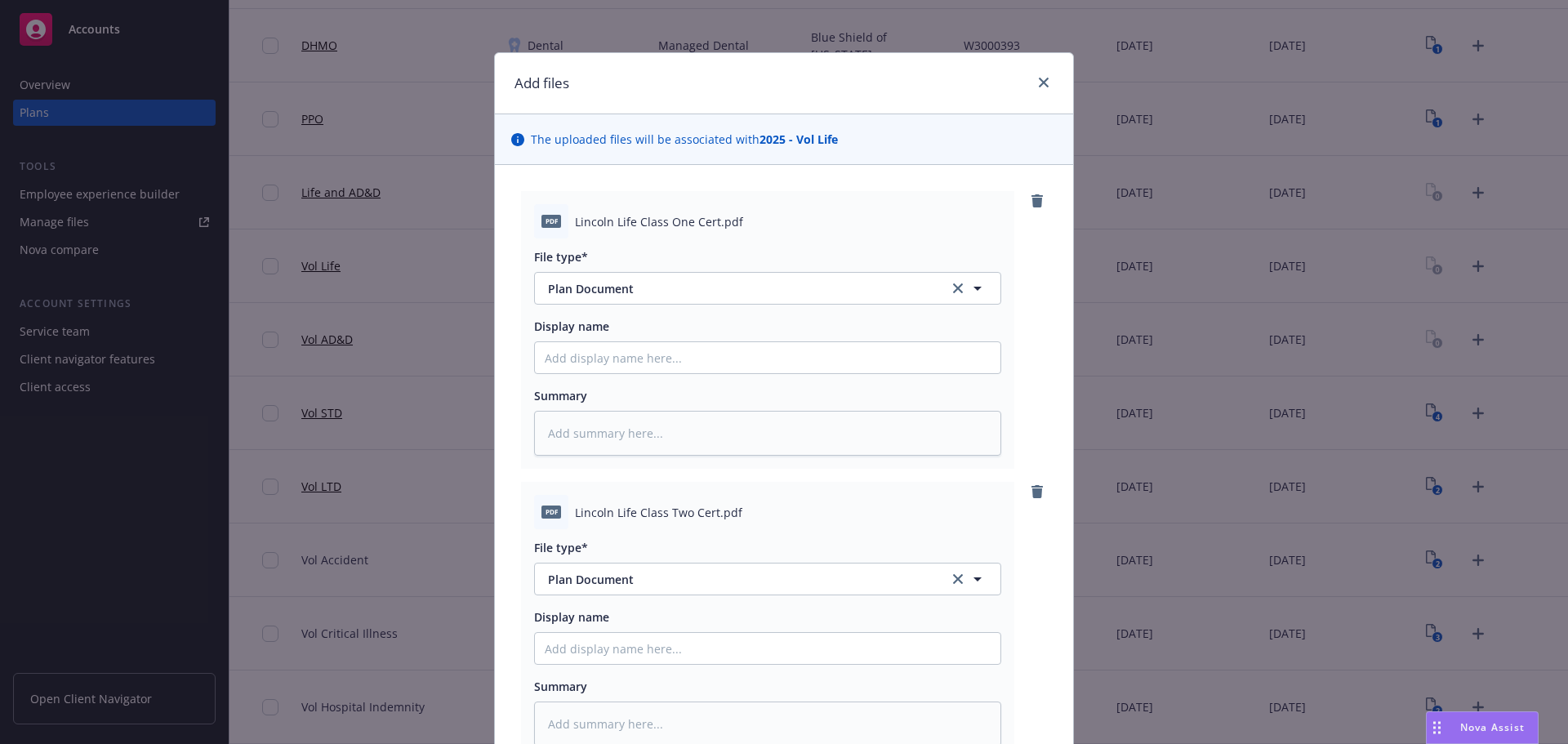
scroll to position [517, 0]
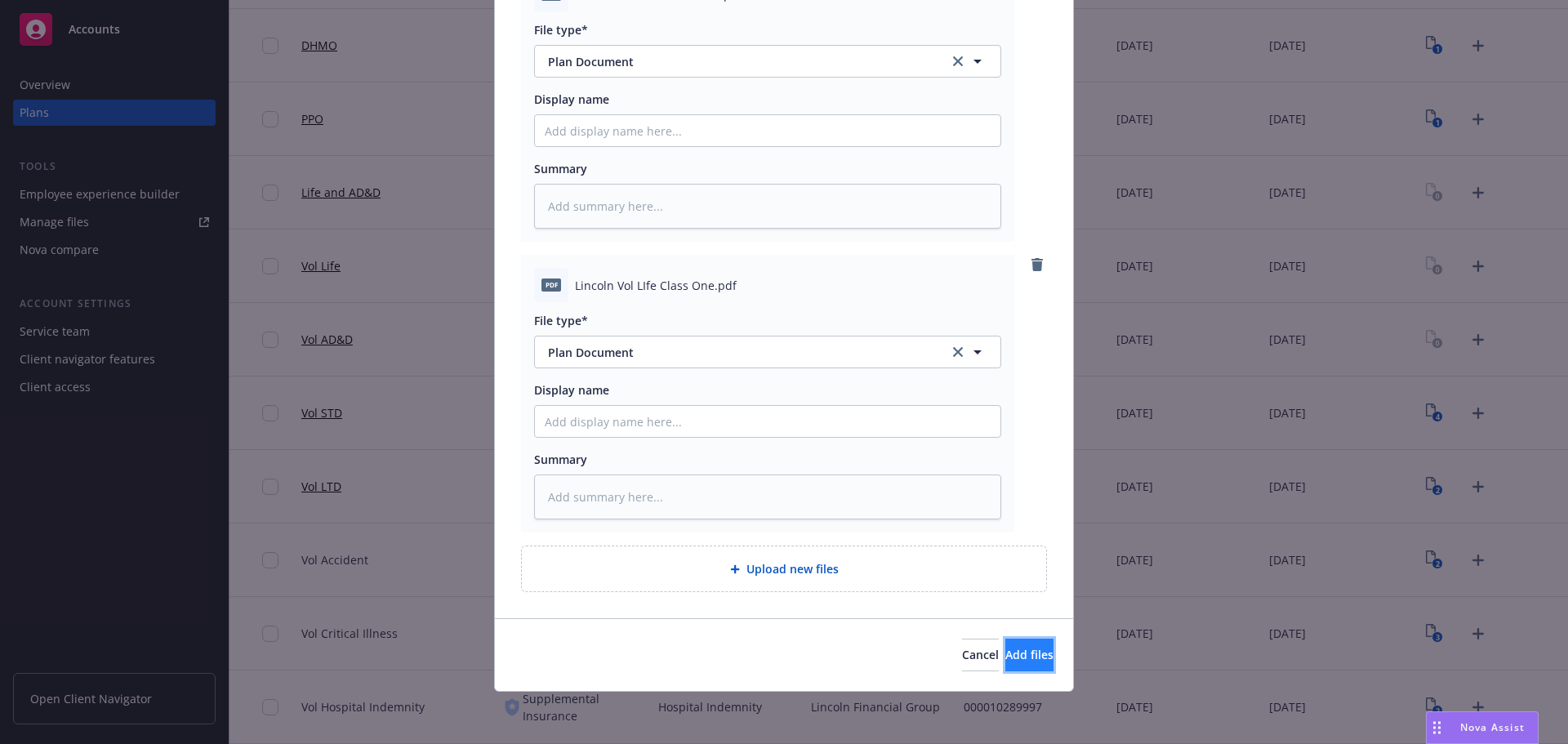
click at [1005, 652] on span "Add files" at bounding box center [1029, 653] width 49 height 16
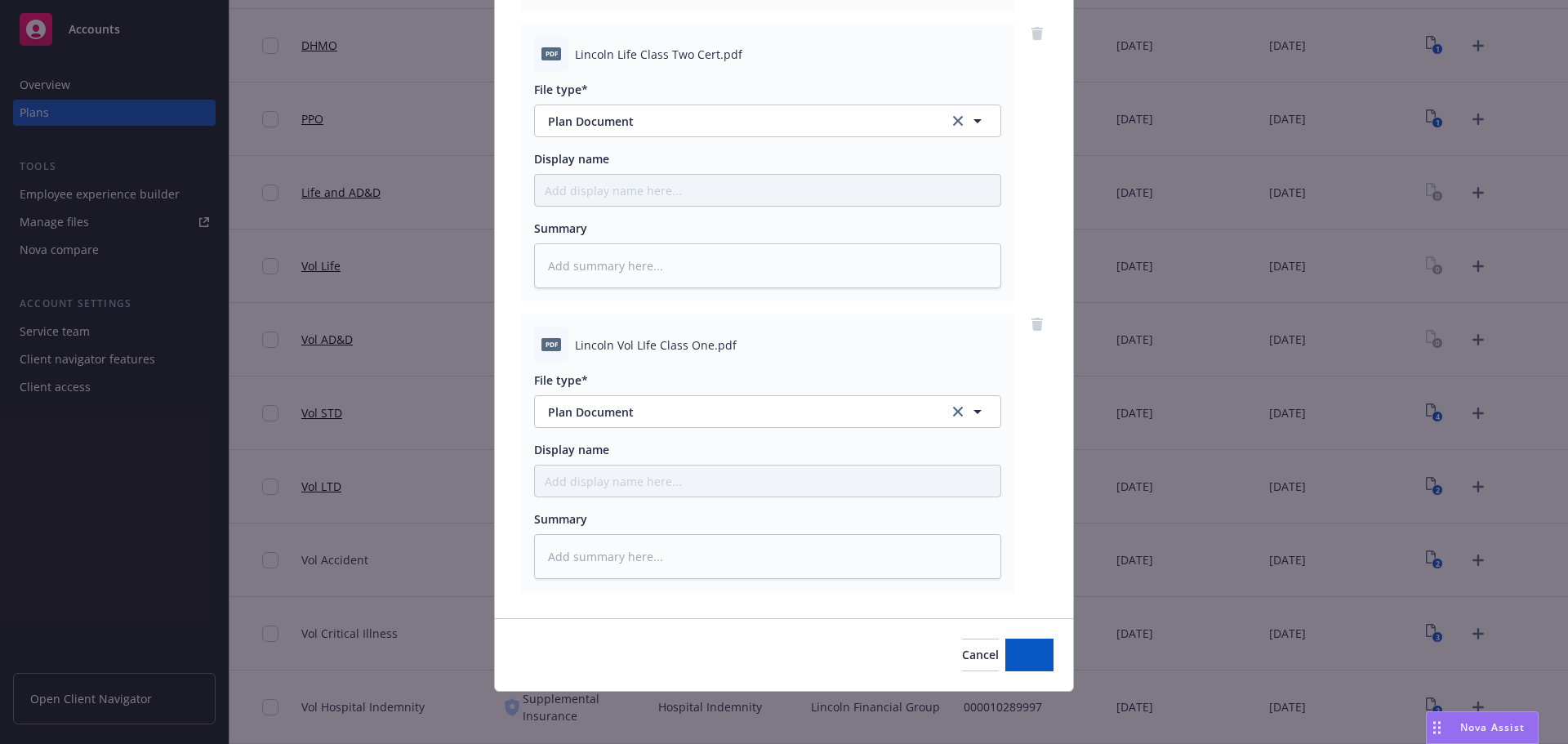
scroll to position [458, 0]
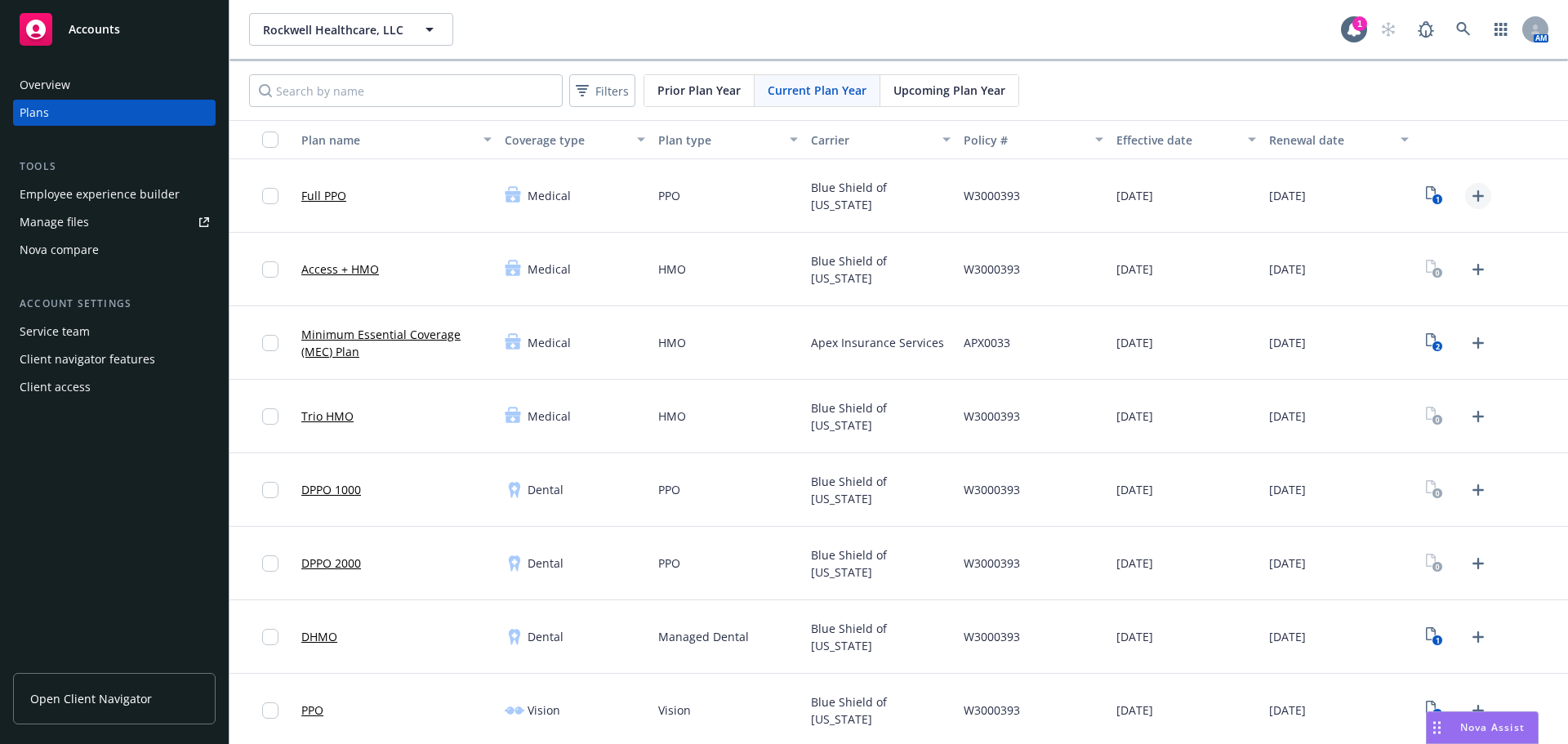
click at [1468, 200] on icon "Upload Plan Documents" at bounding box center [1477, 195] width 20 height 20
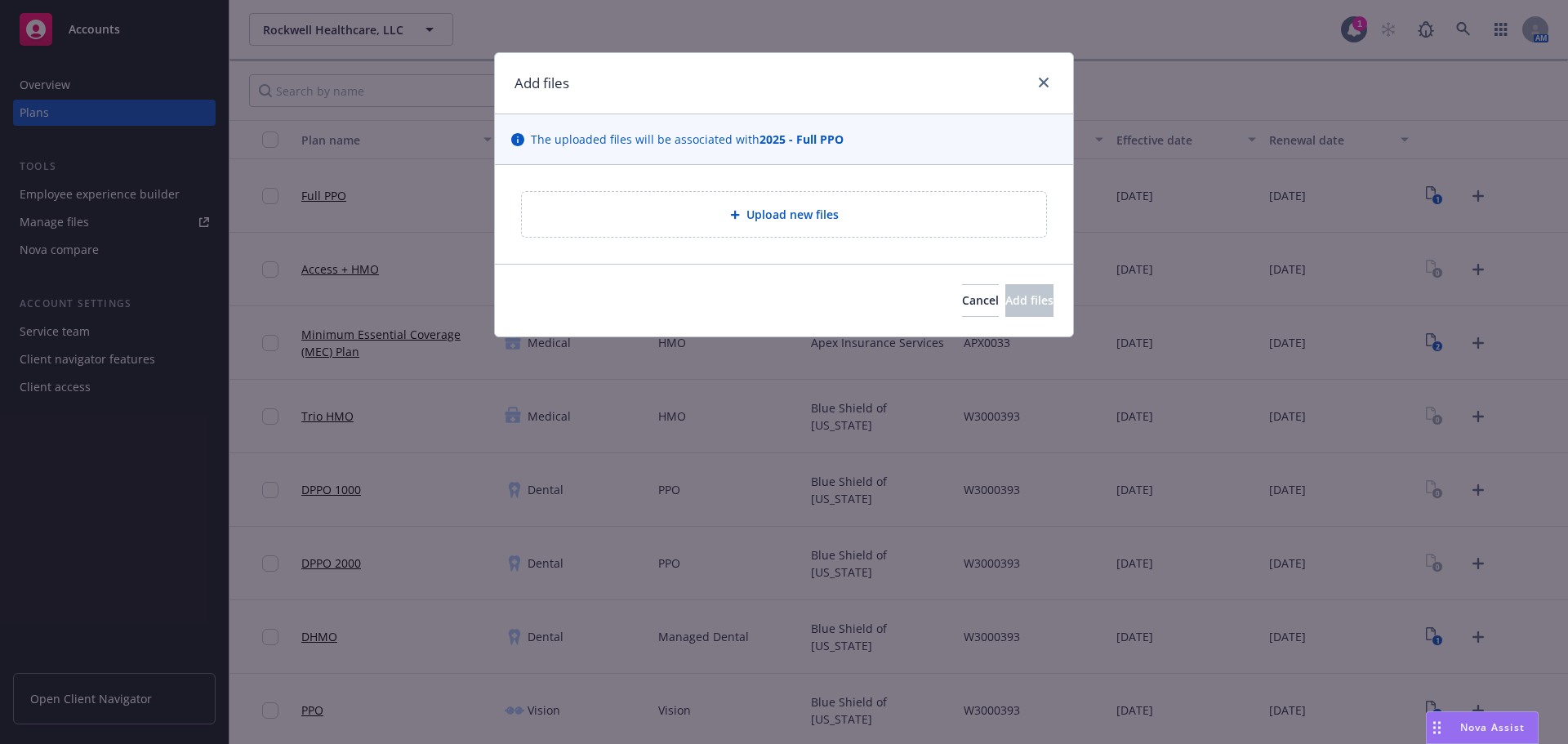
click at [822, 229] on div "Upload new files" at bounding box center [784, 214] width 524 height 45
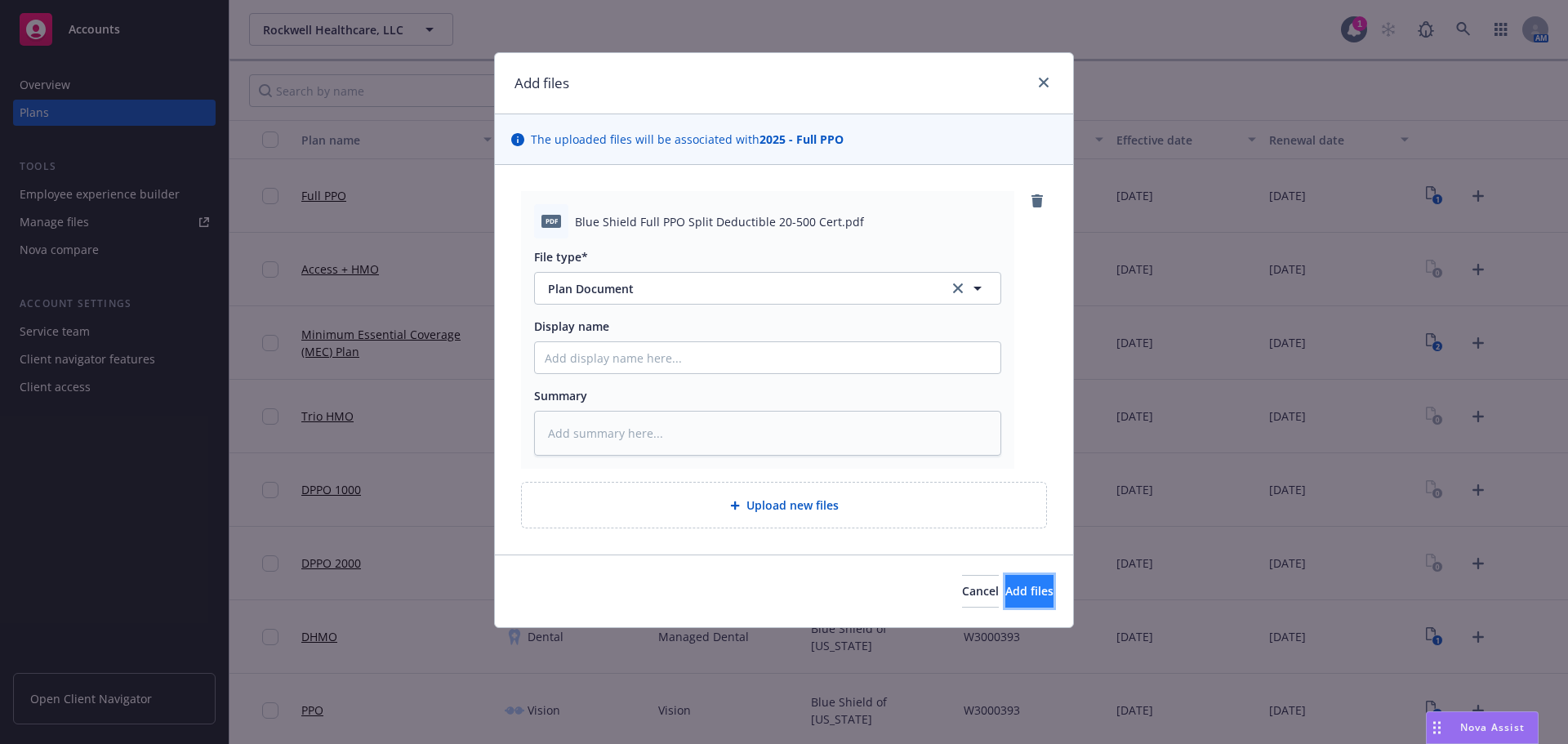
click at [1005, 587] on span "Add files" at bounding box center [1029, 590] width 49 height 16
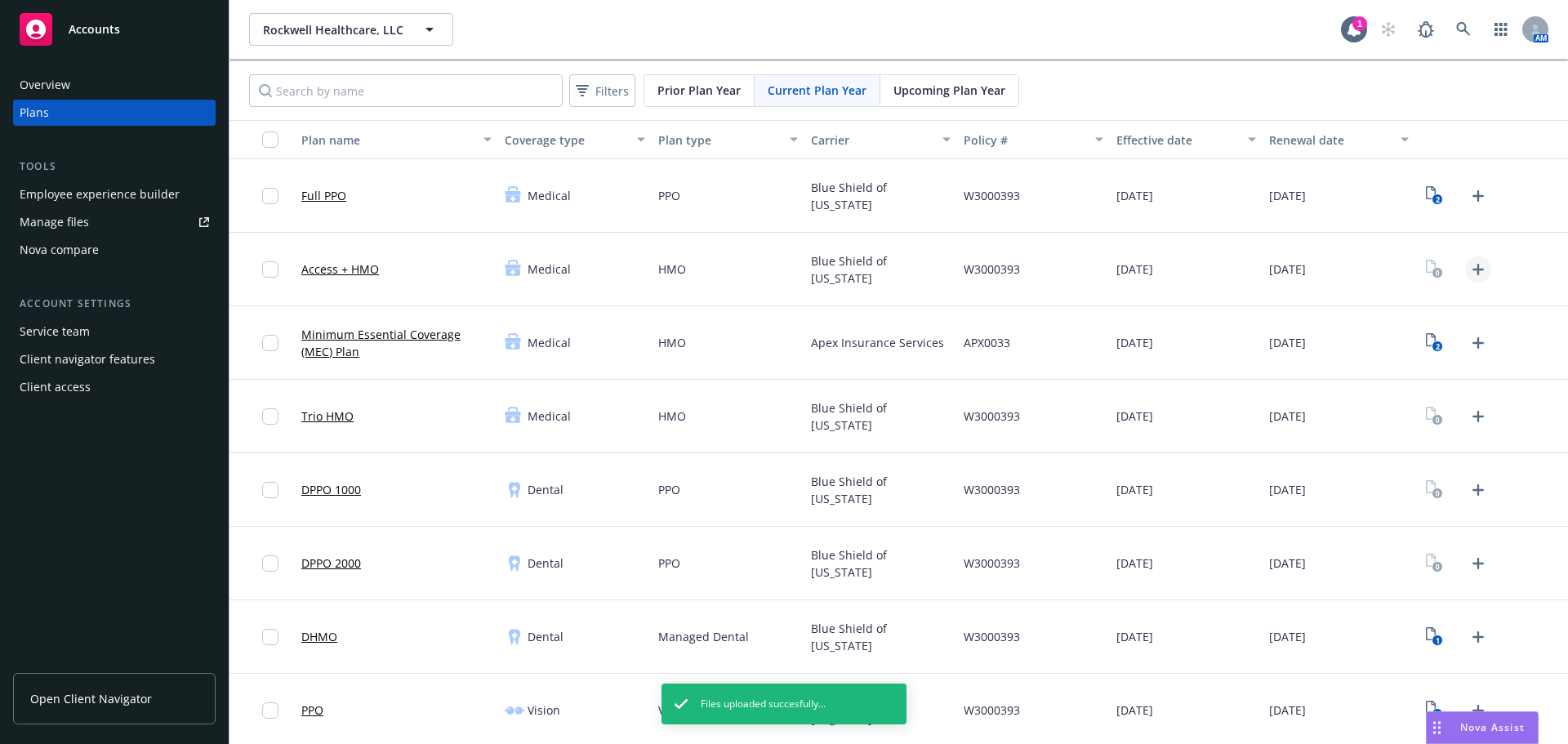
click at [1468, 270] on icon "Upload Plan Documents" at bounding box center [1477, 269] width 20 height 20
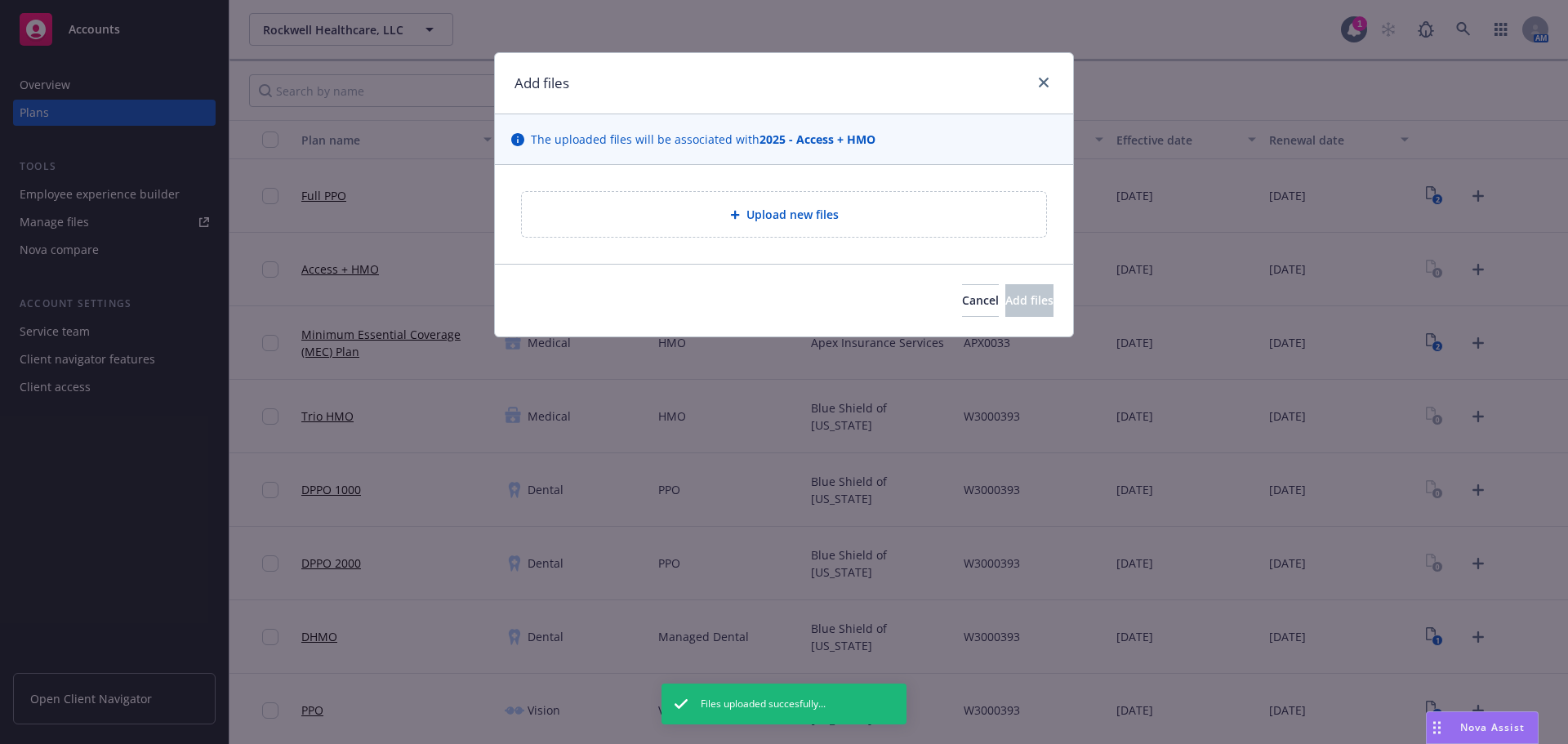
click at [738, 221] on div "Upload new files" at bounding box center [784, 214] width 498 height 19
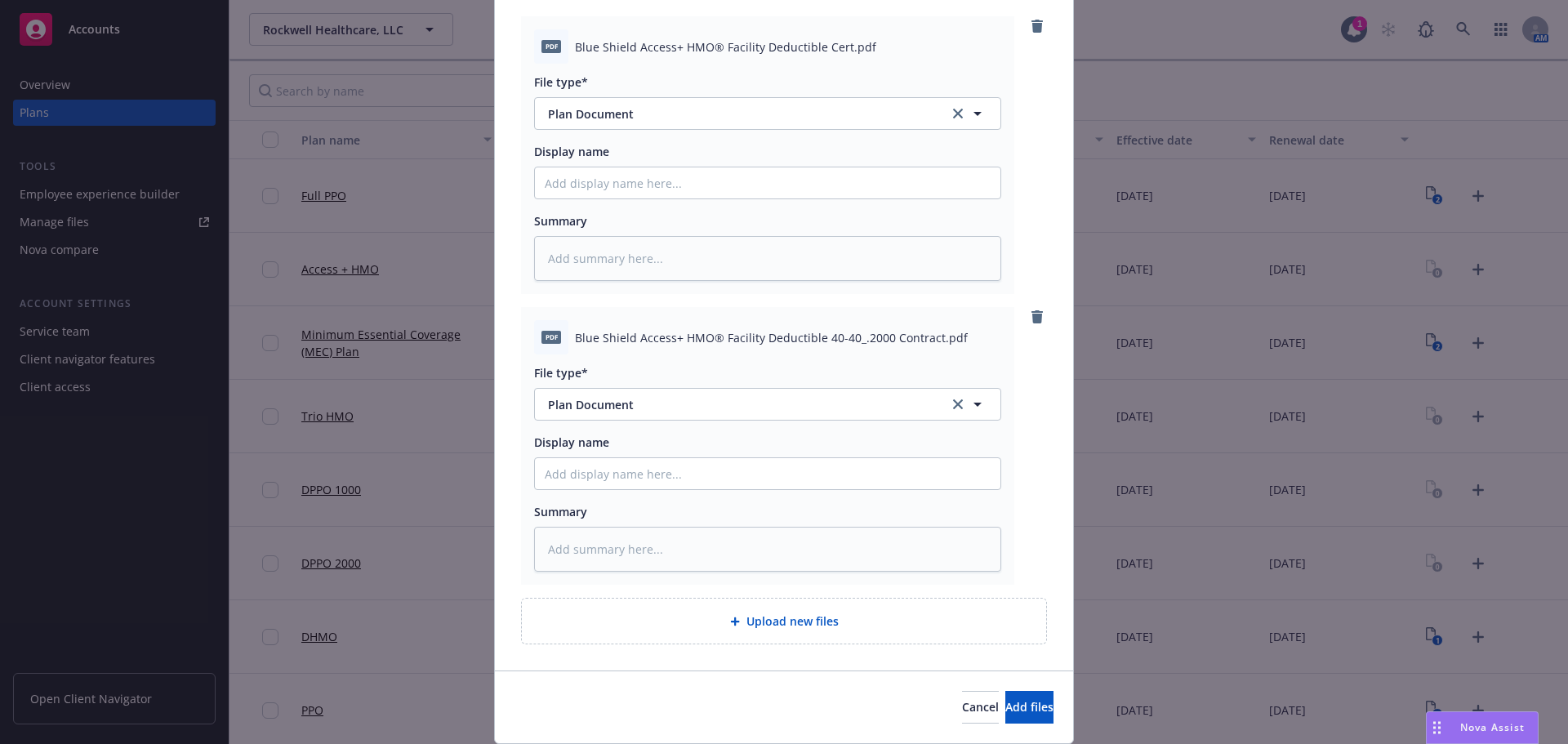
scroll to position [227, 0]
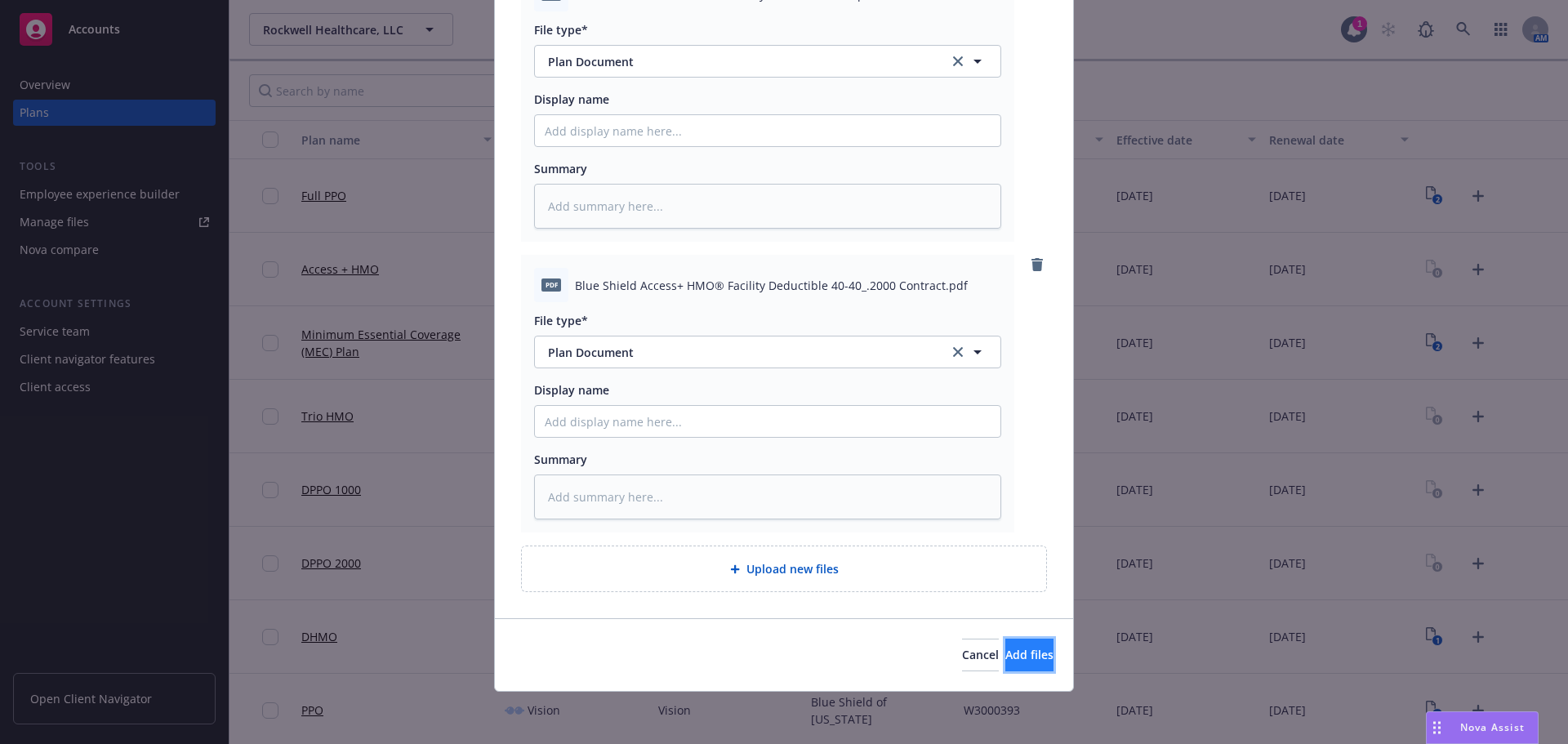
click at [1007, 647] on span "Add files" at bounding box center [1029, 653] width 49 height 16
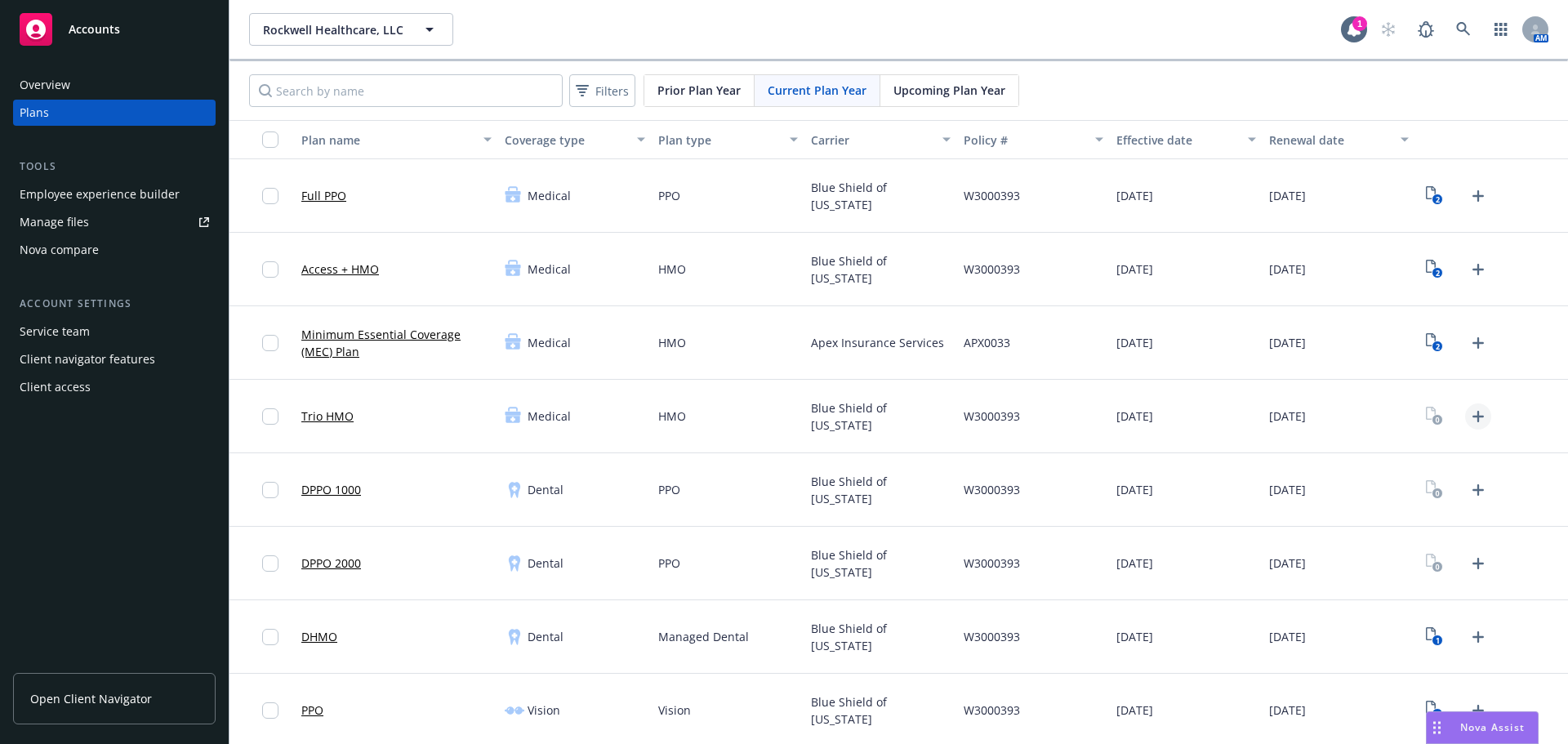
click at [1465, 414] on link "Upload Plan Documents" at bounding box center [1478, 416] width 26 height 26
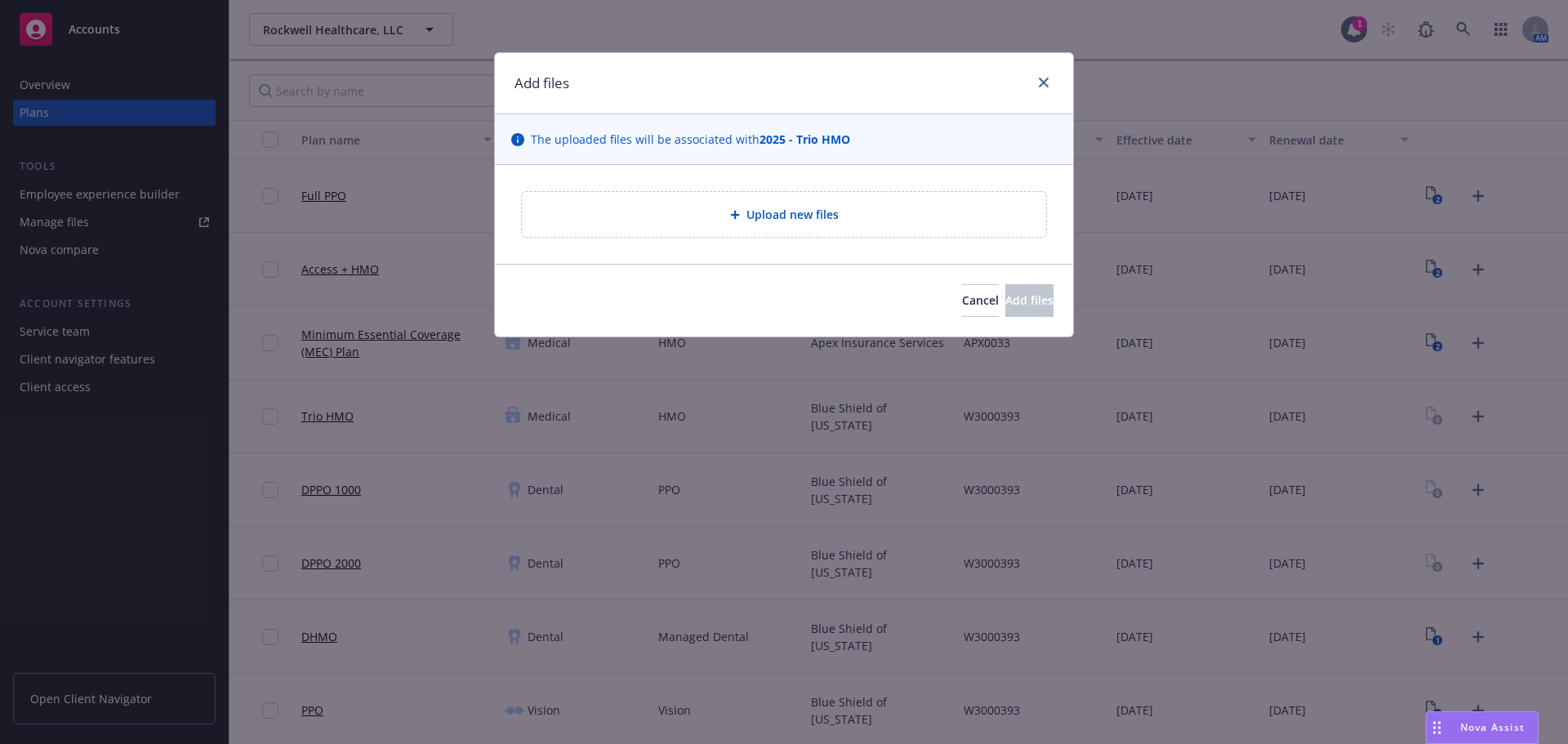
click at [690, 209] on div "Upload new files" at bounding box center [784, 214] width 498 height 19
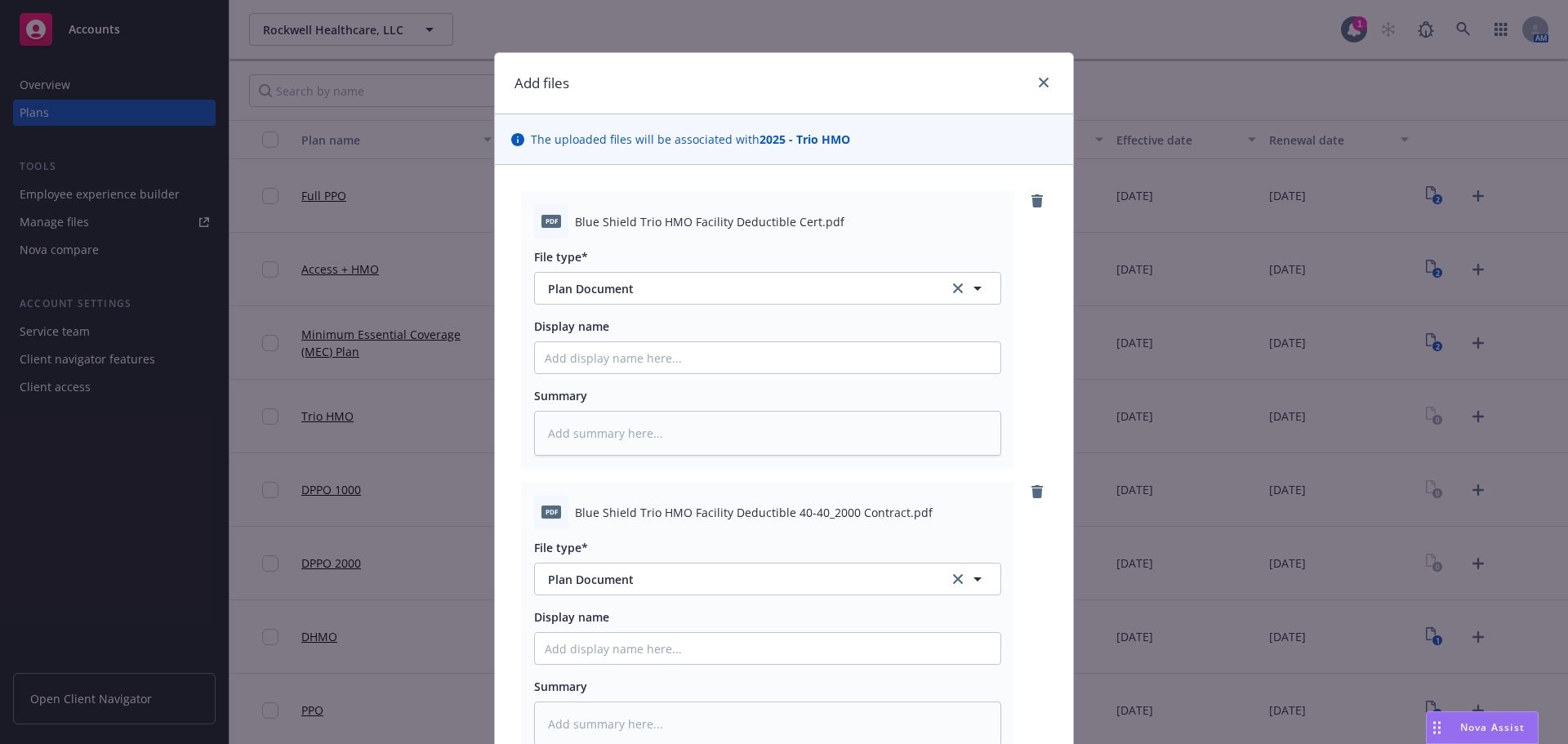
scroll to position [227, 0]
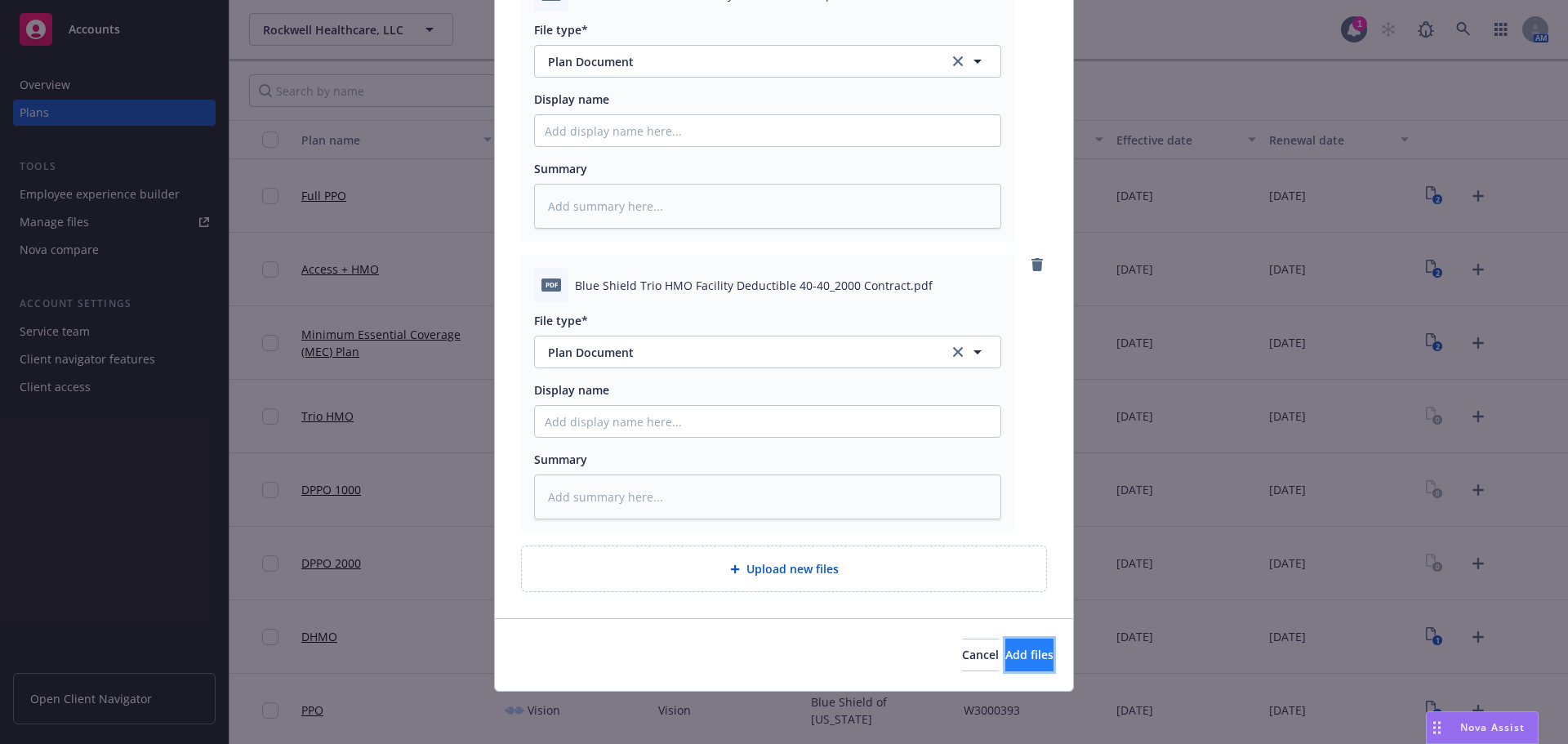
click at [1005, 656] on span "Add files" at bounding box center [1029, 653] width 49 height 16
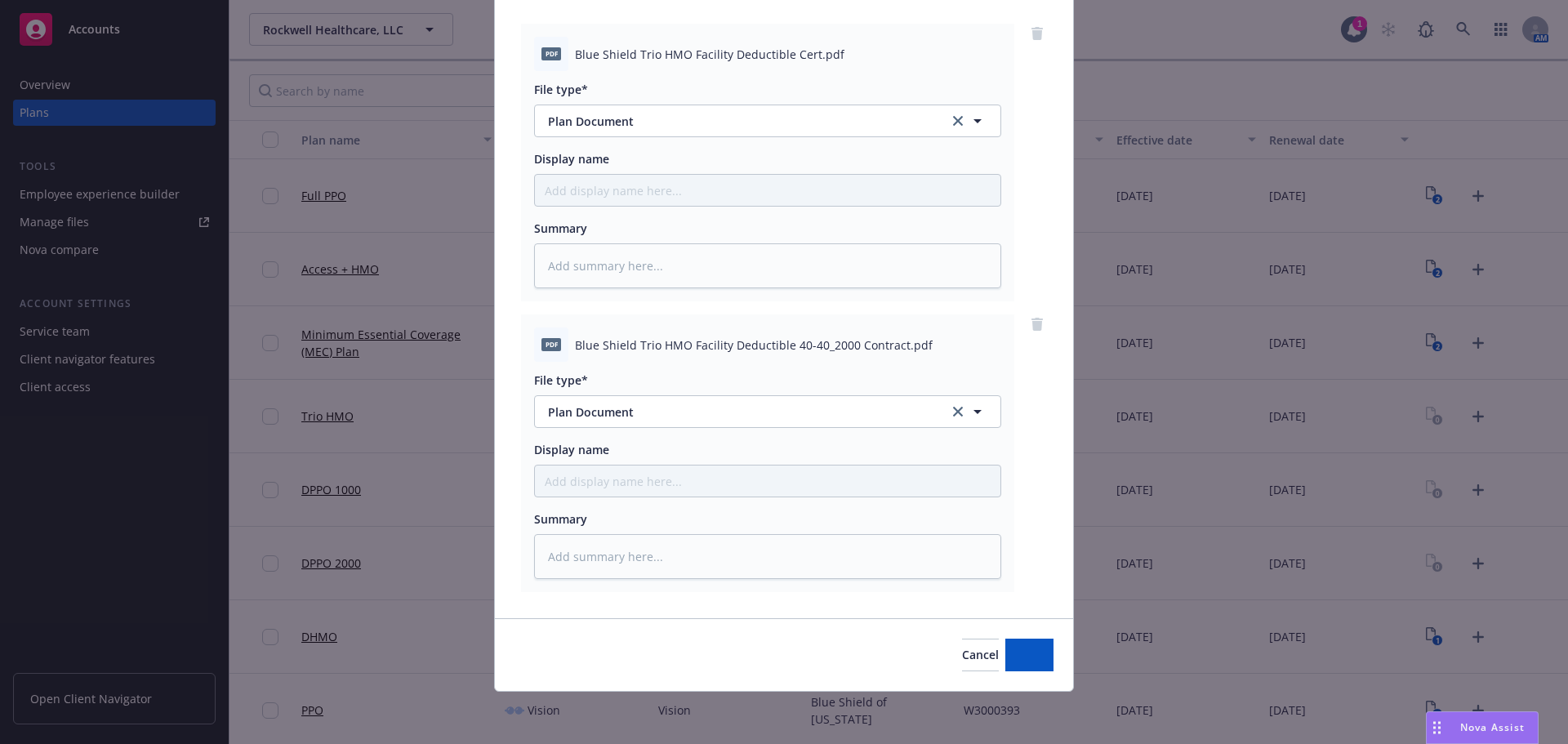
scroll to position [167, 0]
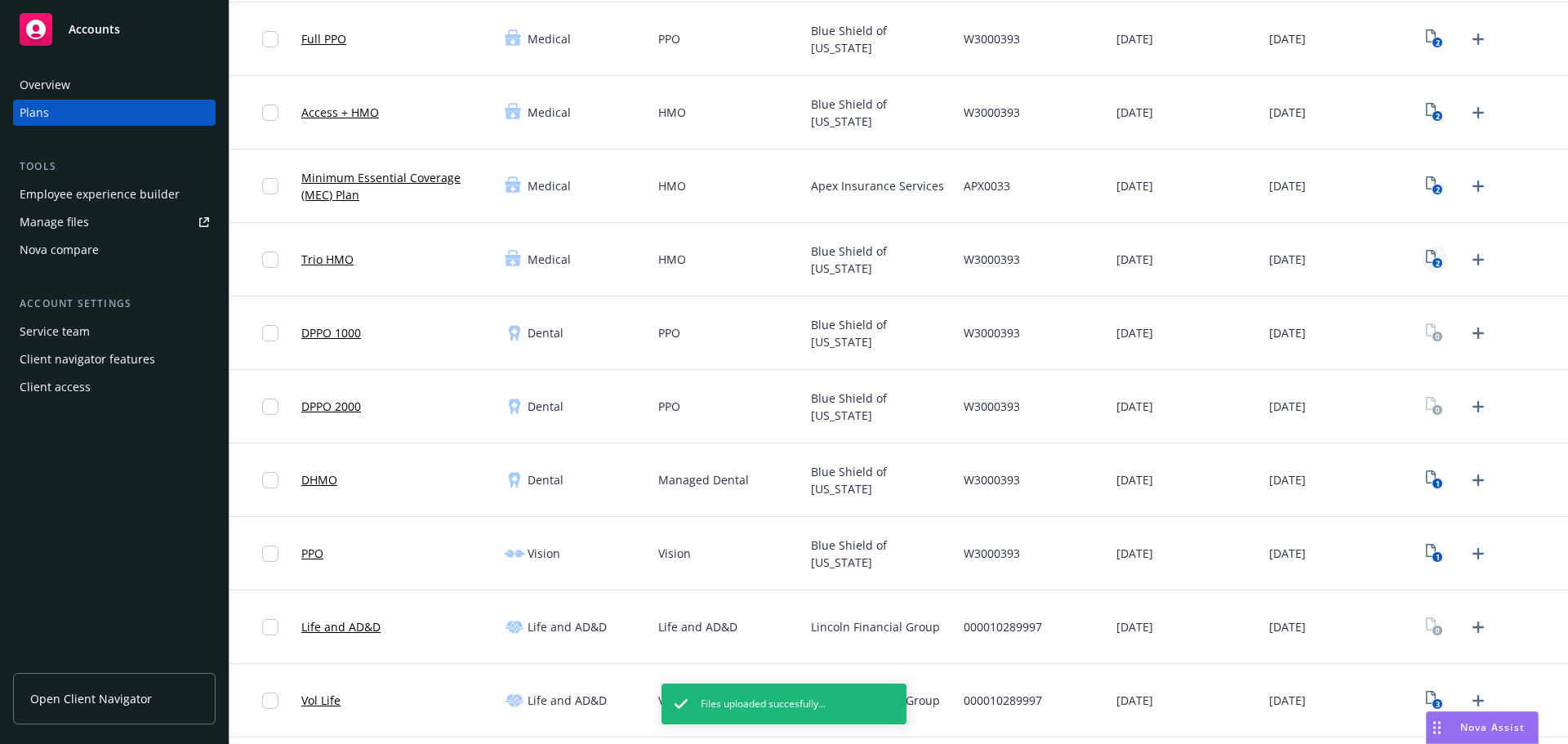
scroll to position [163, 0]
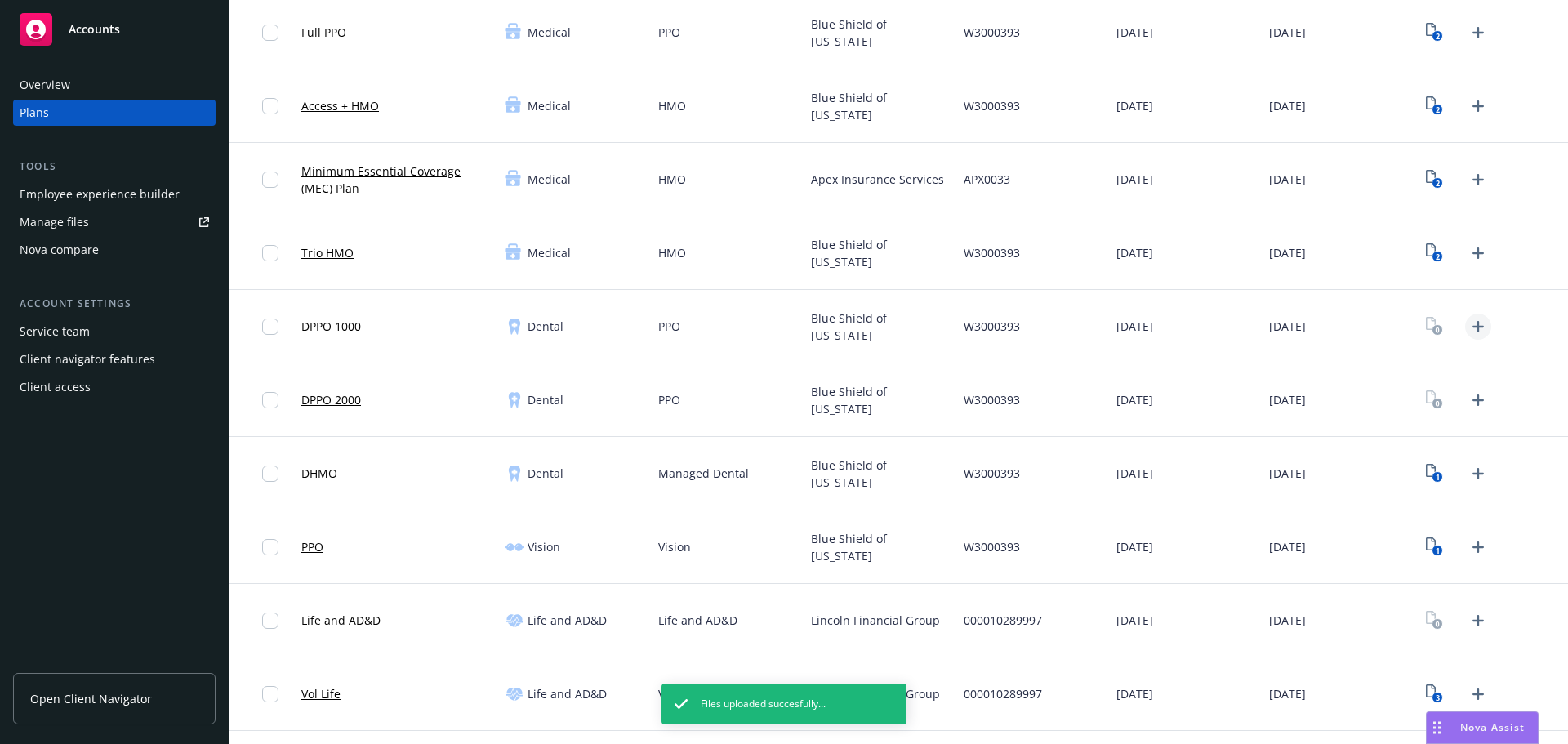
click at [1474, 329] on icon "Upload Plan Documents" at bounding box center [1477, 326] width 20 height 20
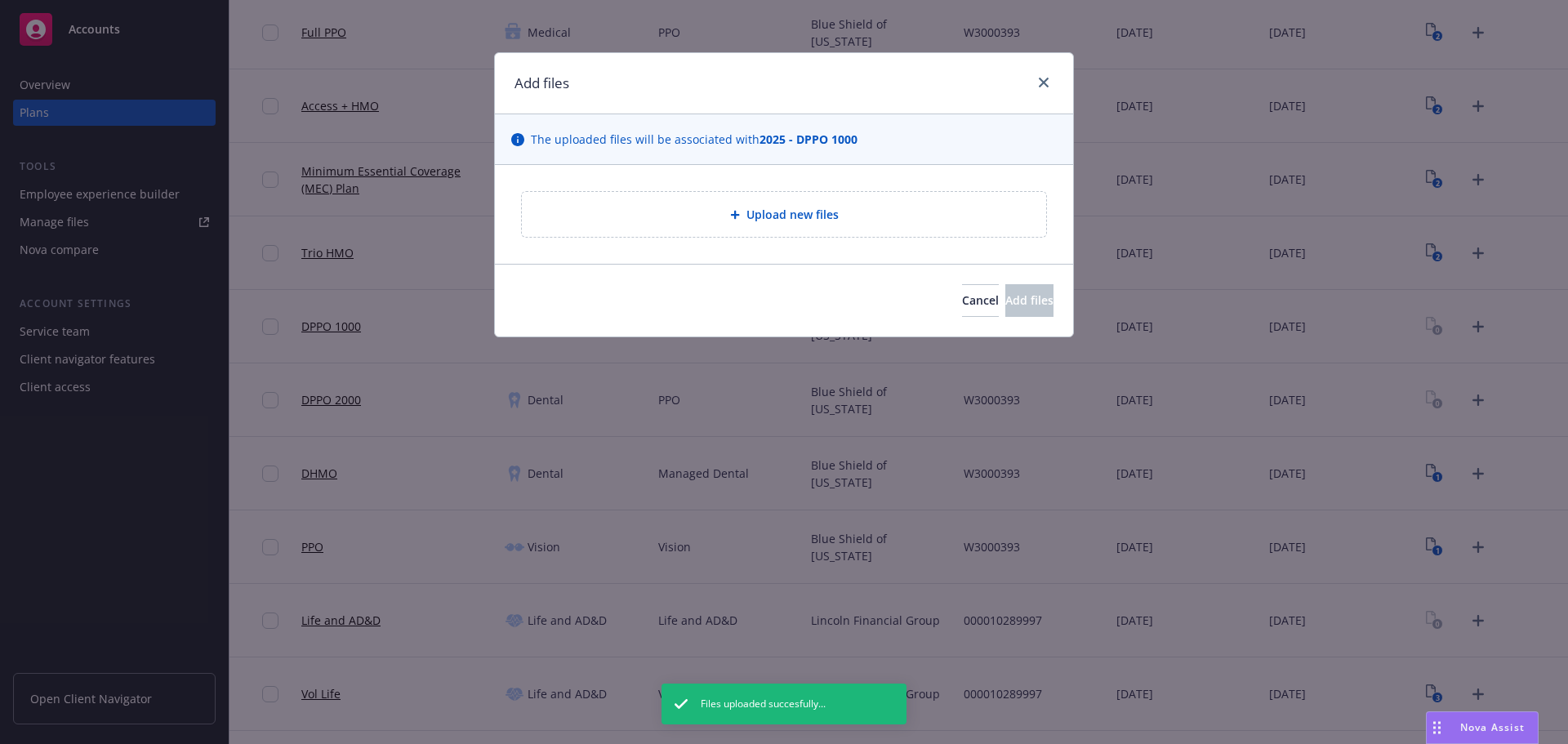
click at [806, 224] on div "Upload new files" at bounding box center [784, 214] width 498 height 19
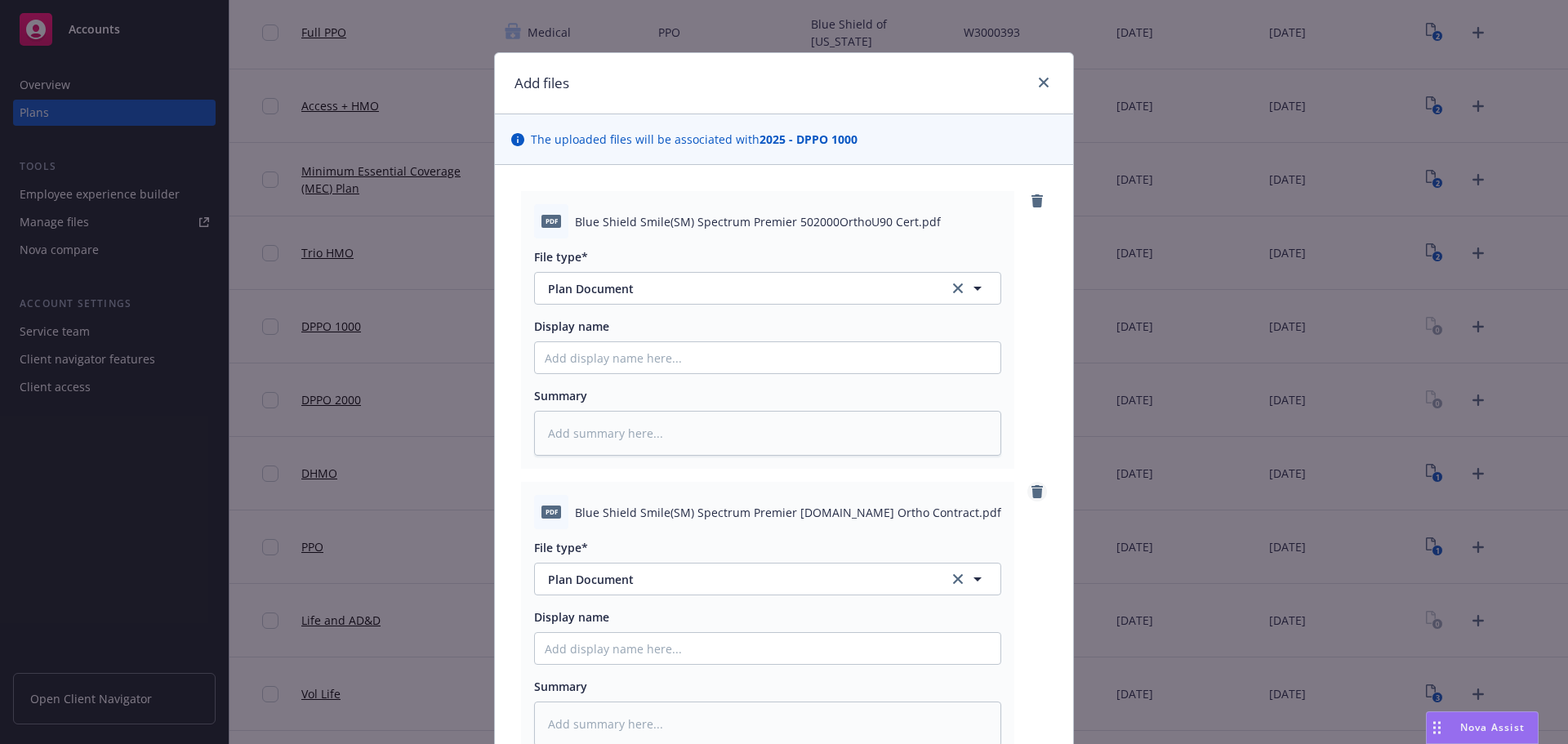
click at [1033, 492] on icon "remove" at bounding box center [1037, 491] width 11 height 13
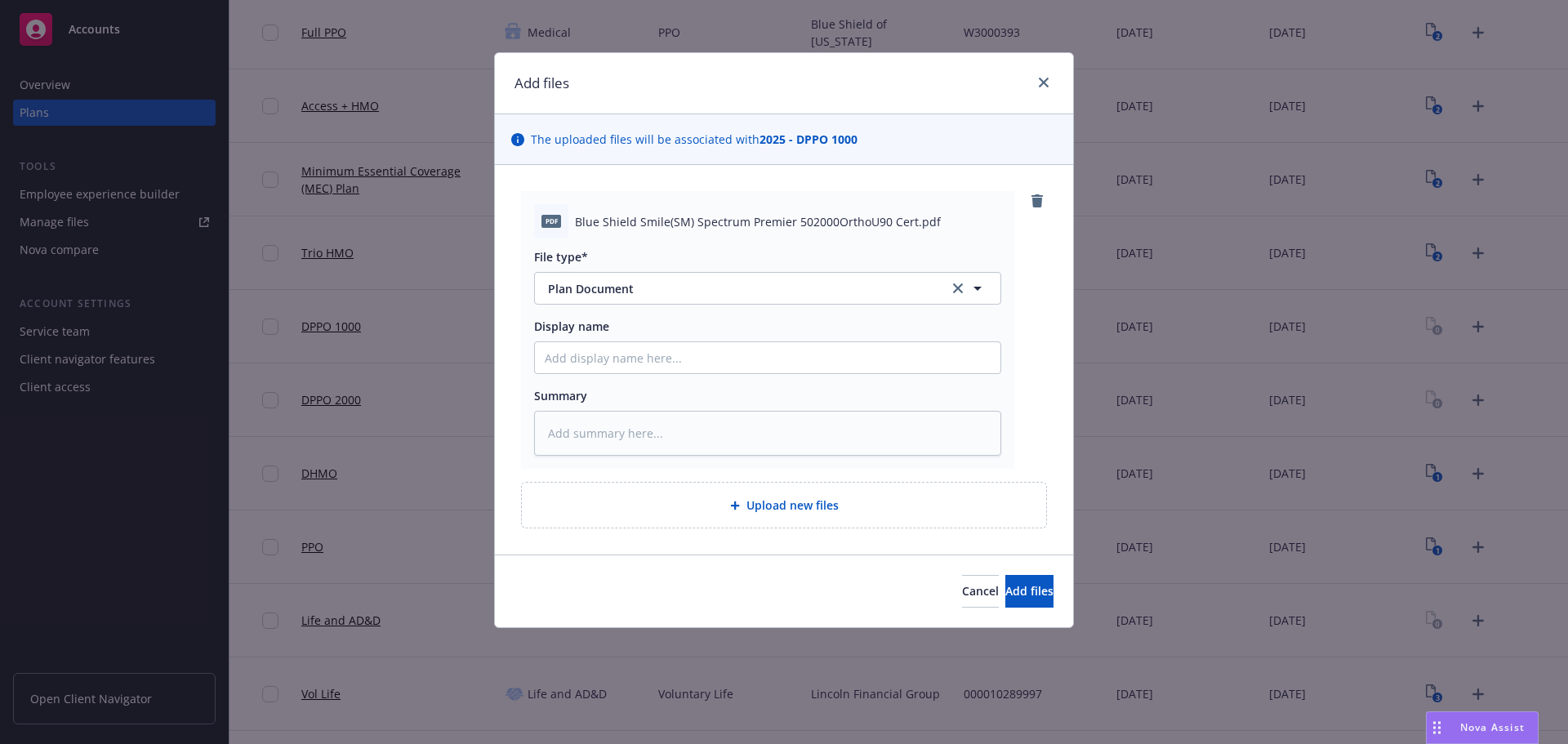
click at [925, 519] on div "Upload new files" at bounding box center [784, 505] width 524 height 45
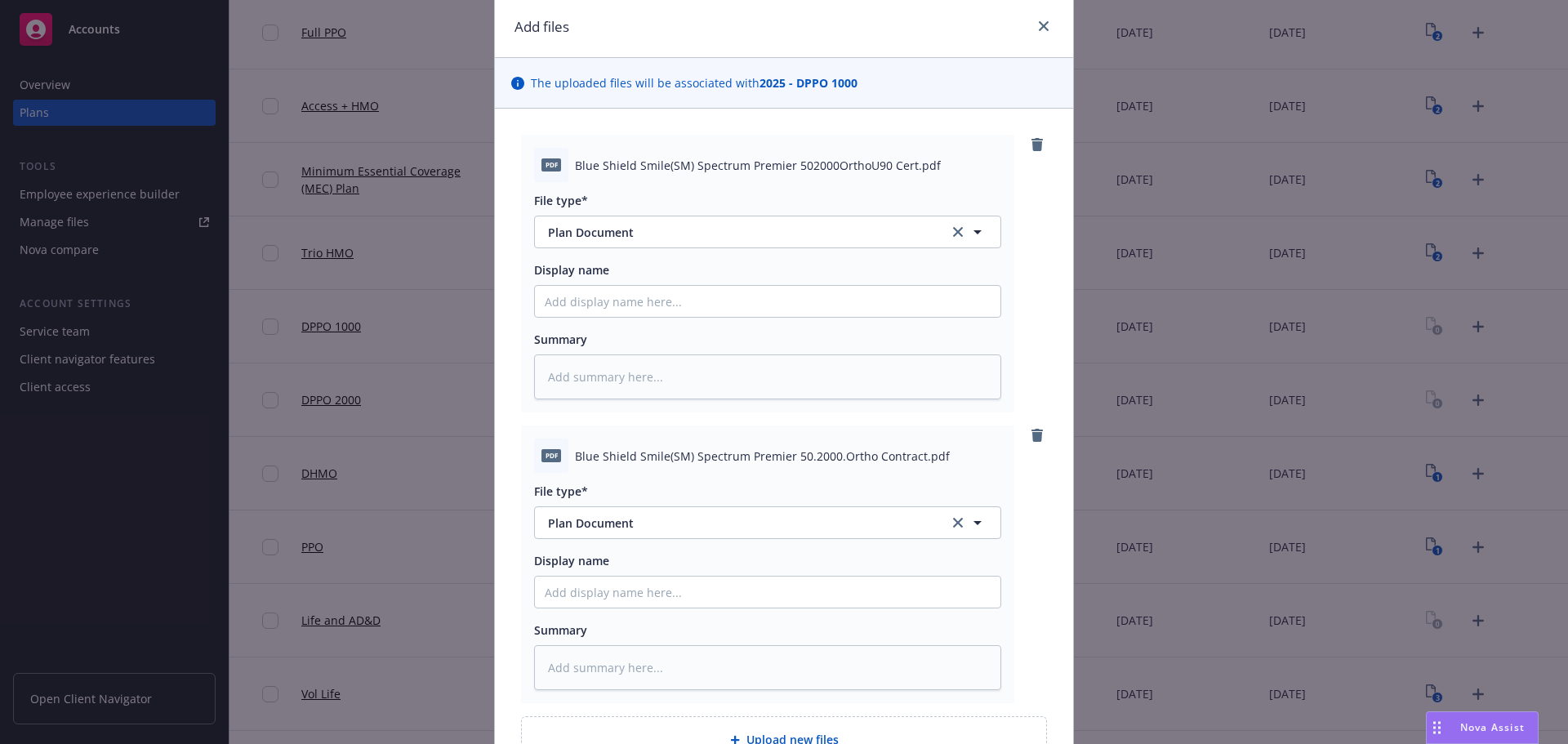
scroll to position [227, 0]
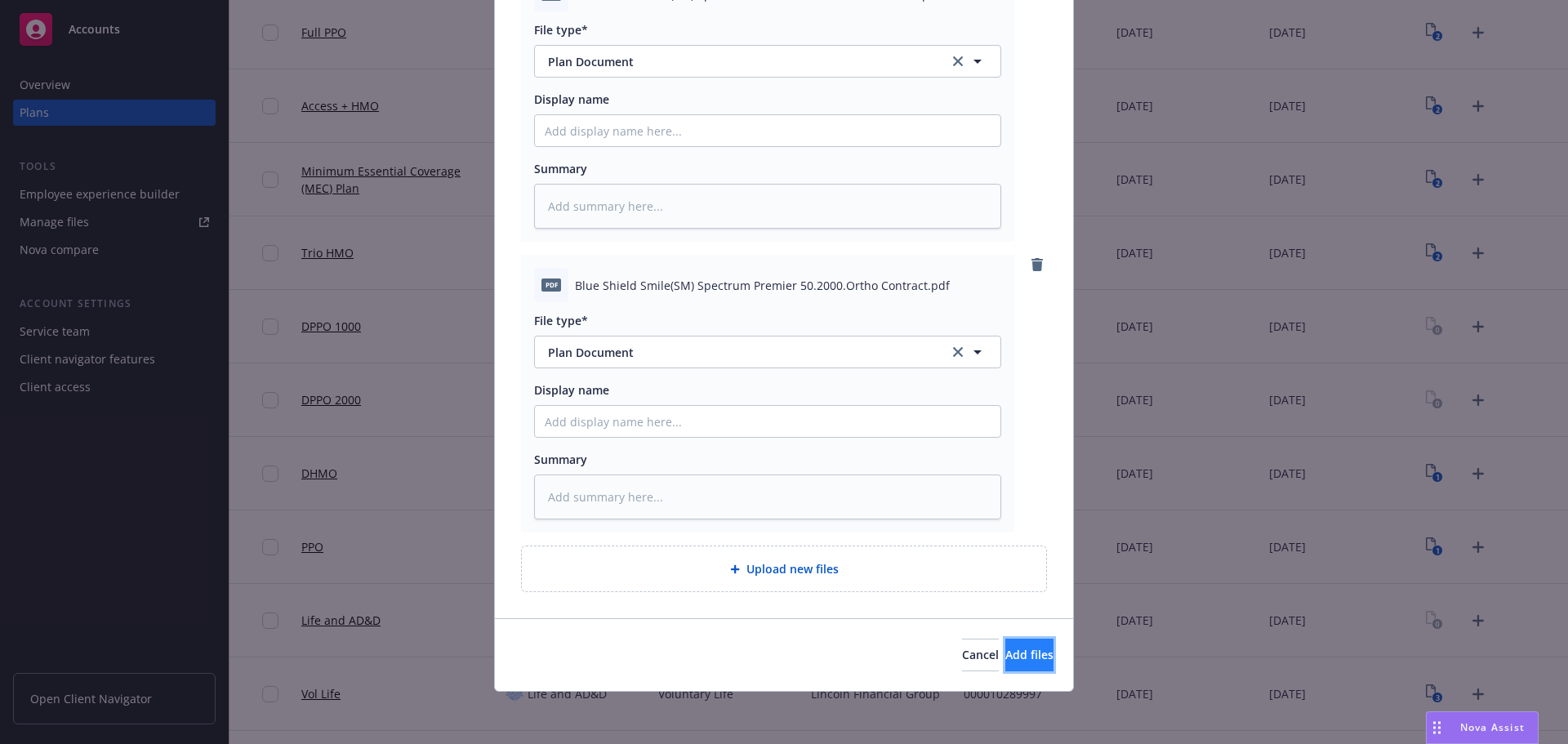
click at [1005, 667] on button "Add files" at bounding box center [1029, 654] width 49 height 33
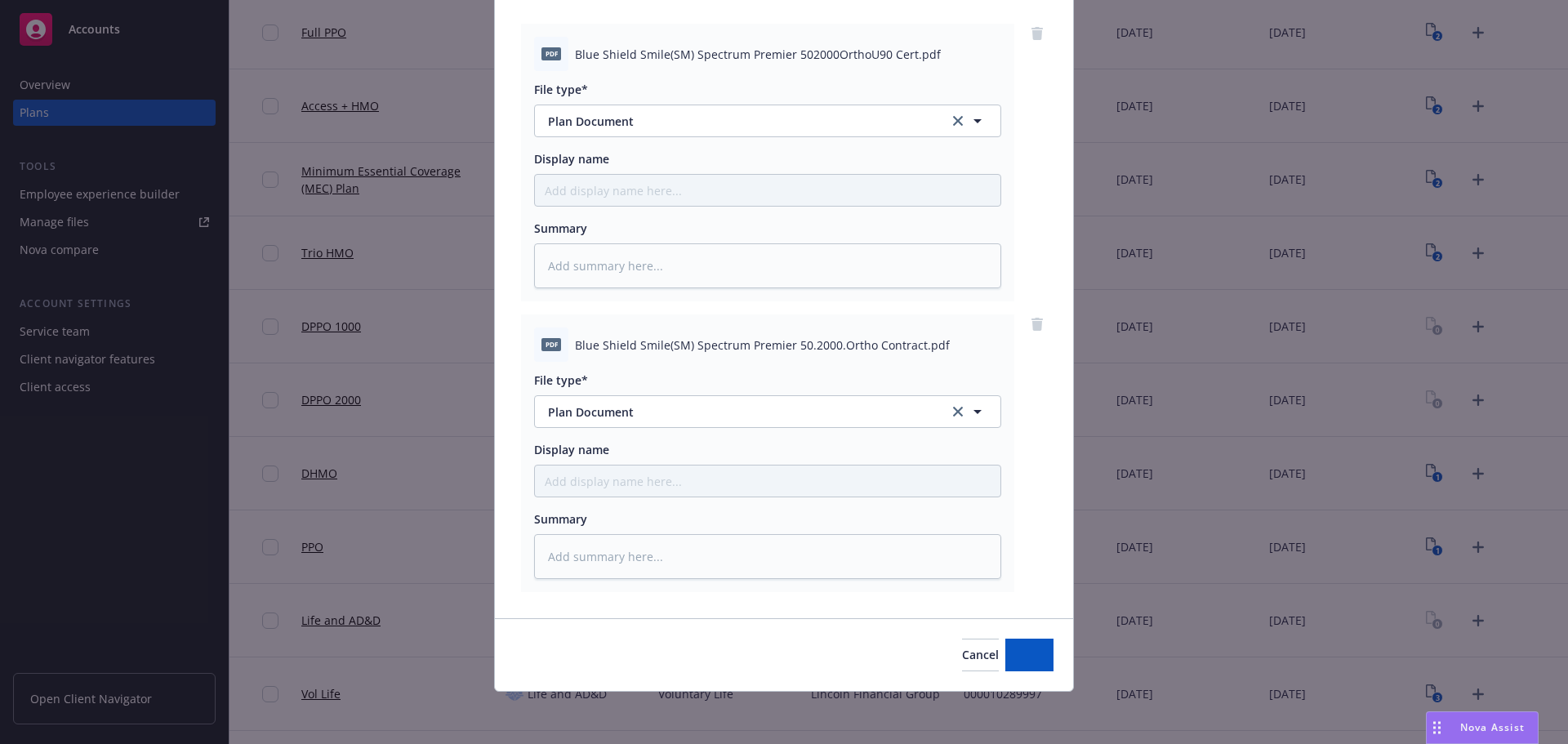
scroll to position [167, 0]
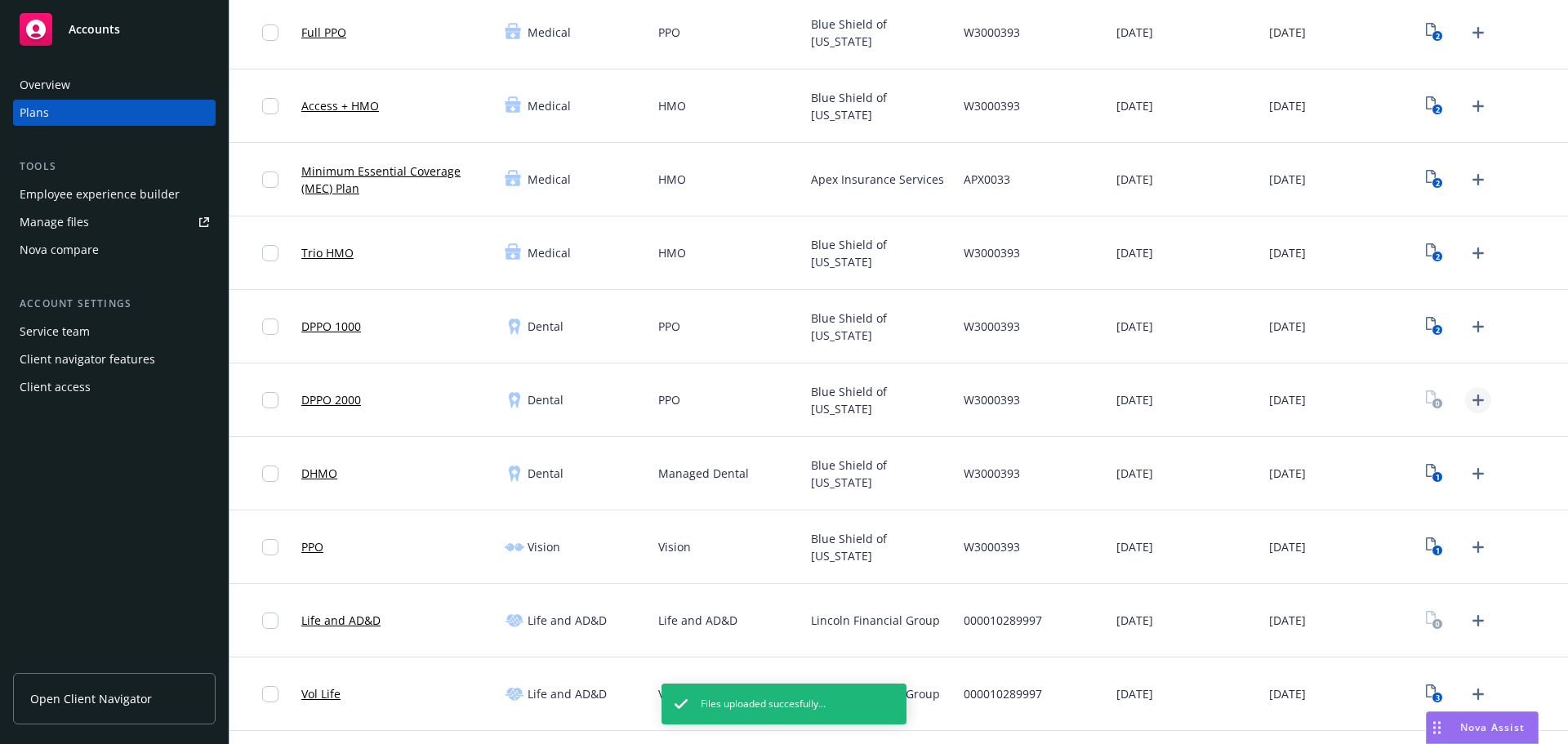
click at [1468, 399] on icon "Upload Plan Documents" at bounding box center [1477, 400] width 20 height 20
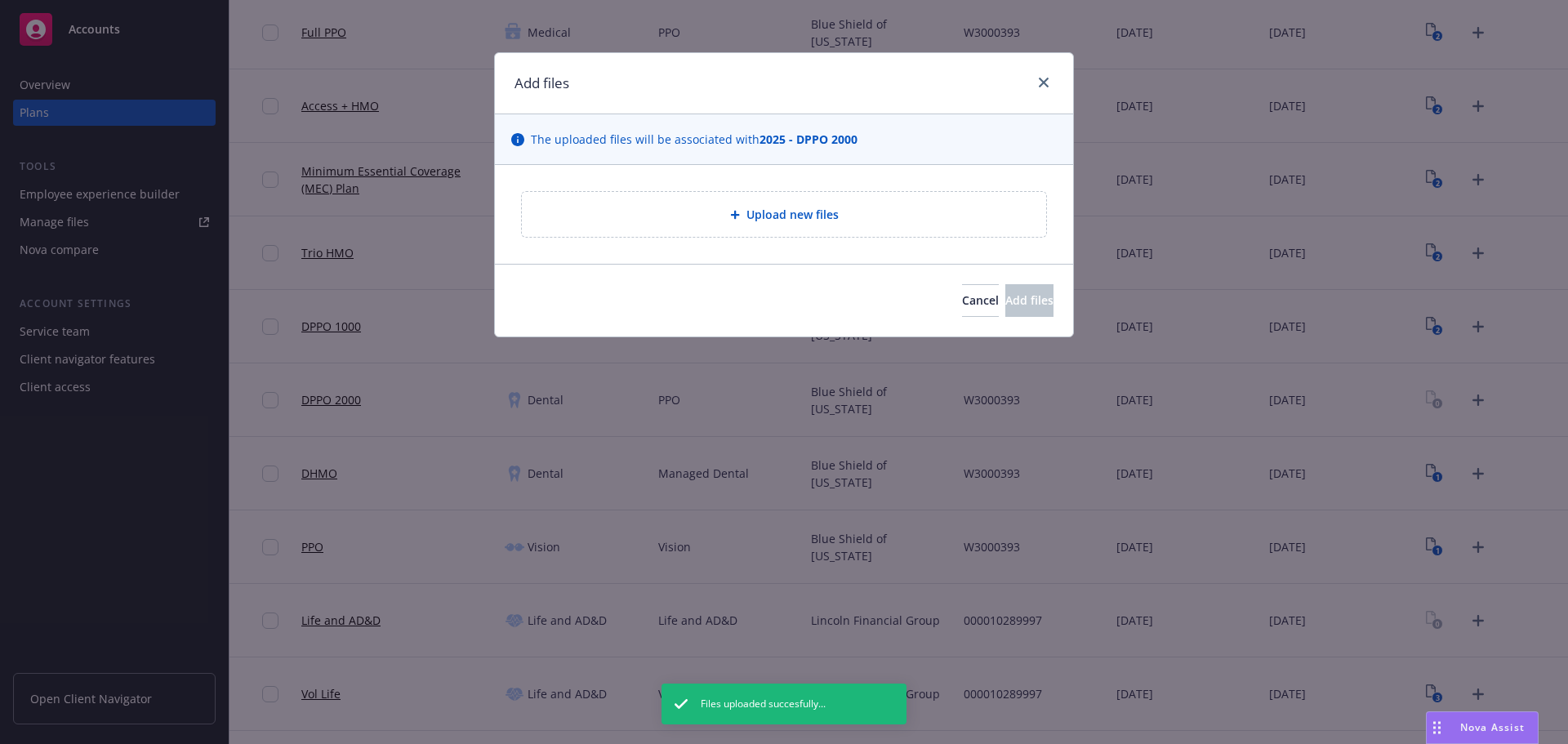
click at [757, 225] on div "Upload new files" at bounding box center [784, 214] width 524 height 45
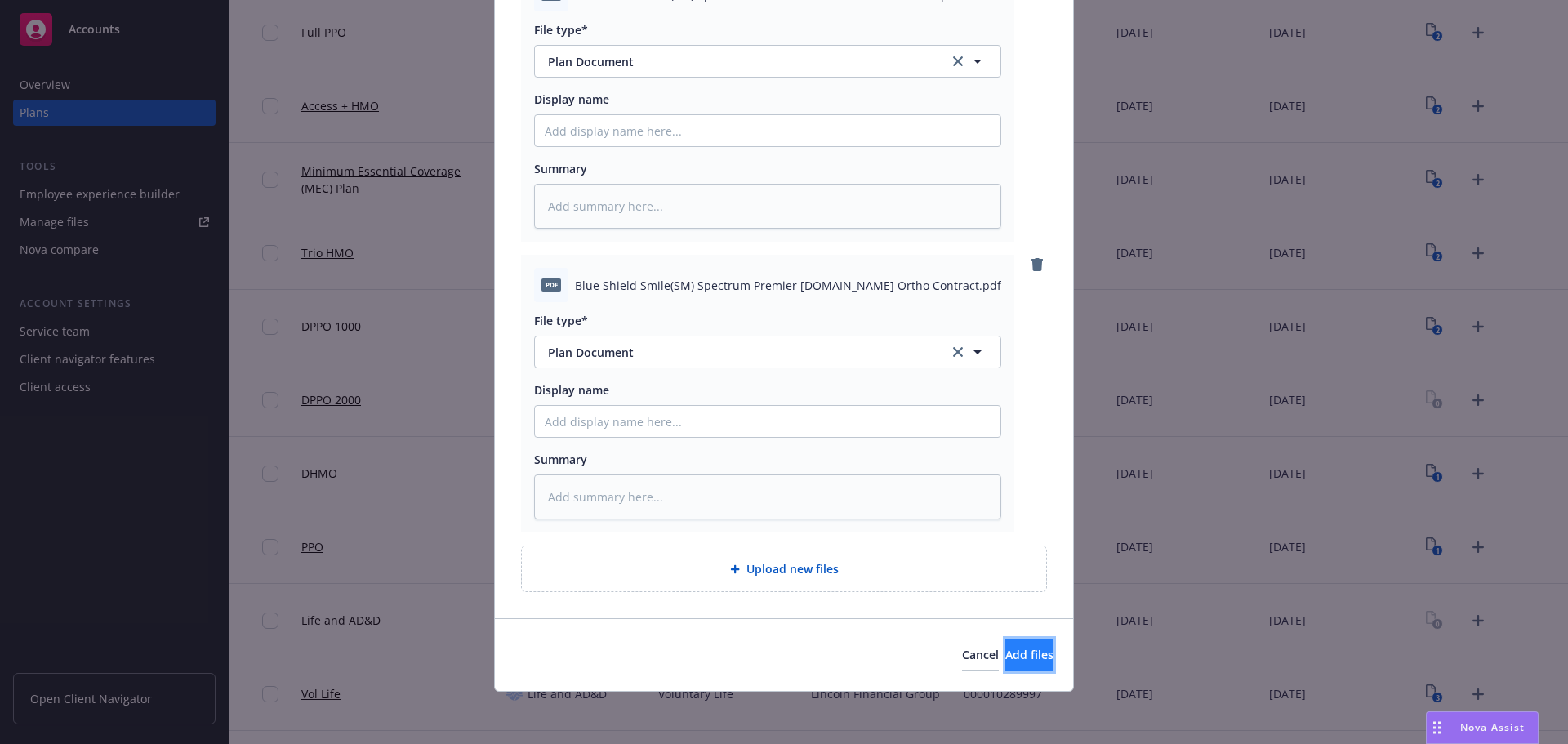
click at [1010, 660] on span "Add files" at bounding box center [1029, 653] width 49 height 16
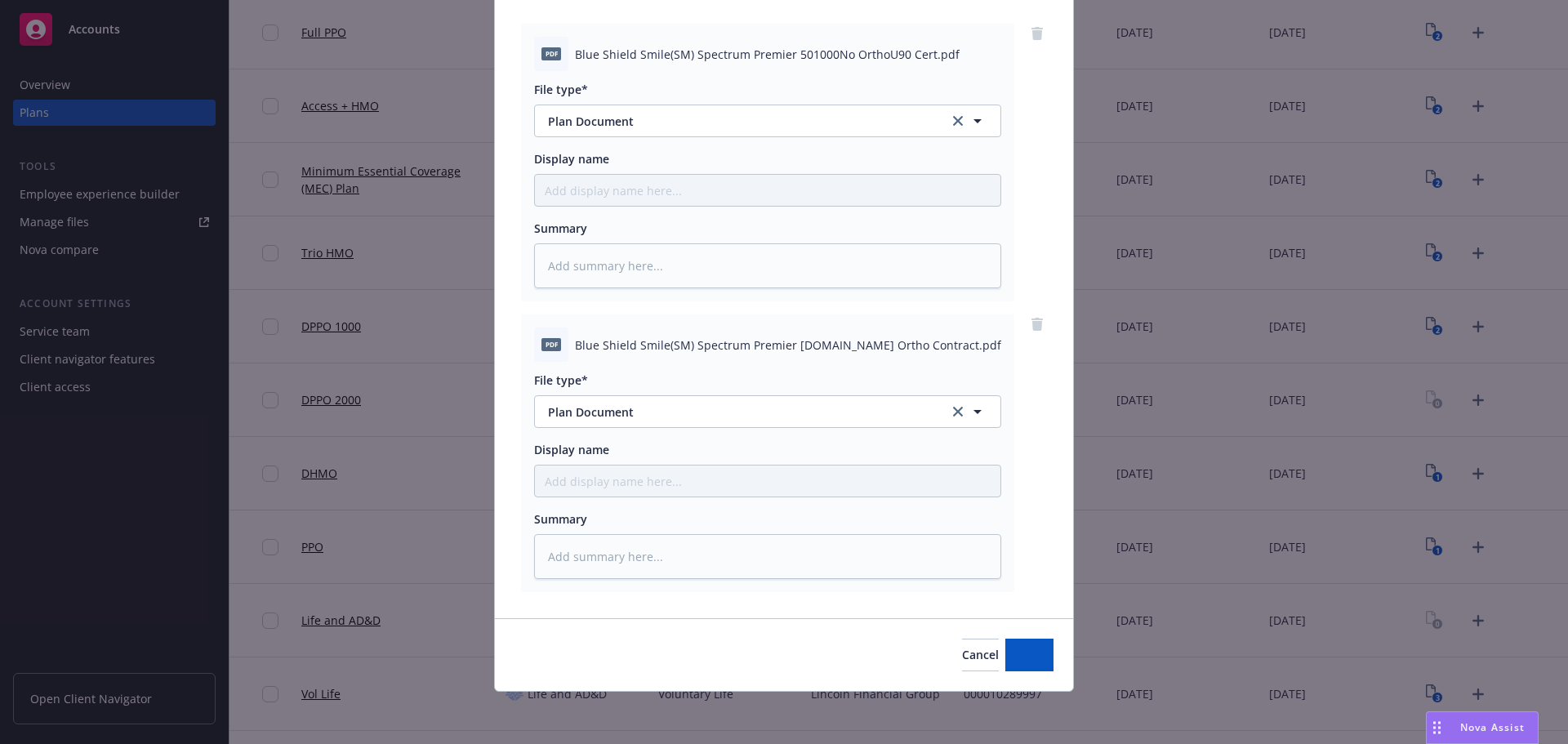
scroll to position [167, 0]
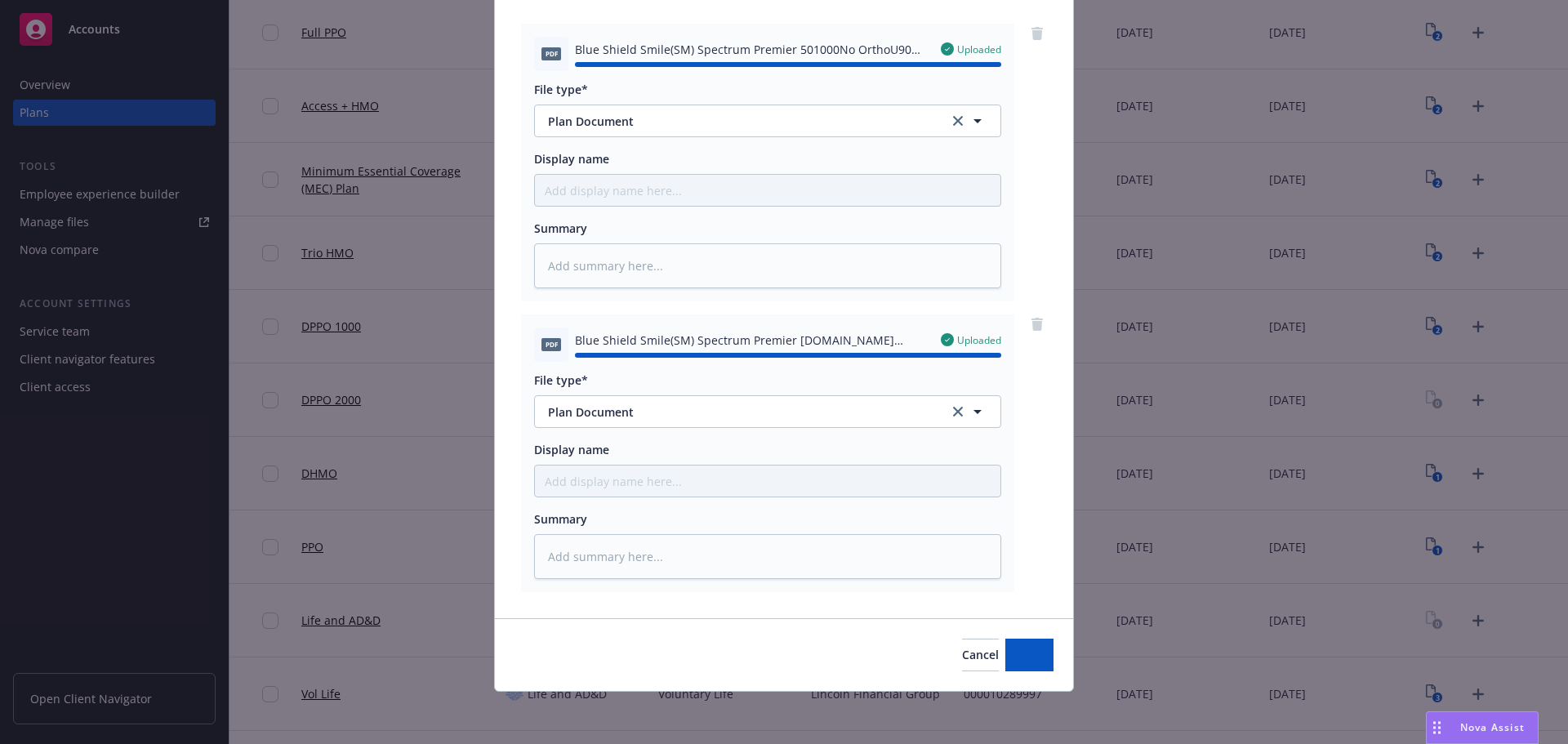
type textarea "x"
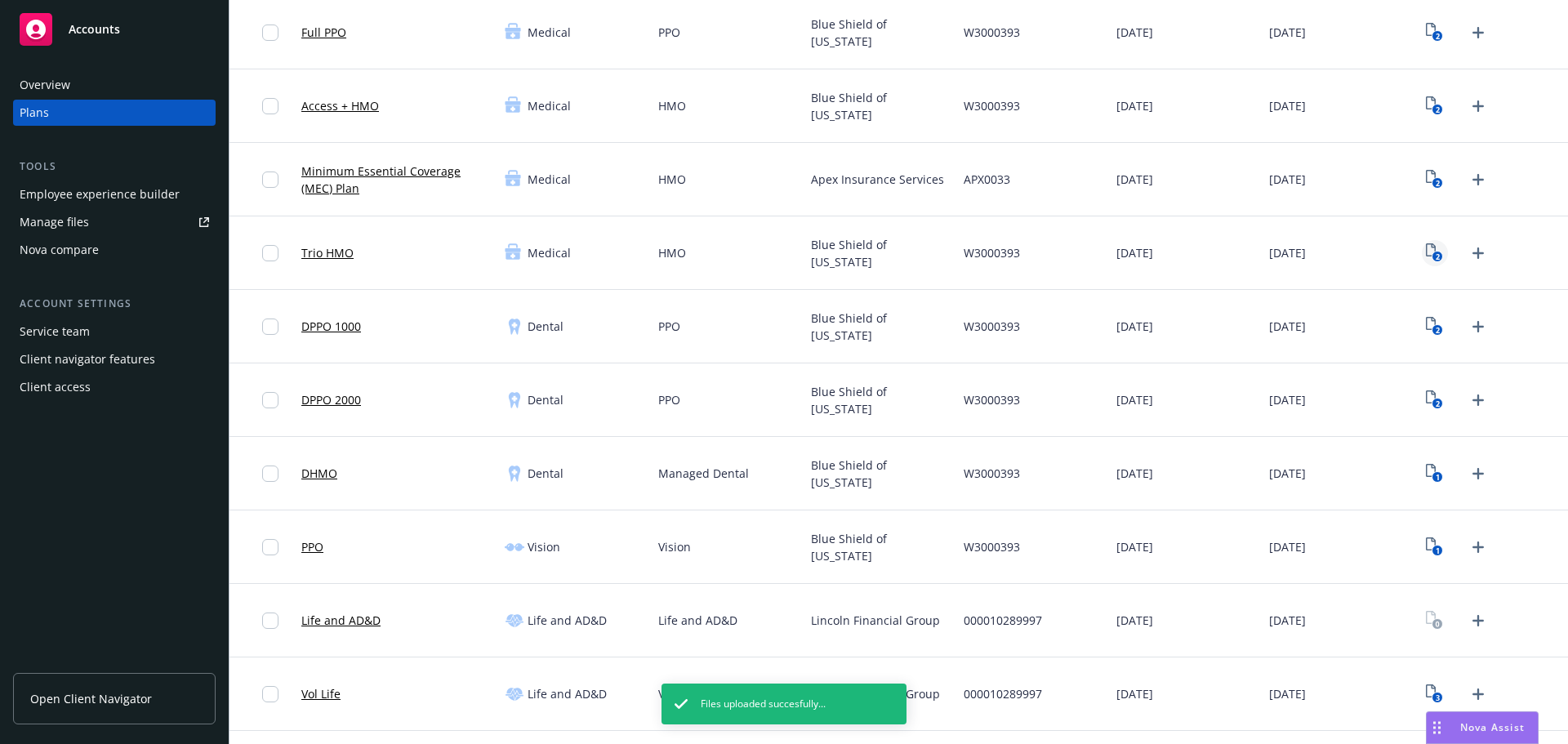
click at [1433, 257] on rect "View Plan Documents" at bounding box center [1437, 256] width 10 height 10
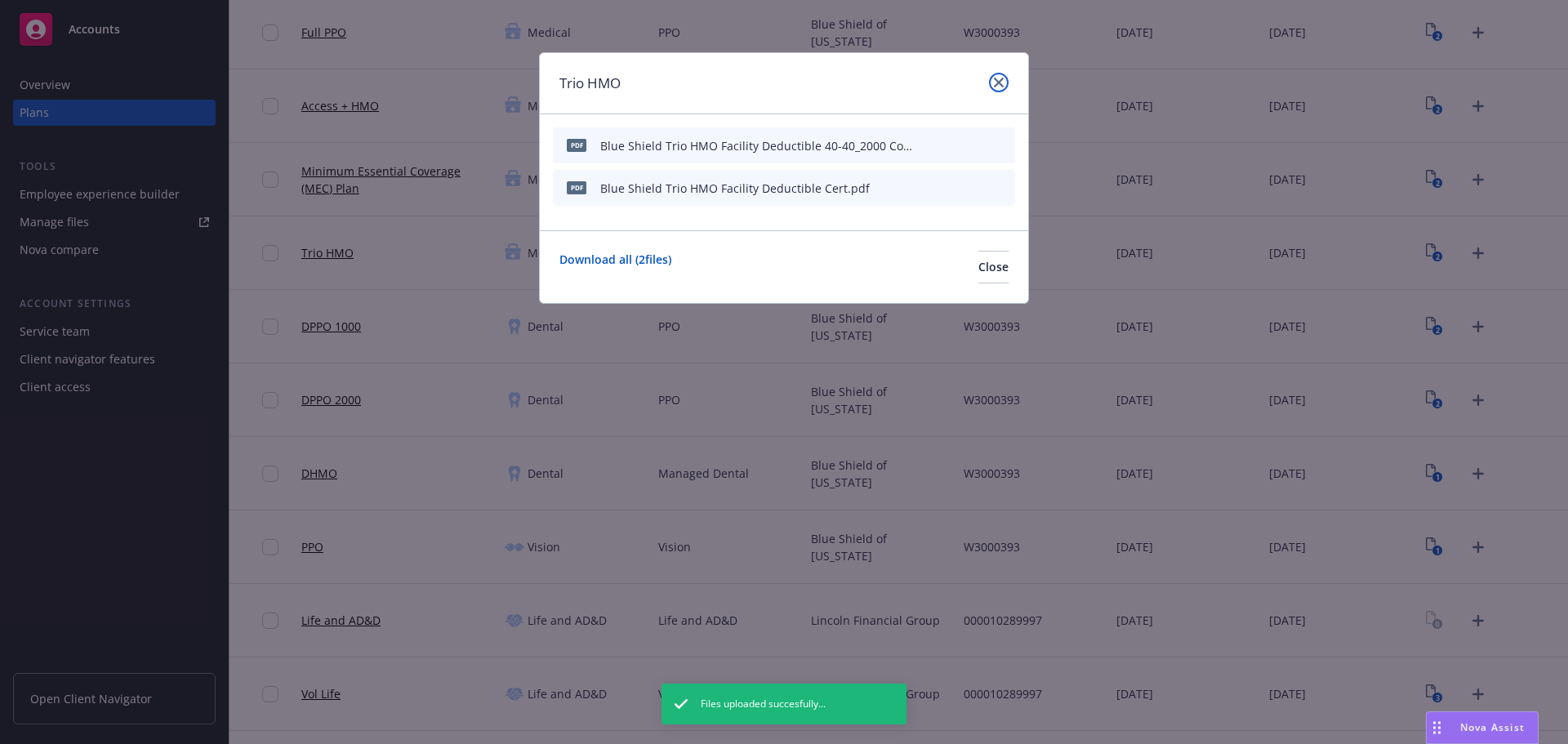
click at [991, 83] on link "close" at bounding box center [998, 82] width 20 height 20
